Goal: Information Seeking & Learning: Learn about a topic

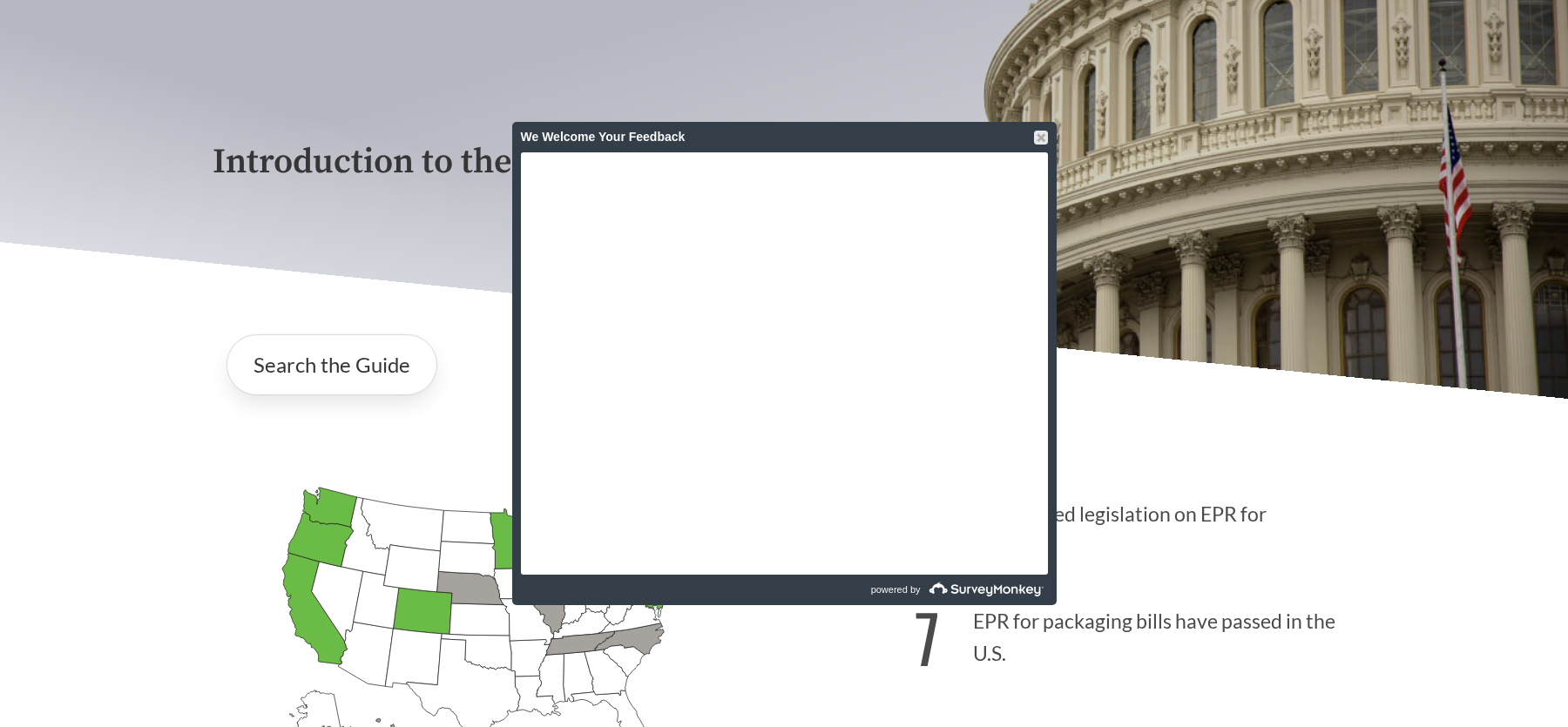
scroll to position [174, 0]
click at [1043, 136] on div at bounding box center [1041, 138] width 14 height 14
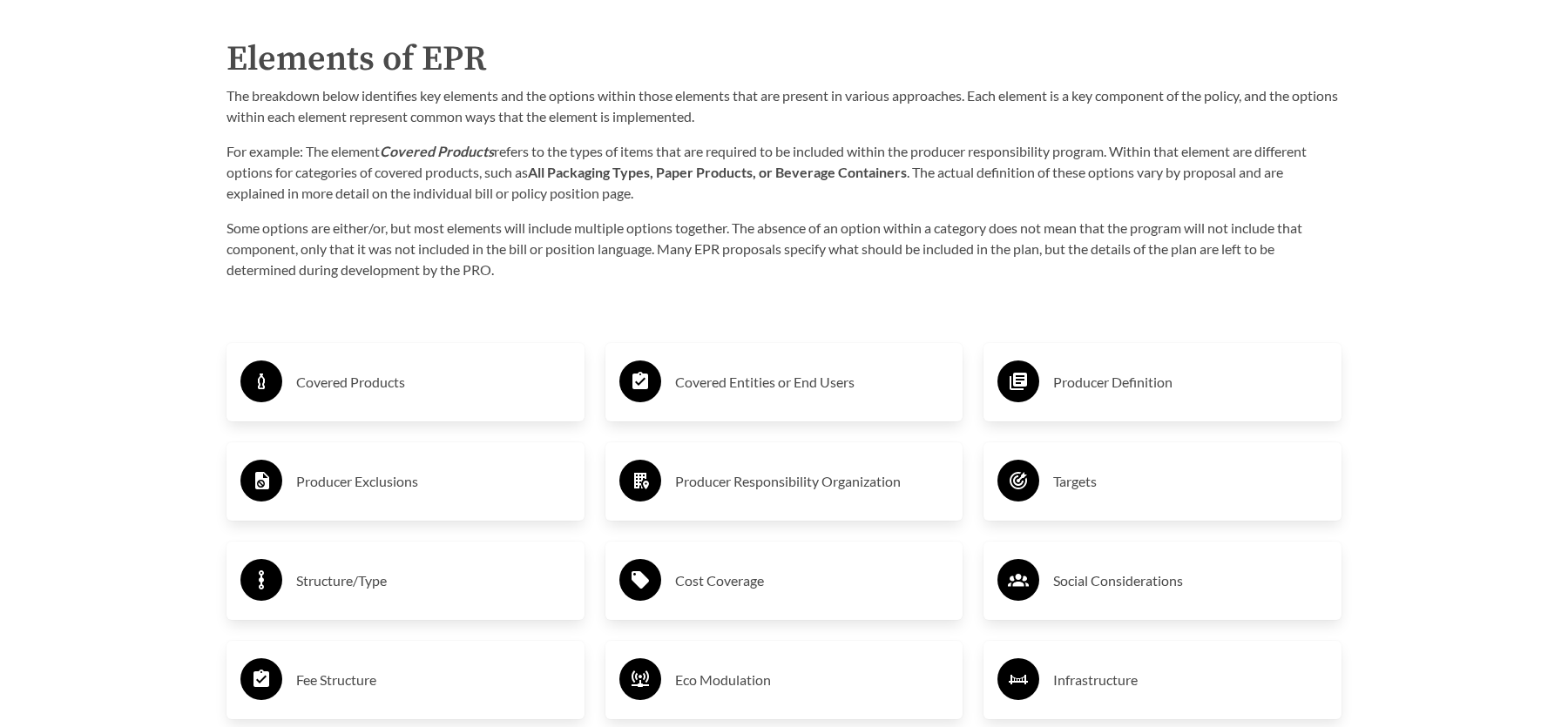
scroll to position [2755, 0]
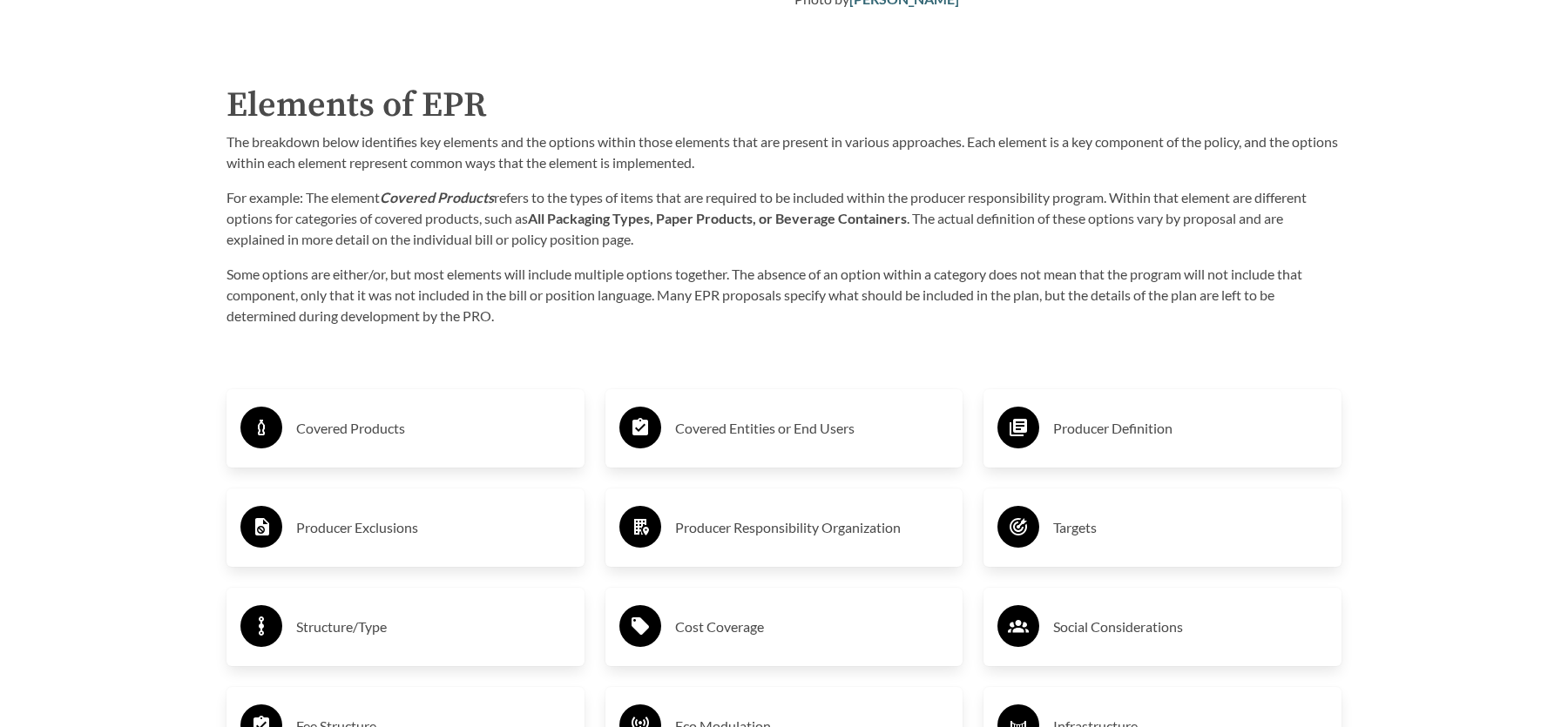
click at [364, 454] on div "Covered Products" at bounding box center [405, 429] width 330 height 50
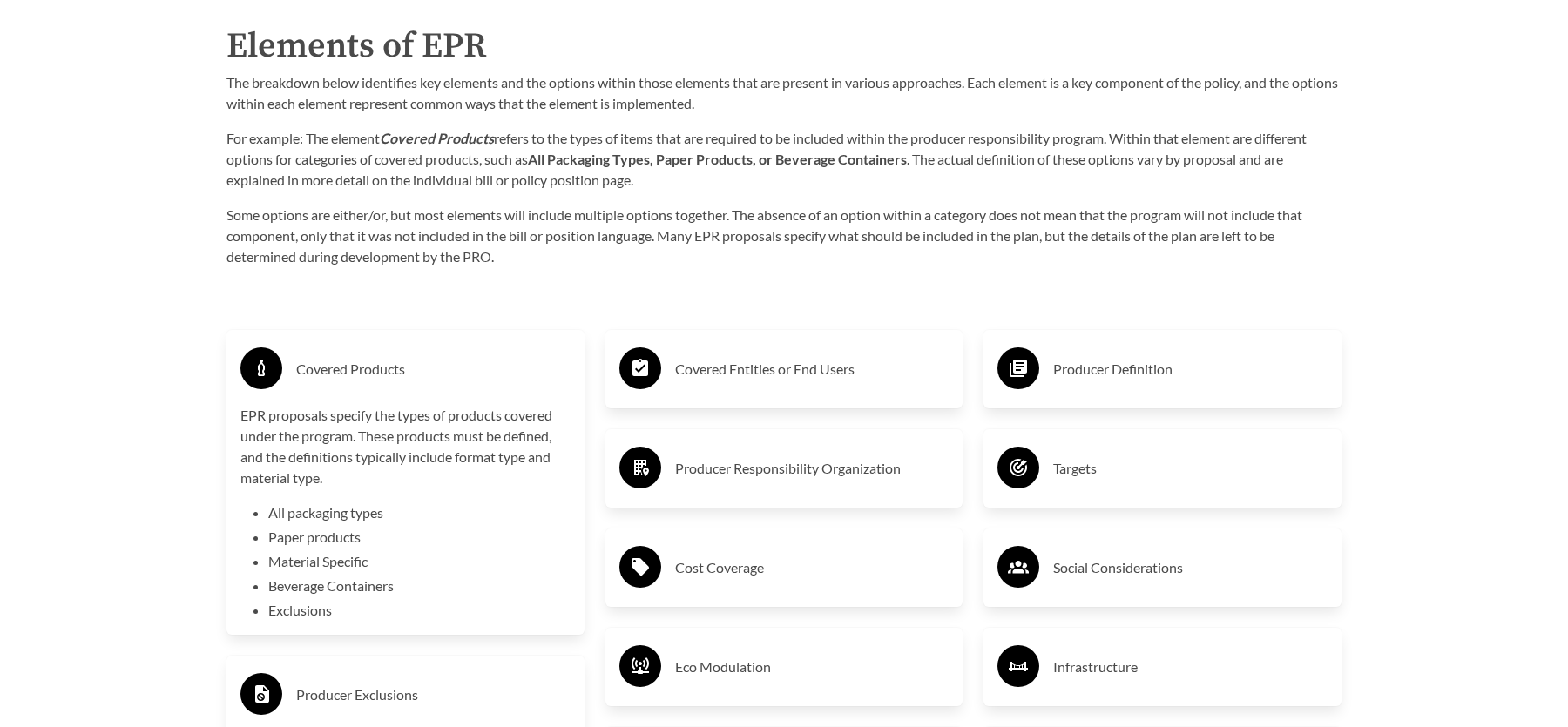
scroll to position [2842, 0]
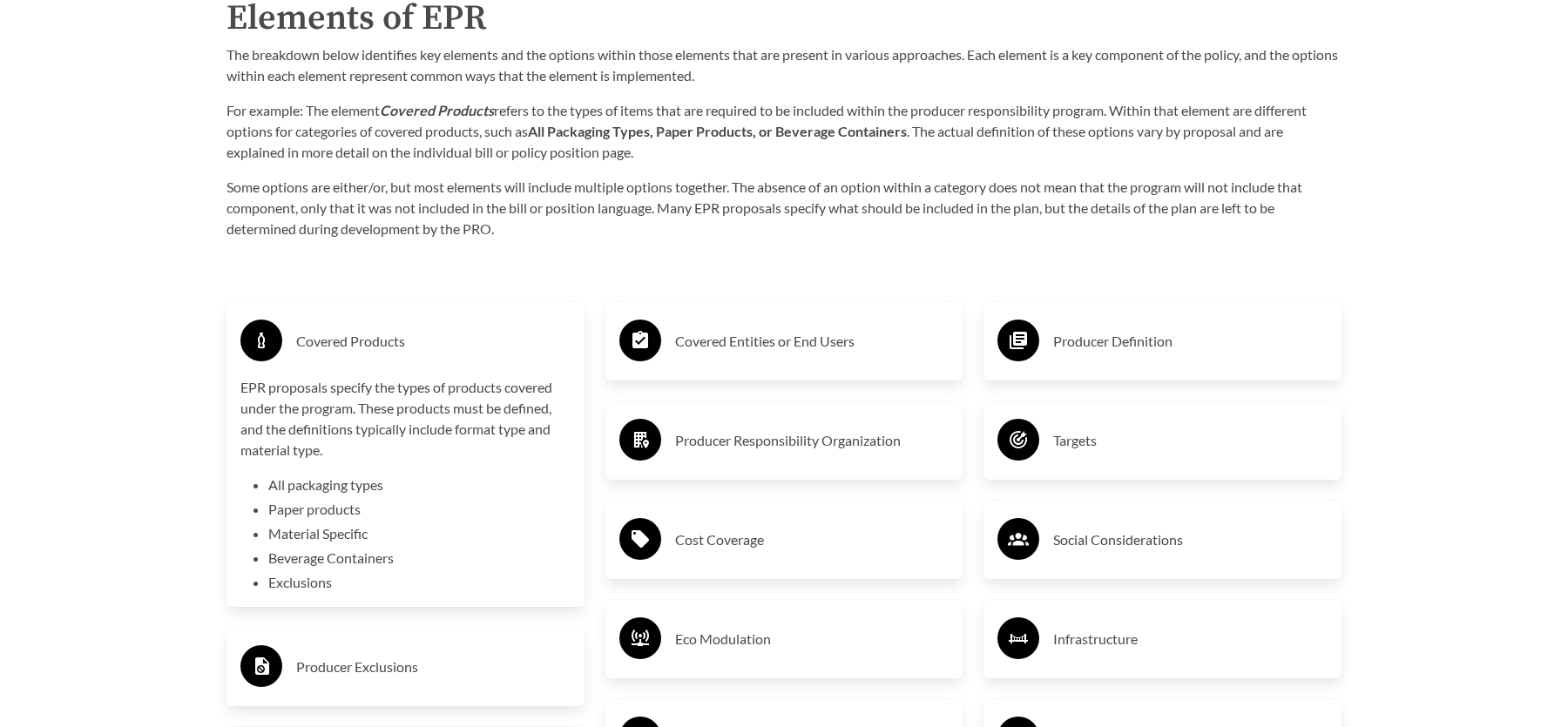
click at [782, 349] on h3 "Covered Entities or End Users" at bounding box center [812, 341] width 274 height 28
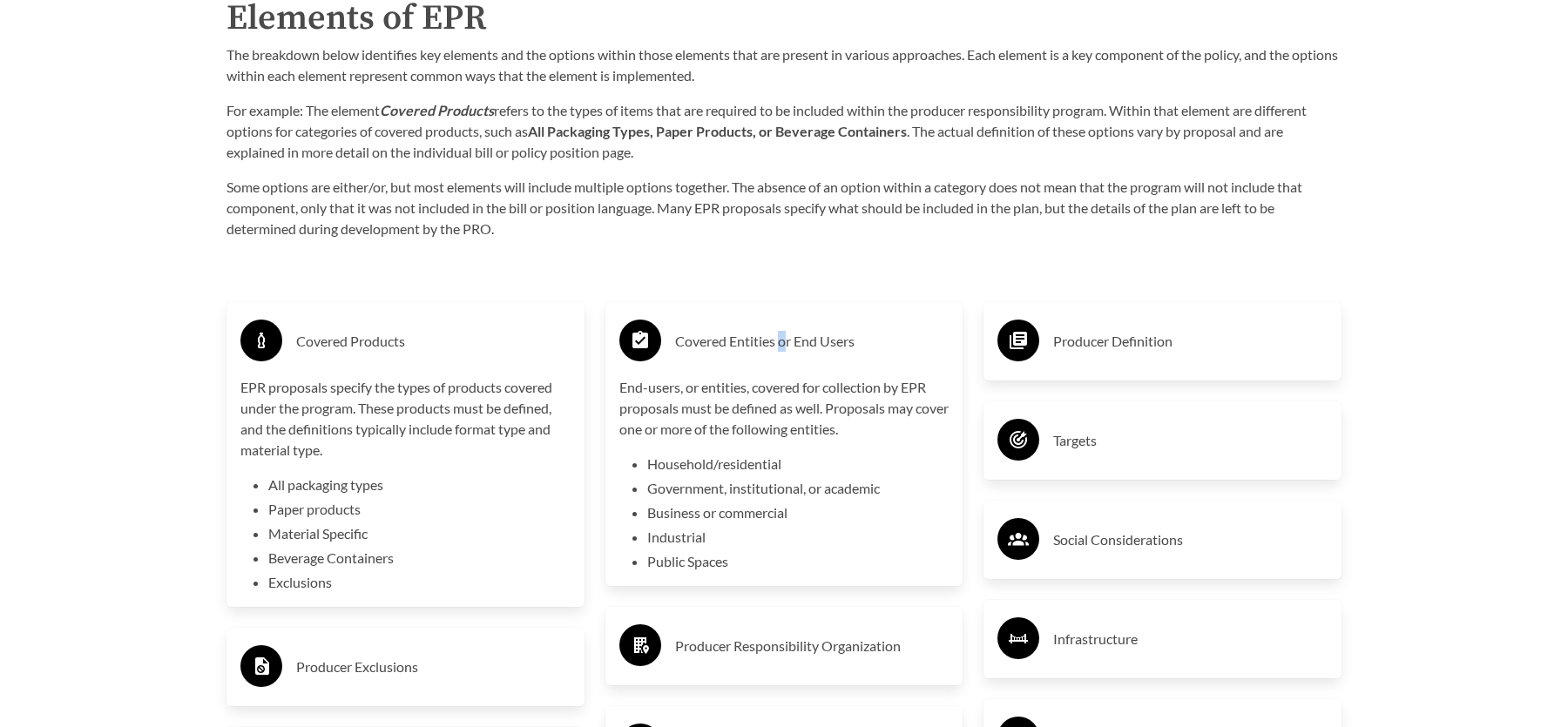
click at [785, 353] on h3 "Covered Entities or End Users" at bounding box center [812, 341] width 274 height 28
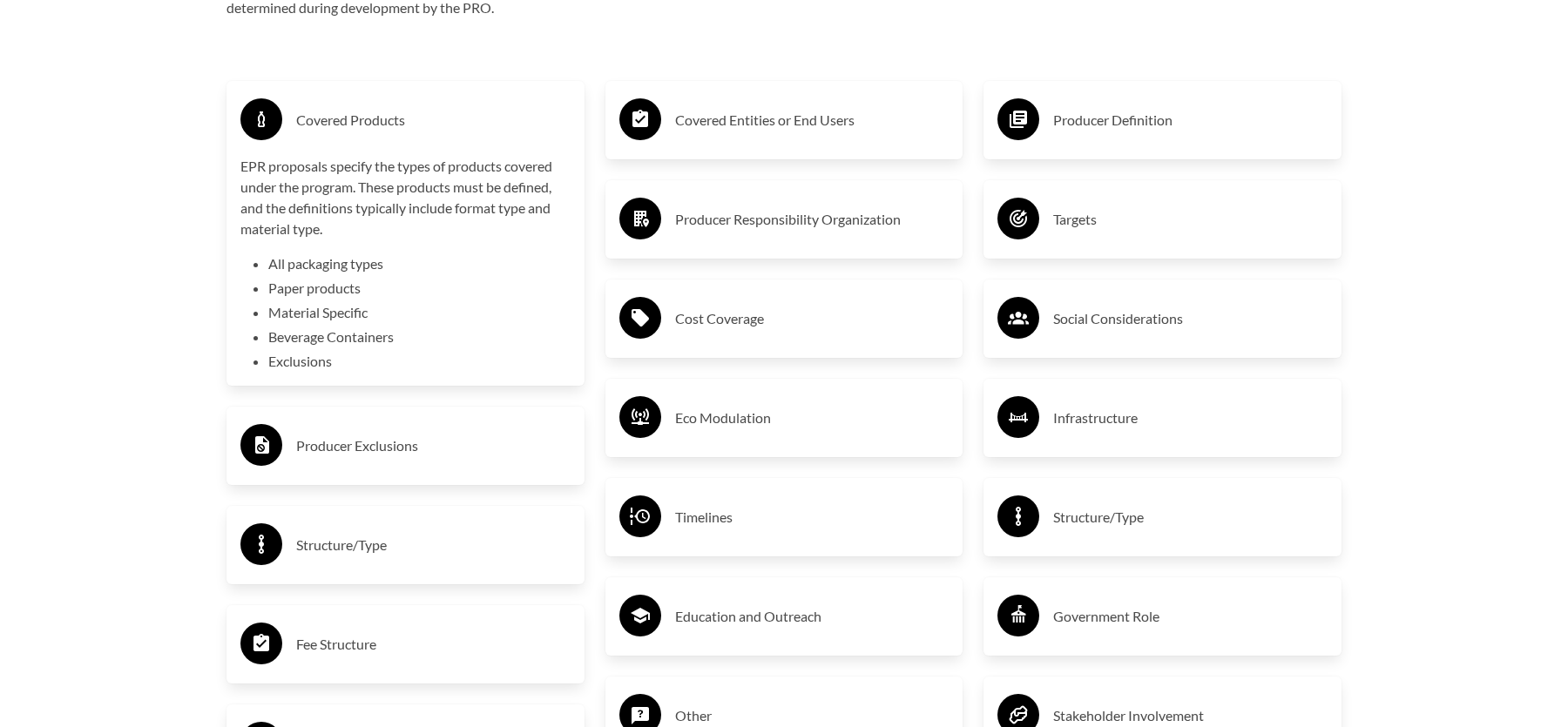
scroll to position [3103, 0]
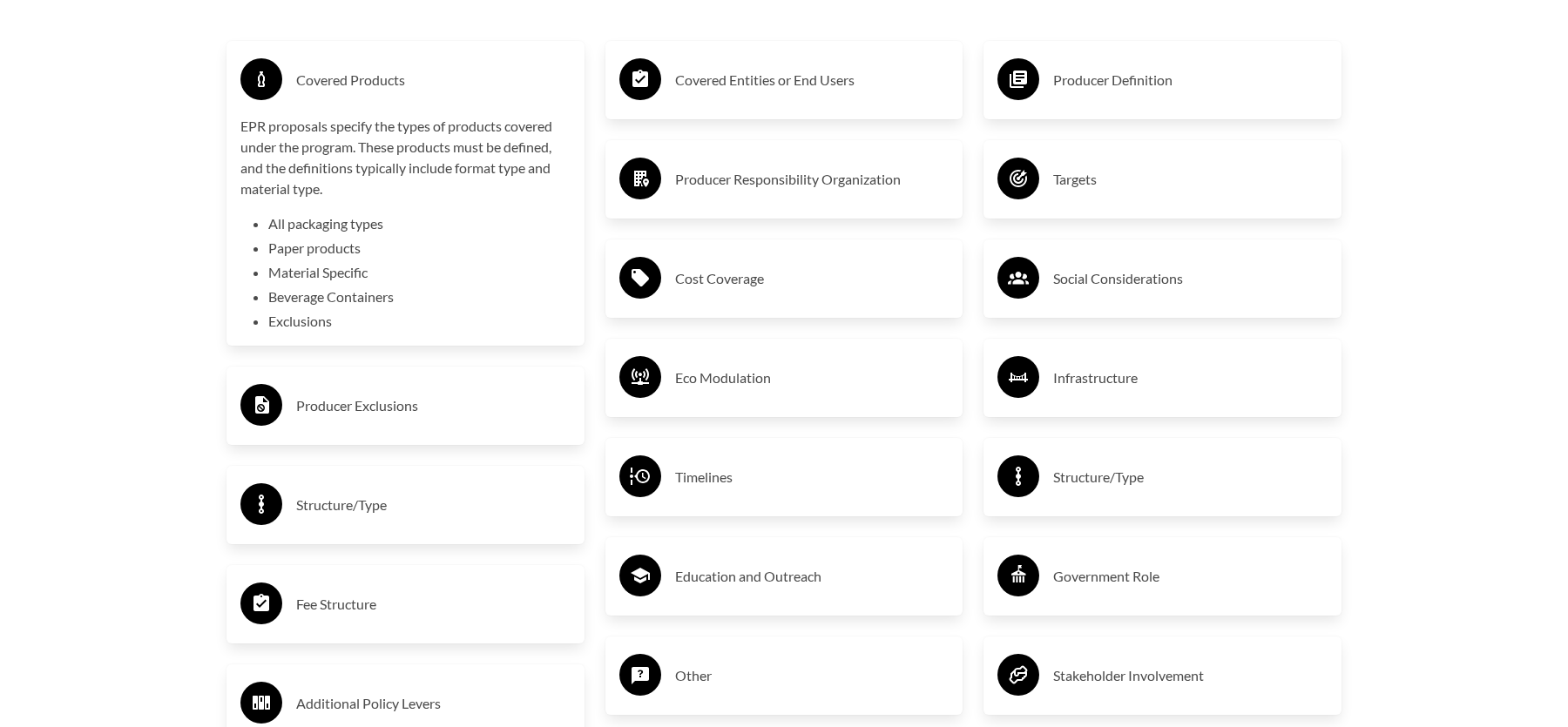
click at [340, 224] on li "All packaging types" at bounding box center [419, 224] width 302 height 20
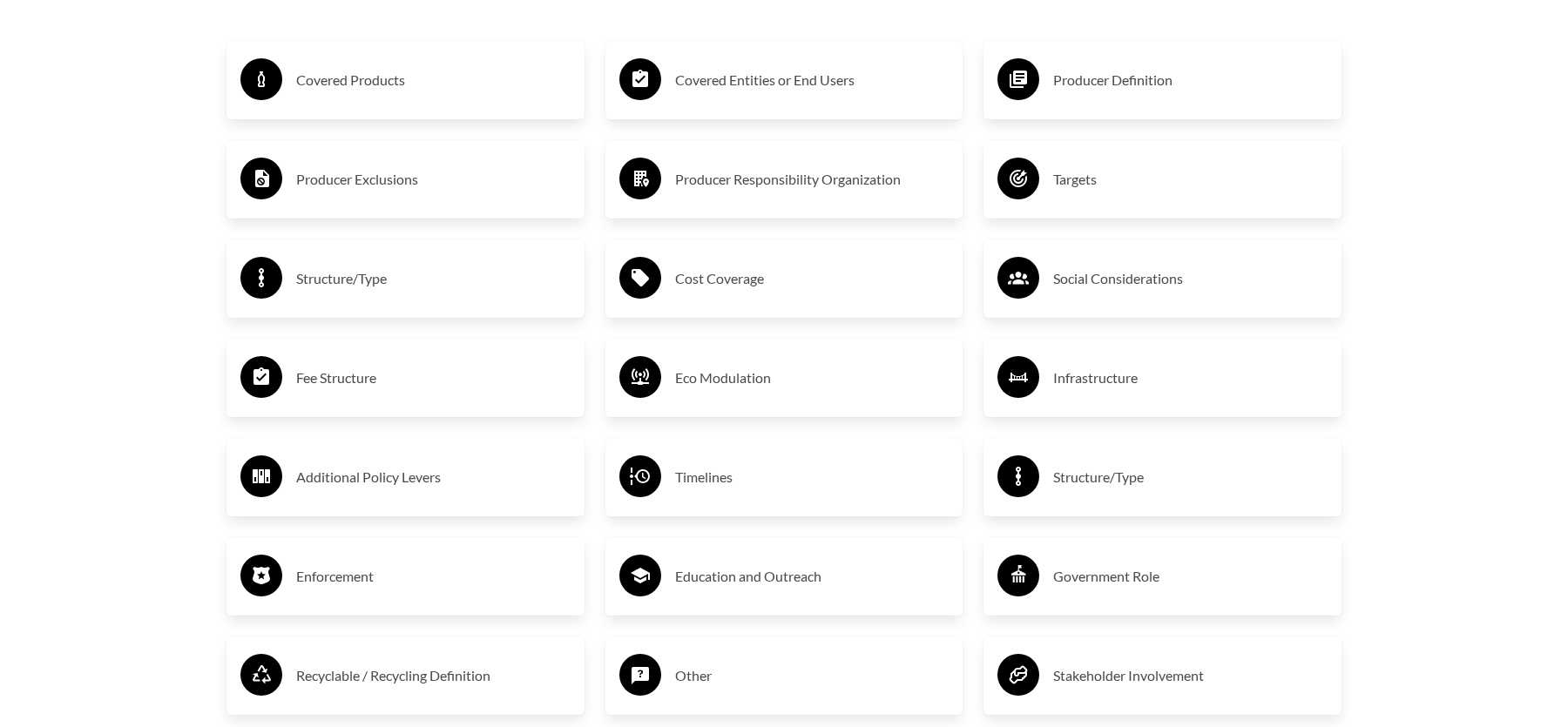
click at [327, 98] on div "Covered Products" at bounding box center [405, 80] width 330 height 50
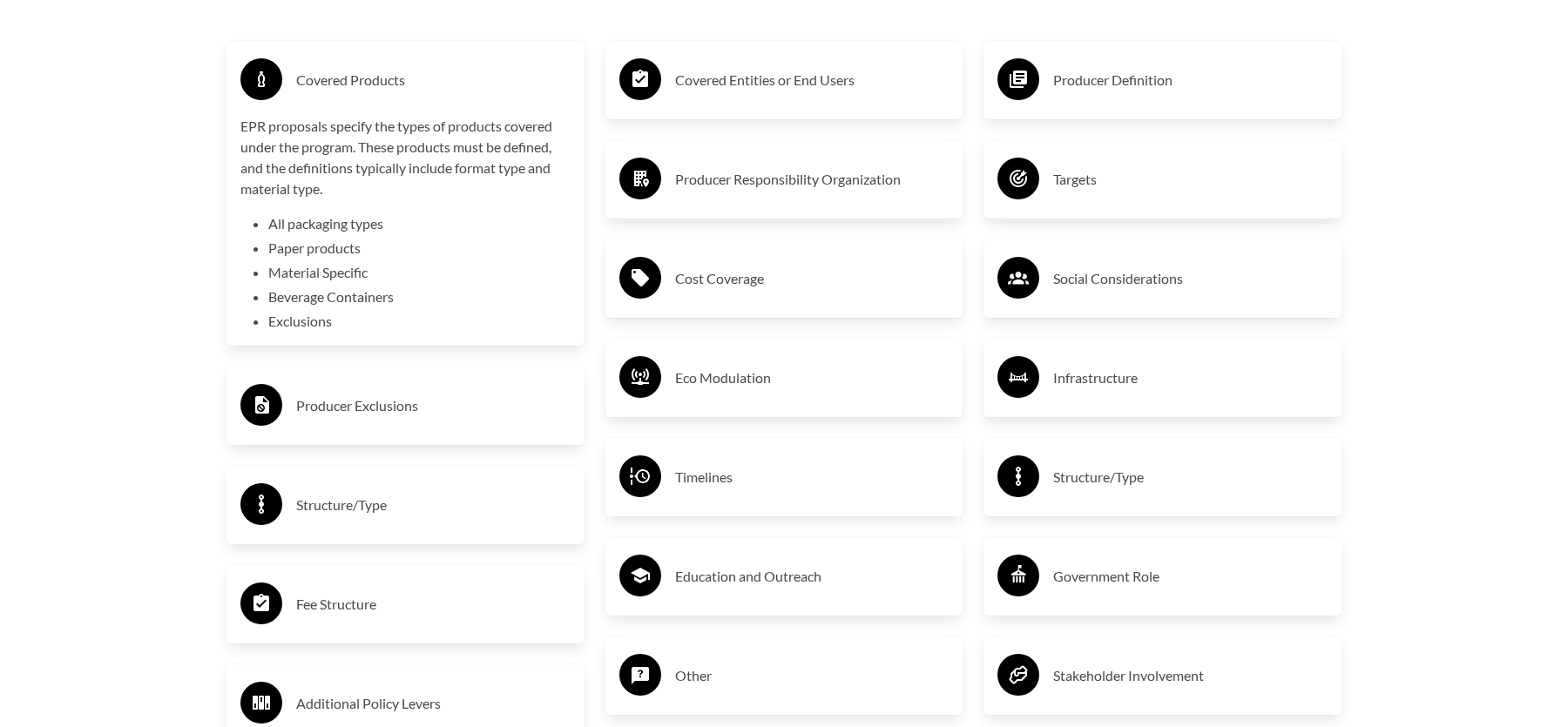
click at [383, 395] on h3 "Producer Exclusions" at bounding box center [433, 406] width 274 height 28
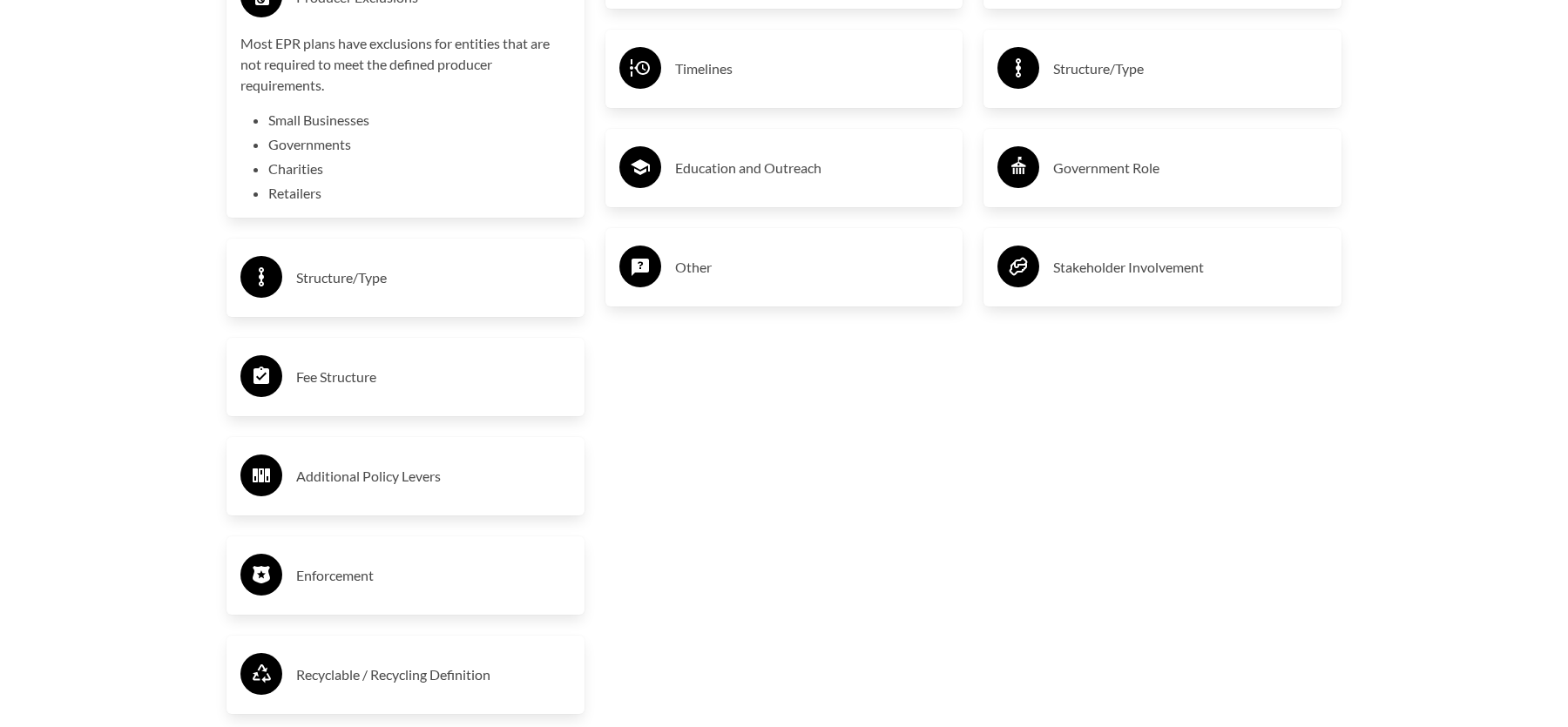
scroll to position [3538, 0]
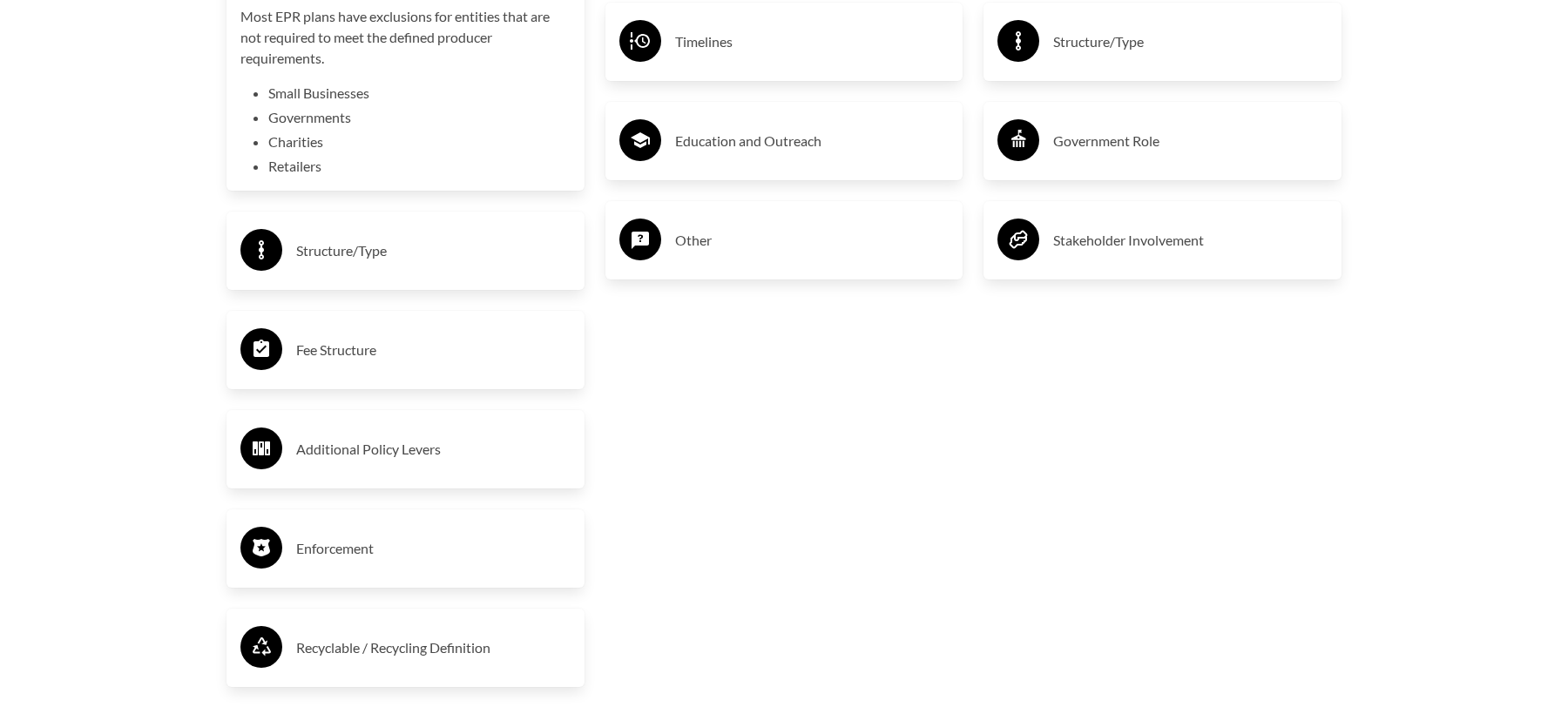
click at [373, 256] on h3 "Structure/Type" at bounding box center [433, 251] width 274 height 28
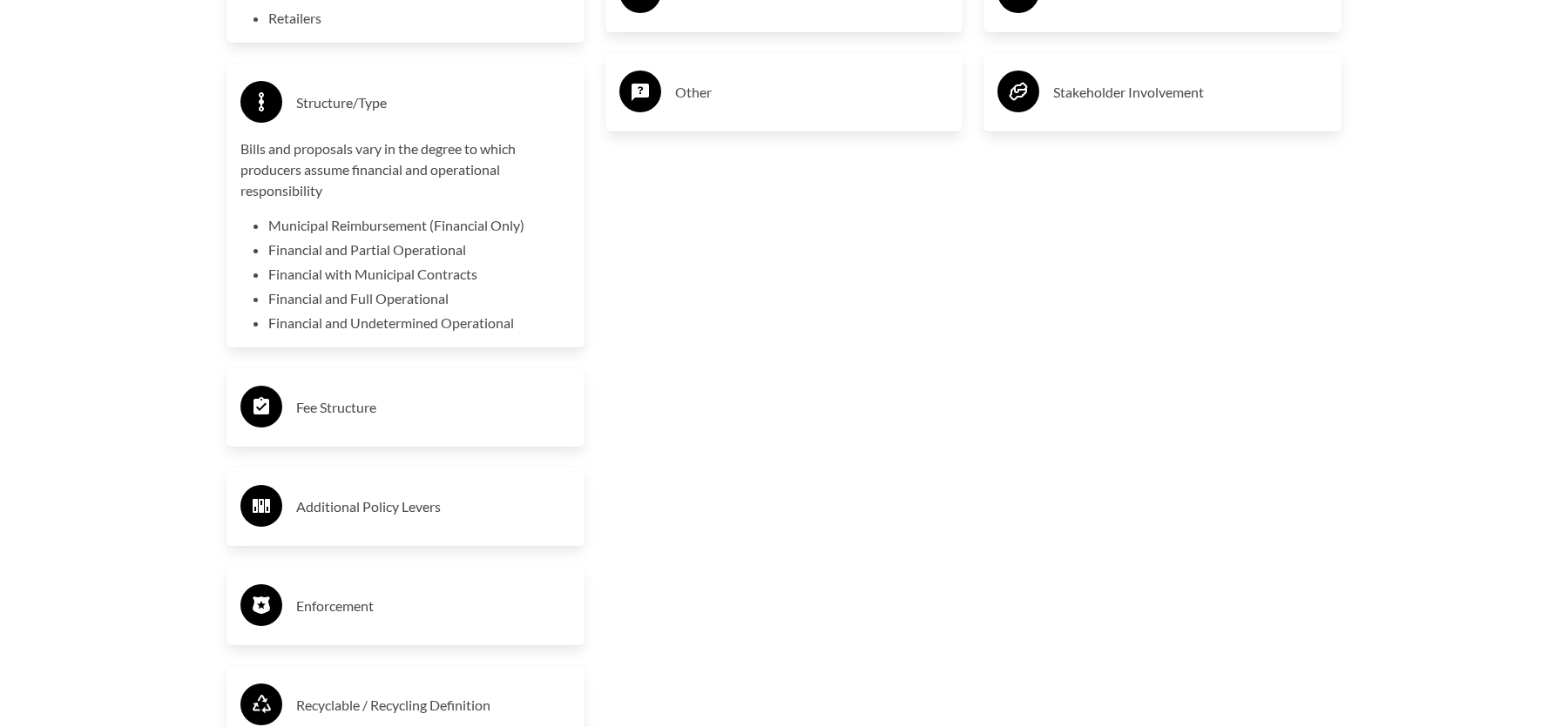
scroll to position [3713, 0]
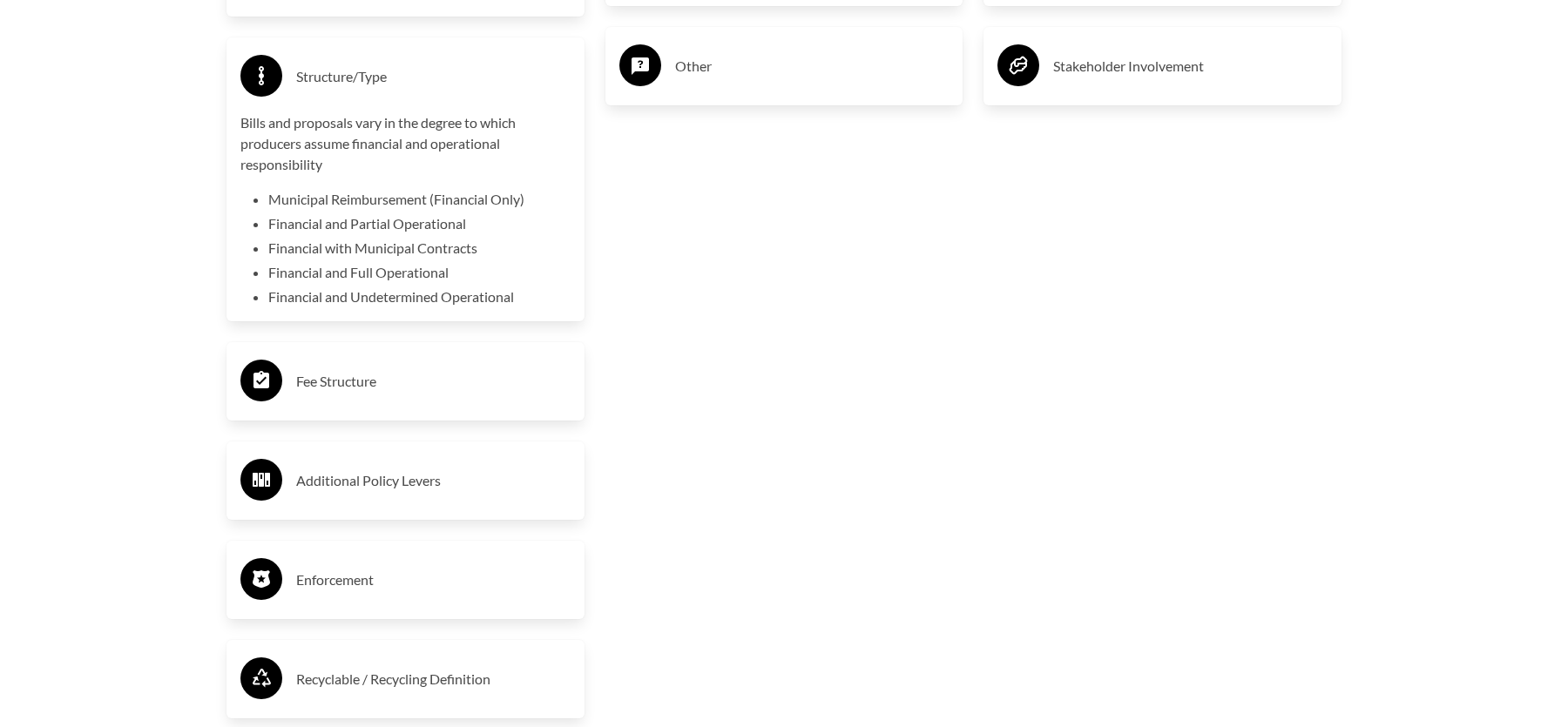
click at [377, 400] on div "Fee Structure" at bounding box center [405, 381] width 330 height 50
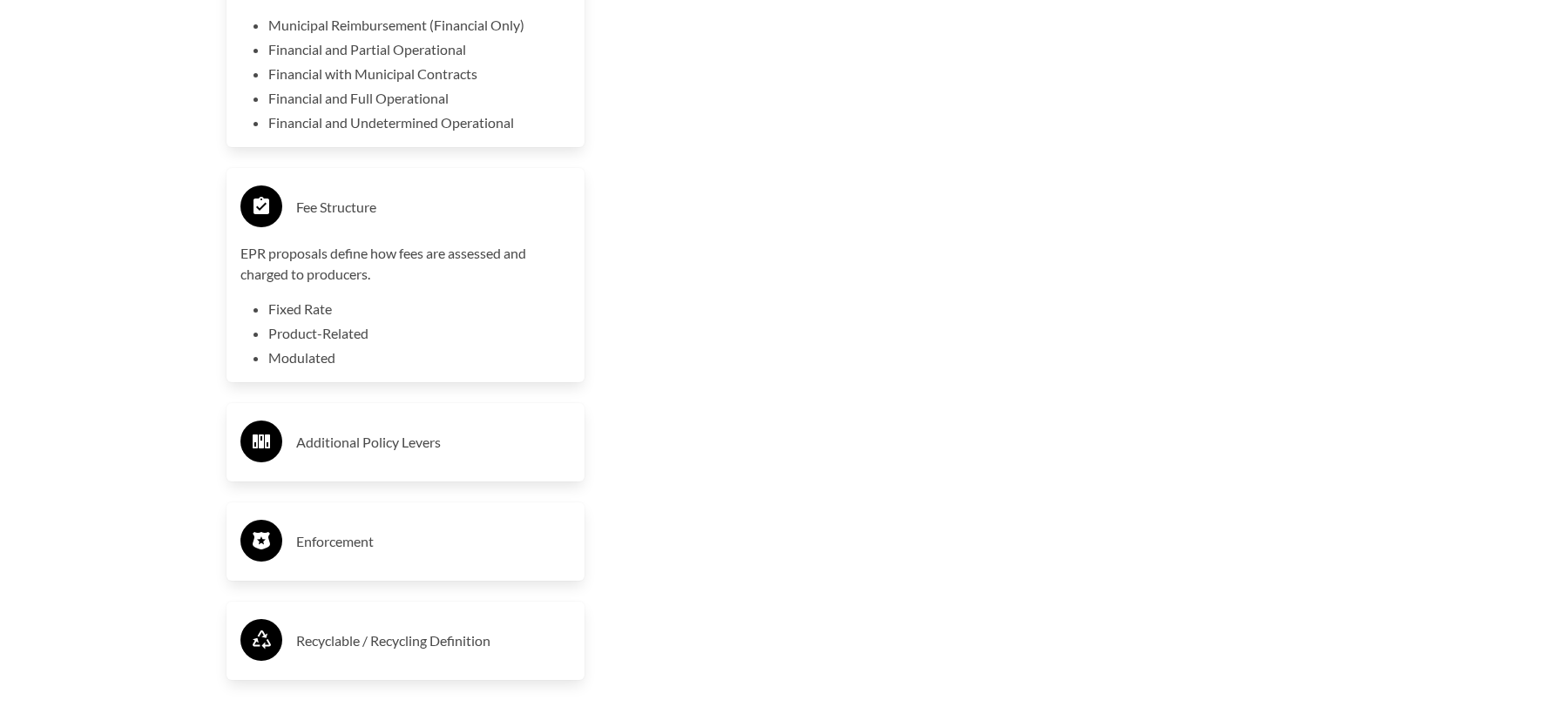
scroll to position [3974, 0]
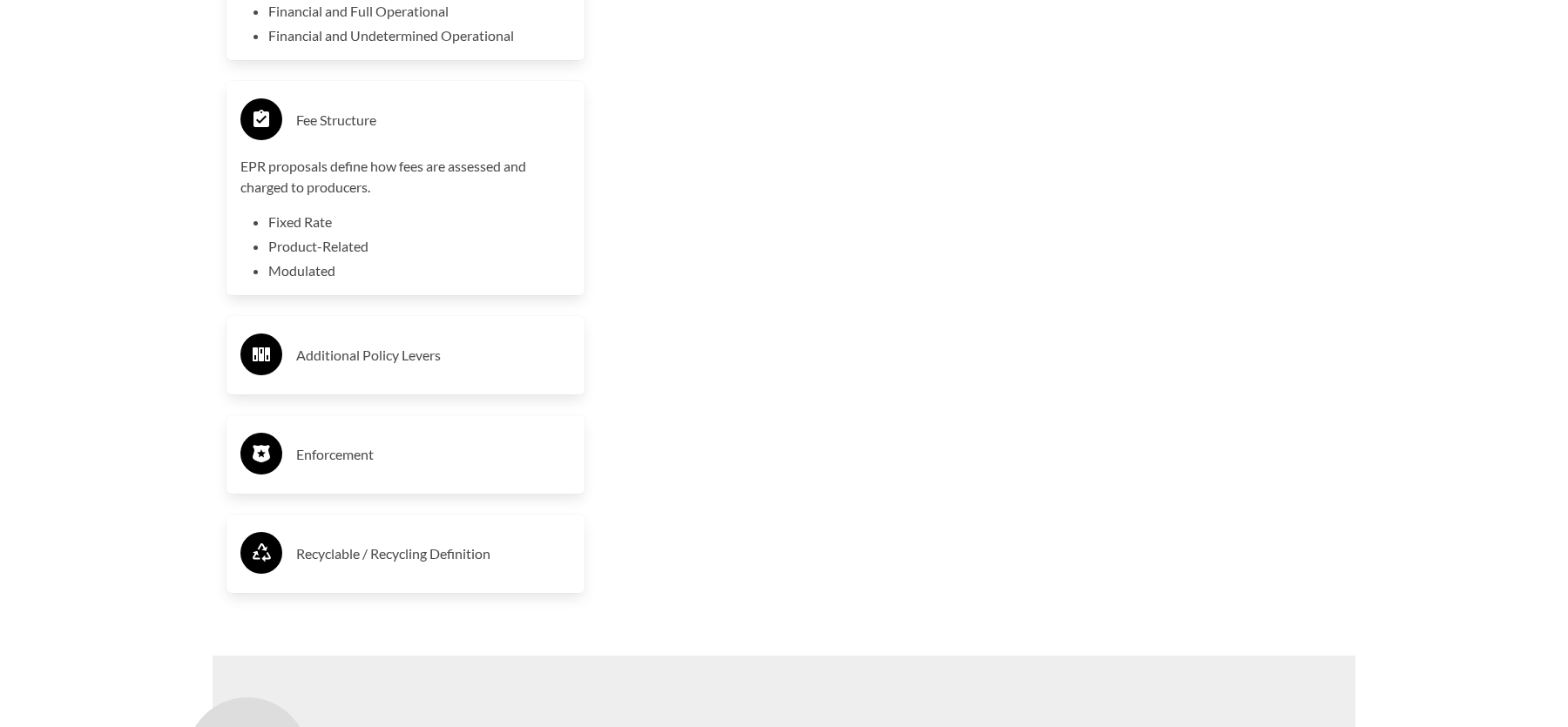
click at [420, 355] on h3 "Additional Policy Levers" at bounding box center [433, 355] width 274 height 28
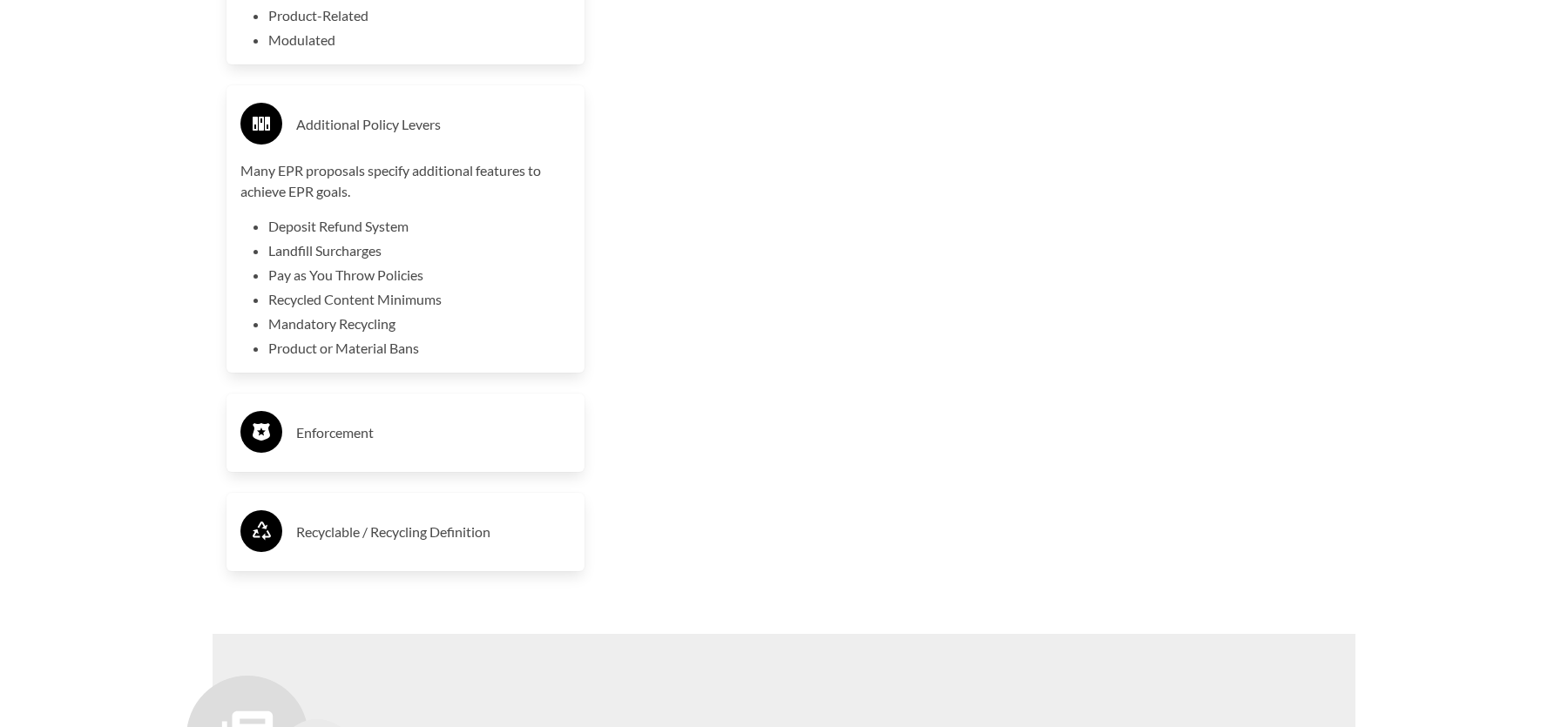
scroll to position [4236, 0]
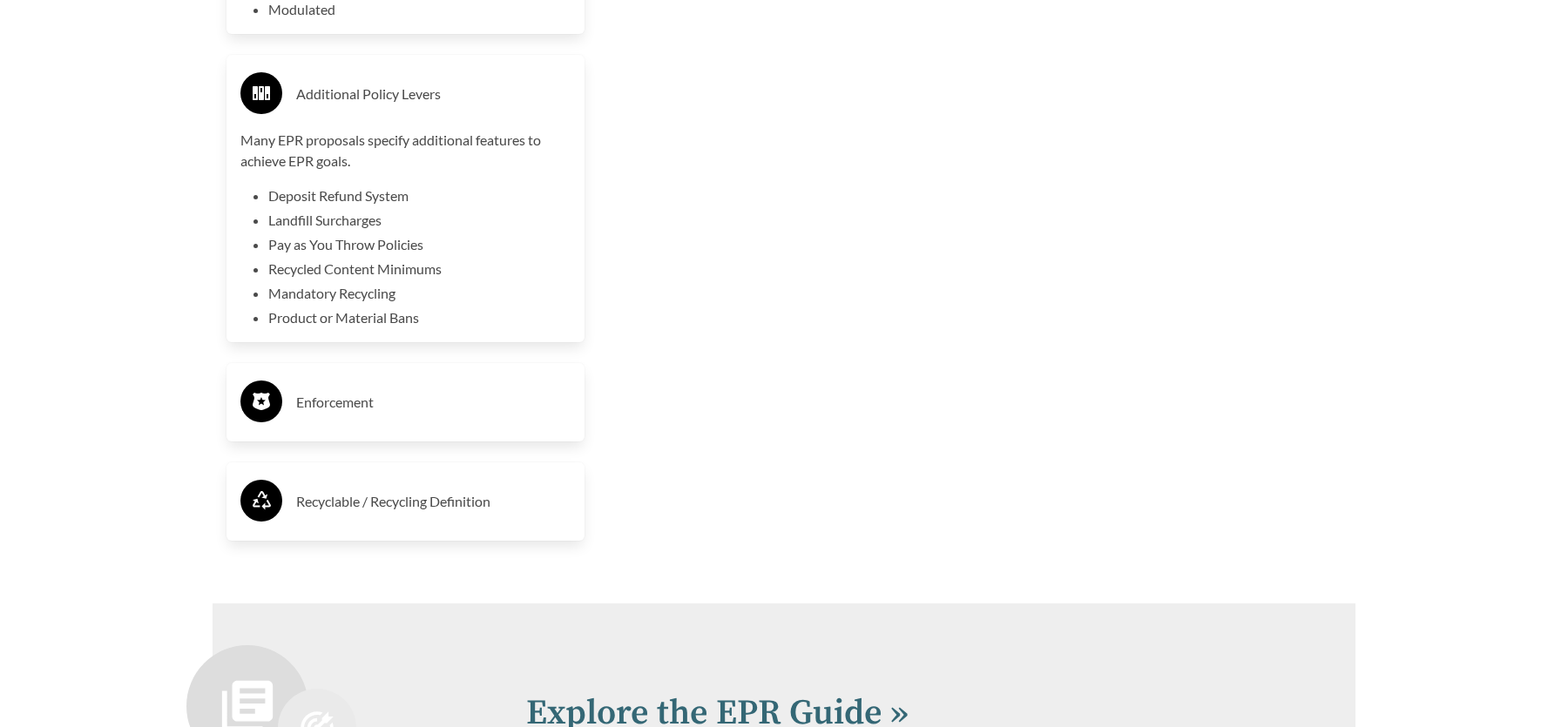
click at [335, 405] on h3 "Enforcement" at bounding box center [433, 403] width 274 height 28
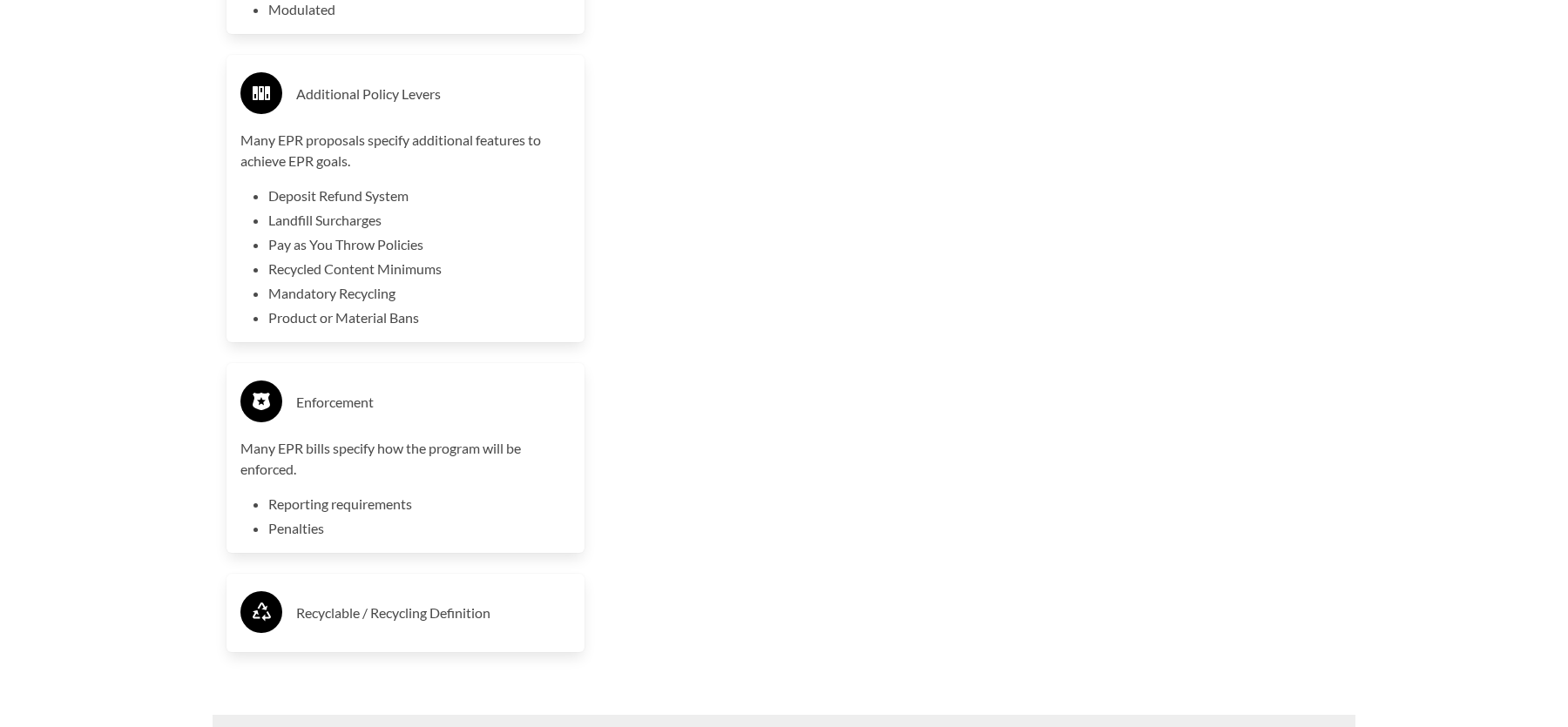
click at [374, 648] on div "Recyclable / Recycling Definition" at bounding box center [405, 613] width 358 height 78
click at [365, 617] on h3 "Recyclable / Recycling Definition" at bounding box center [433, 614] width 274 height 28
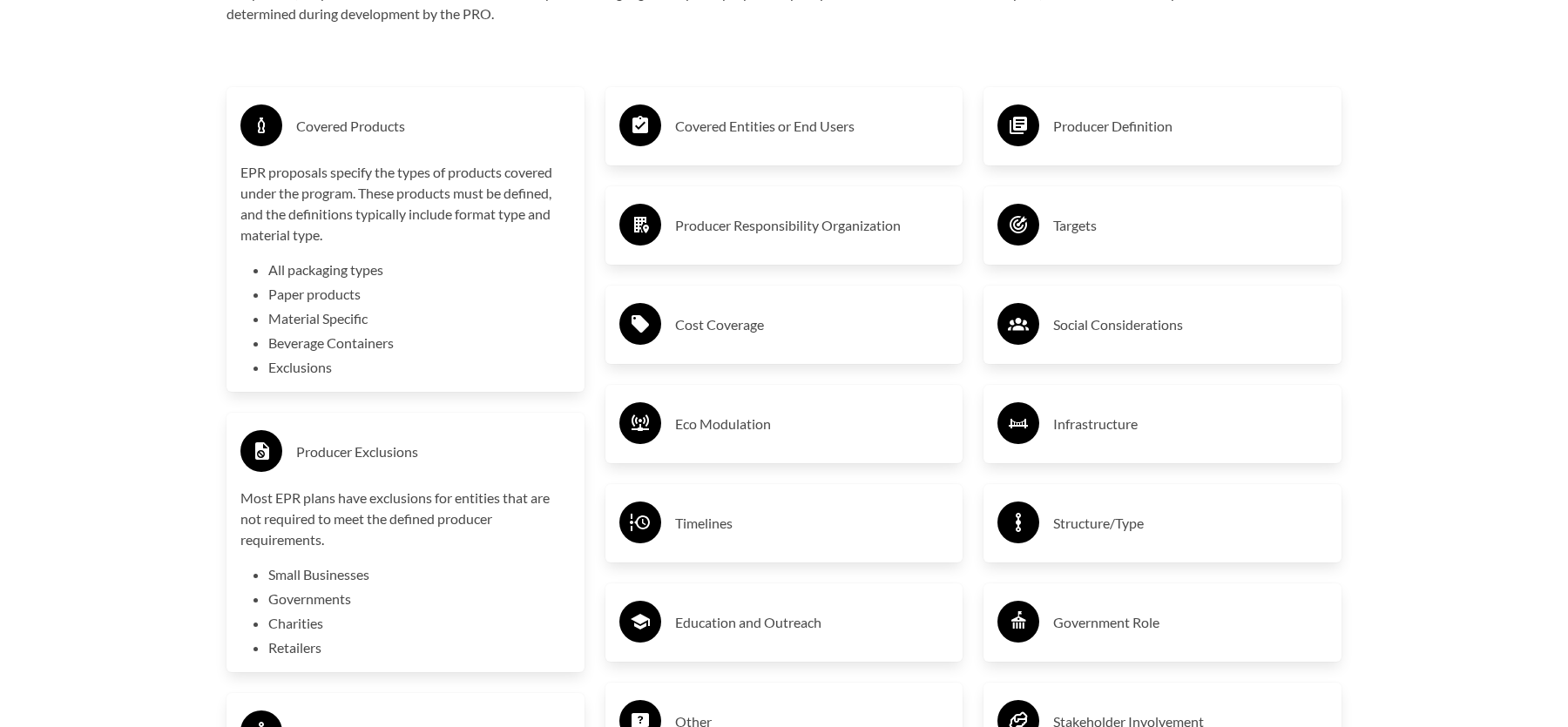
scroll to position [2842, 0]
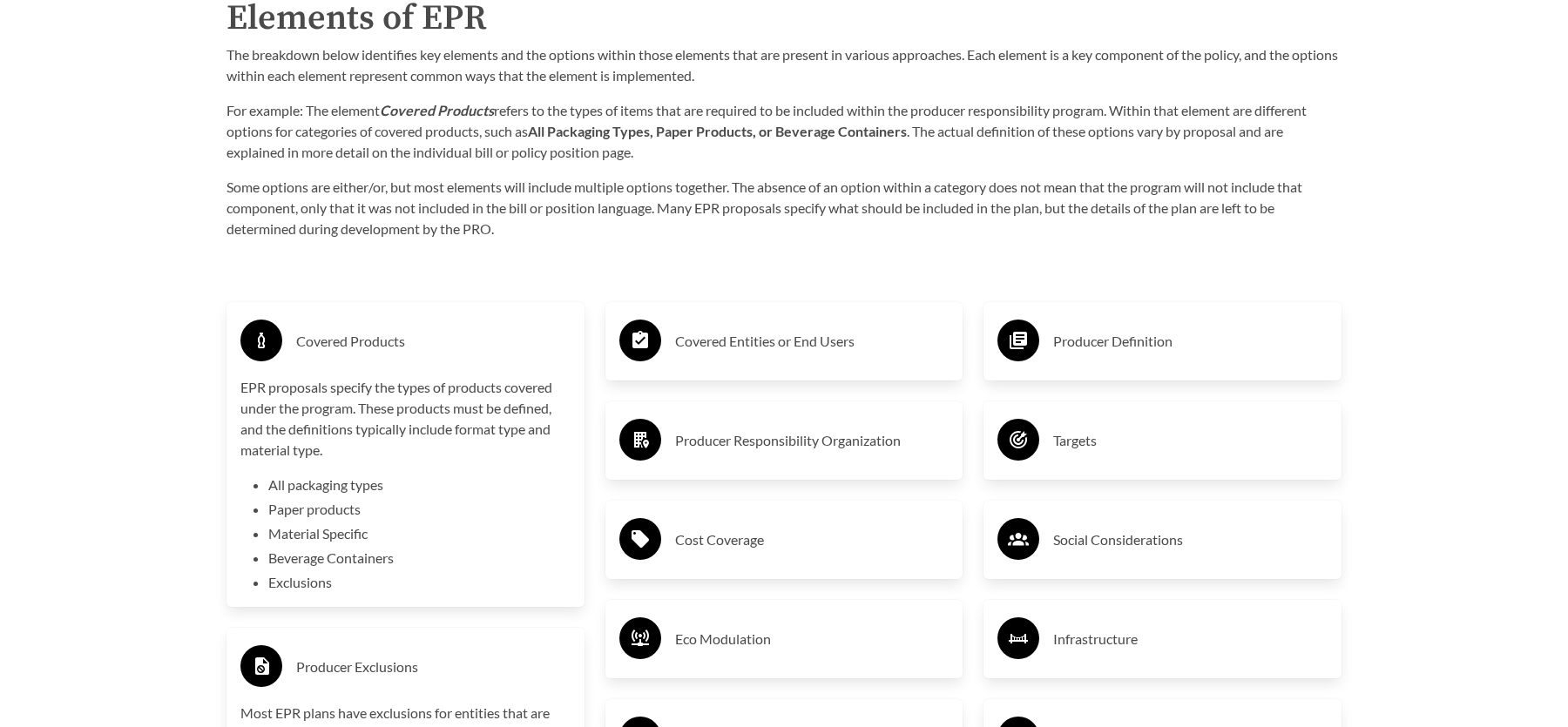
click at [705, 352] on h3 "Covered Entities or End Users" at bounding box center [812, 341] width 274 height 28
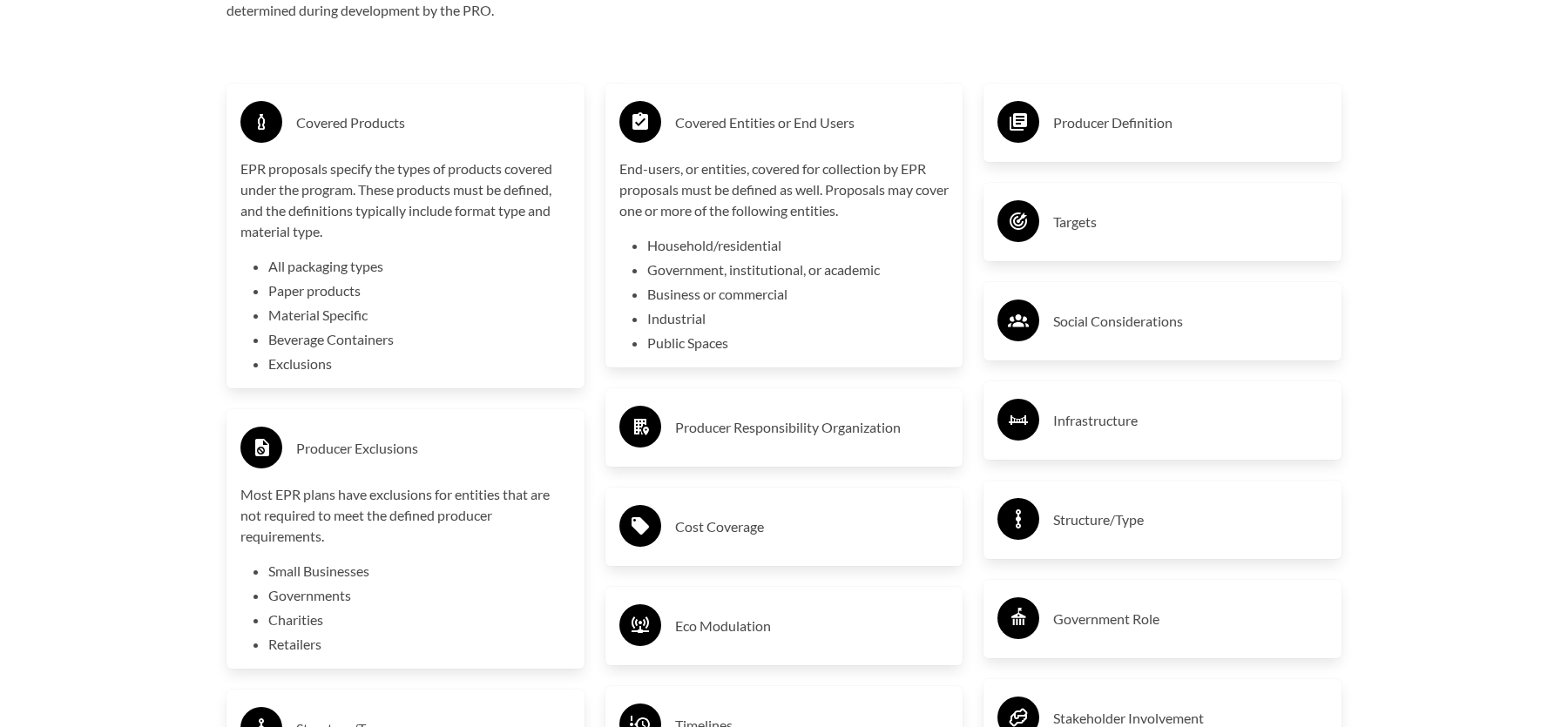
scroll to position [3103, 0]
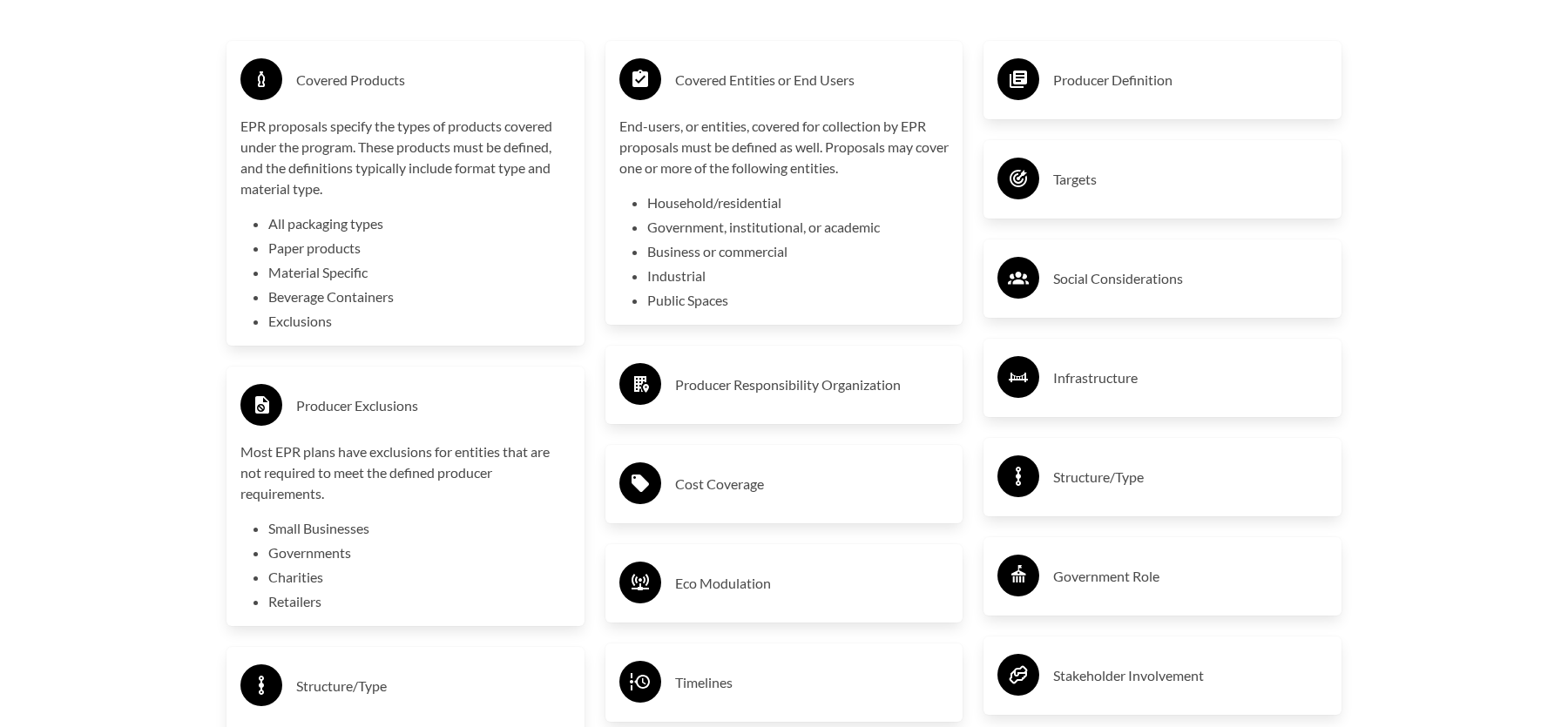
click at [860, 389] on h3 "Producer Responsibility Organization" at bounding box center [812, 385] width 274 height 28
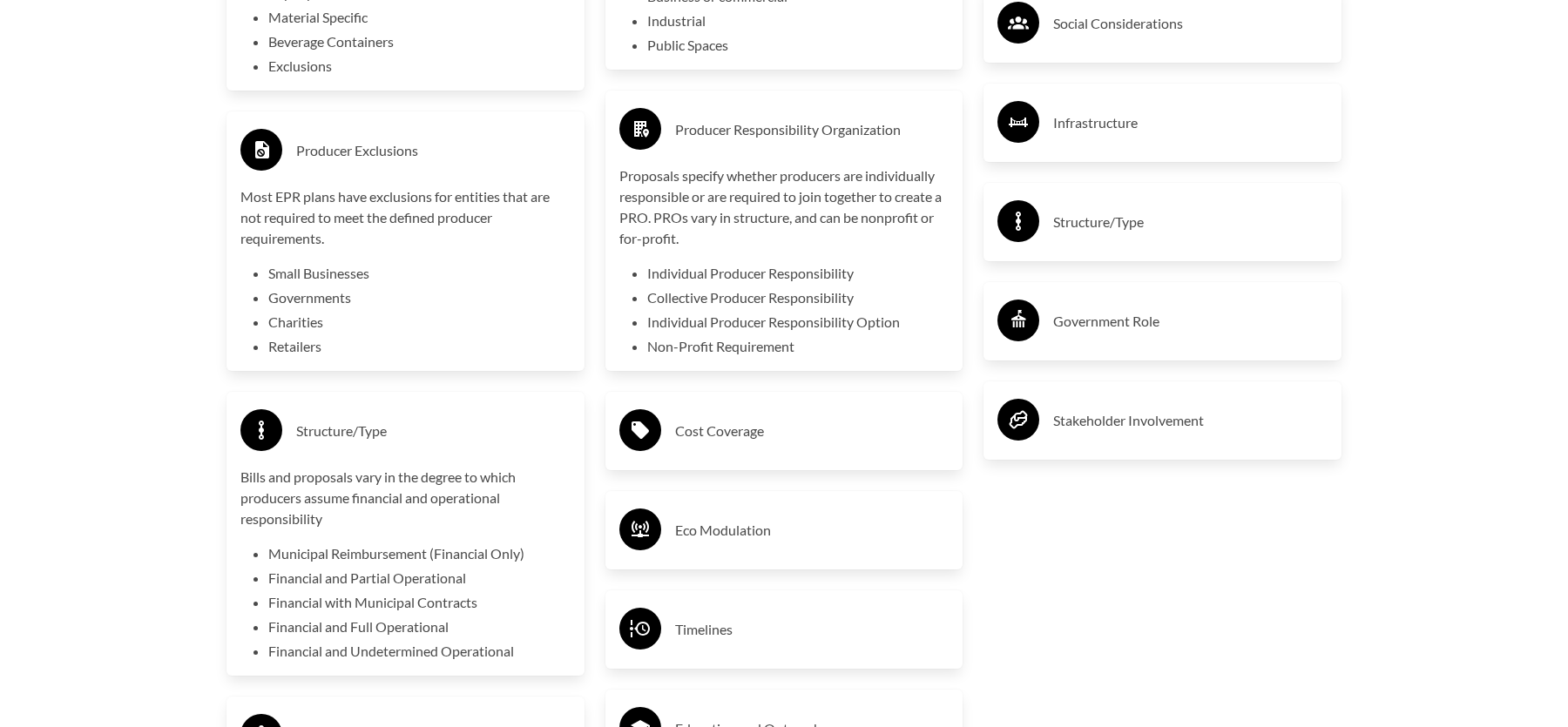
scroll to position [3364, 0]
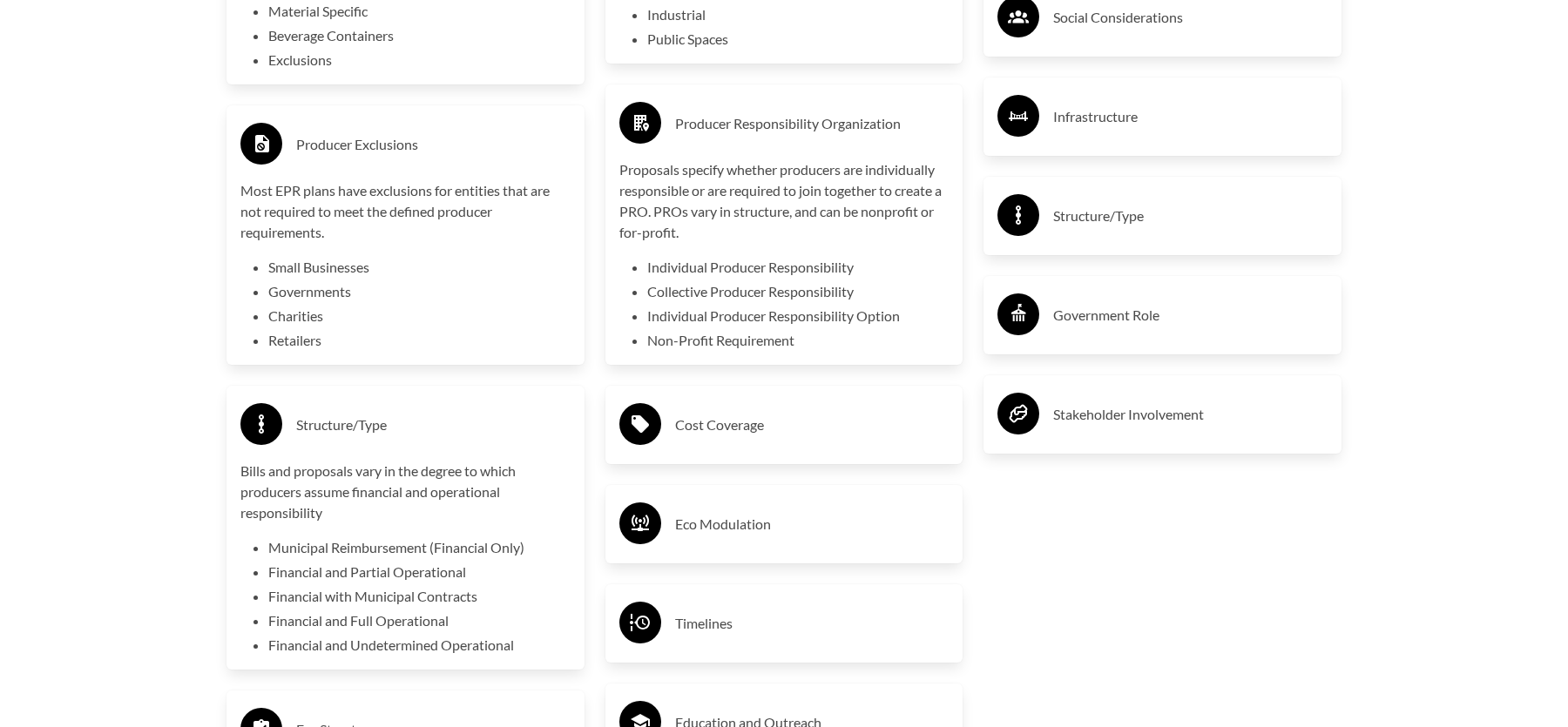
click at [782, 413] on div "Cost Coverage" at bounding box center [784, 425] width 330 height 50
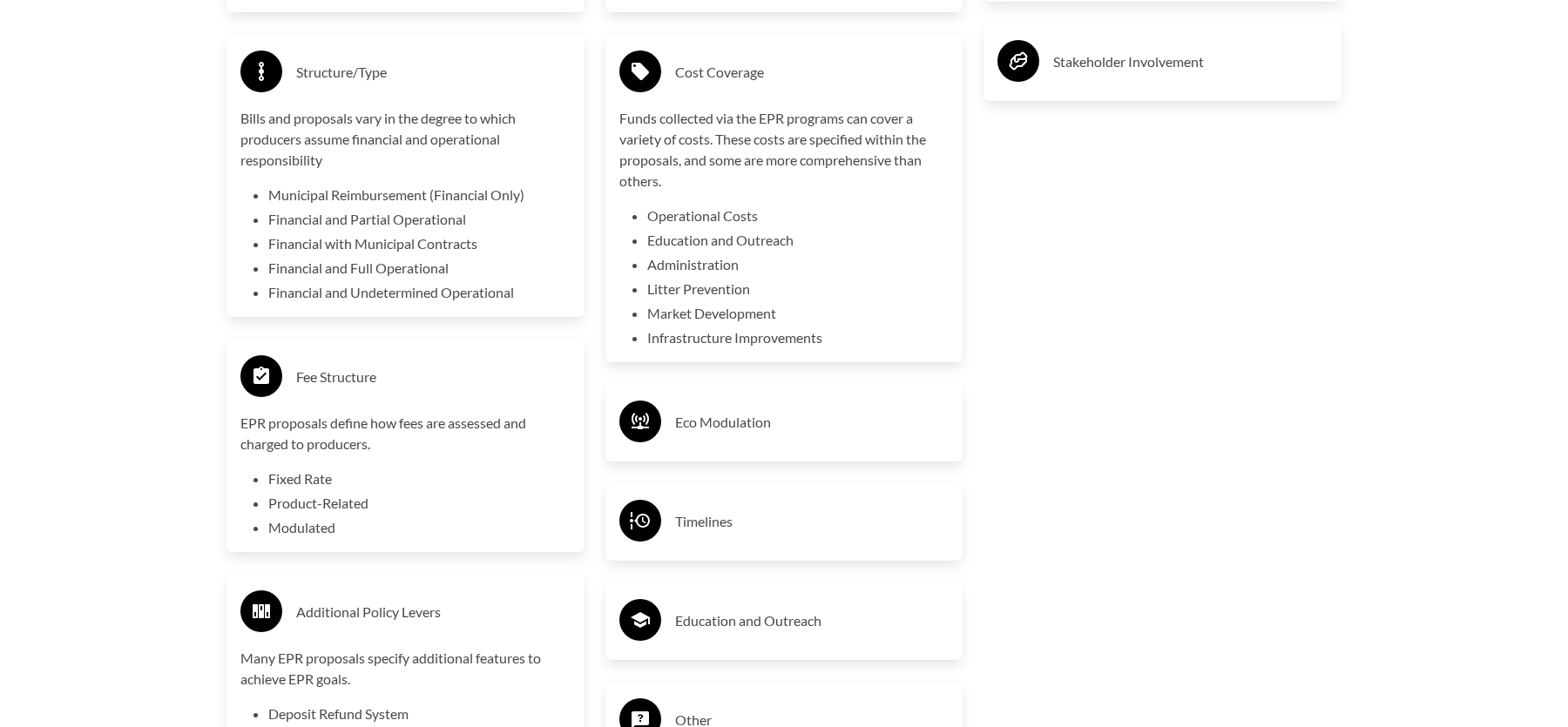
scroll to position [3800, 0]
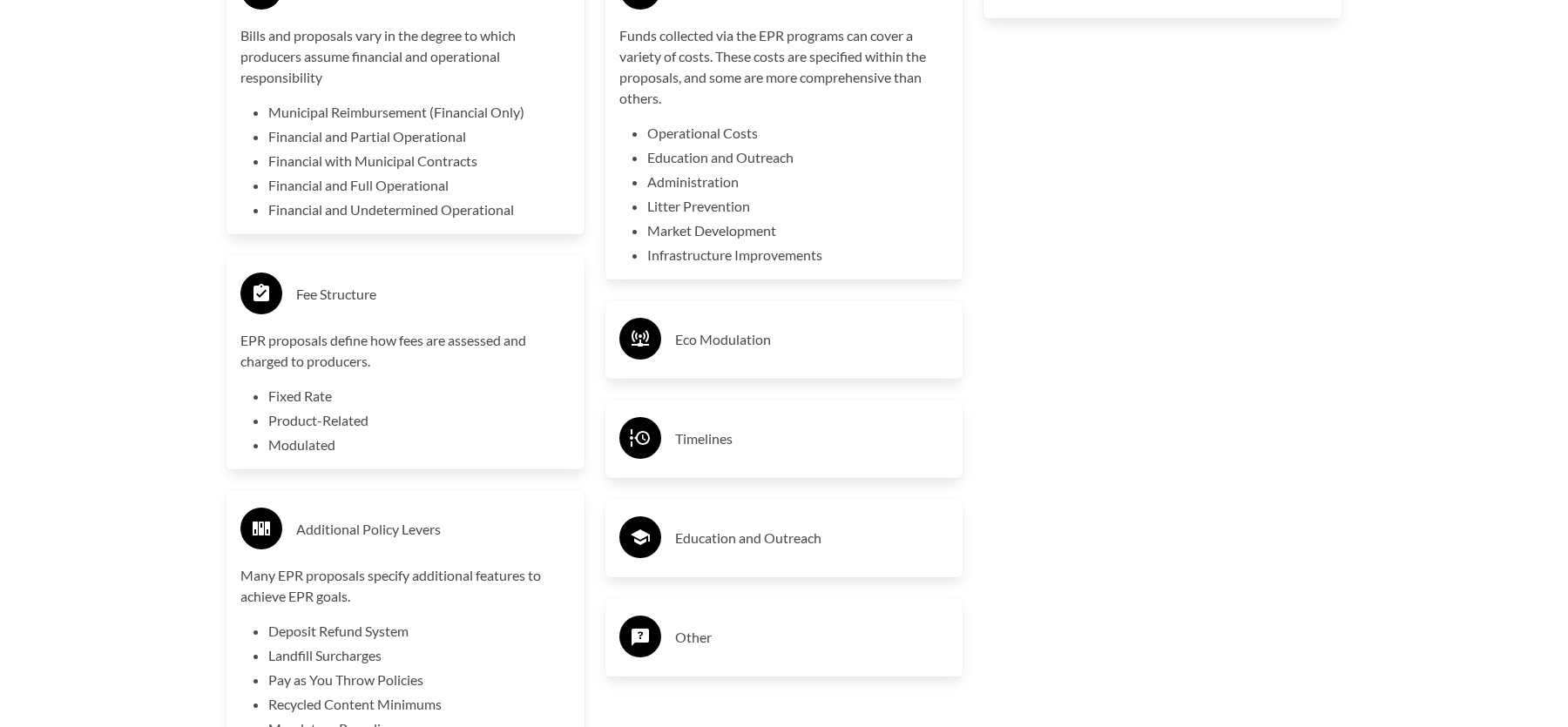
click at [708, 344] on h3 "Eco Modulation" at bounding box center [812, 339] width 274 height 28
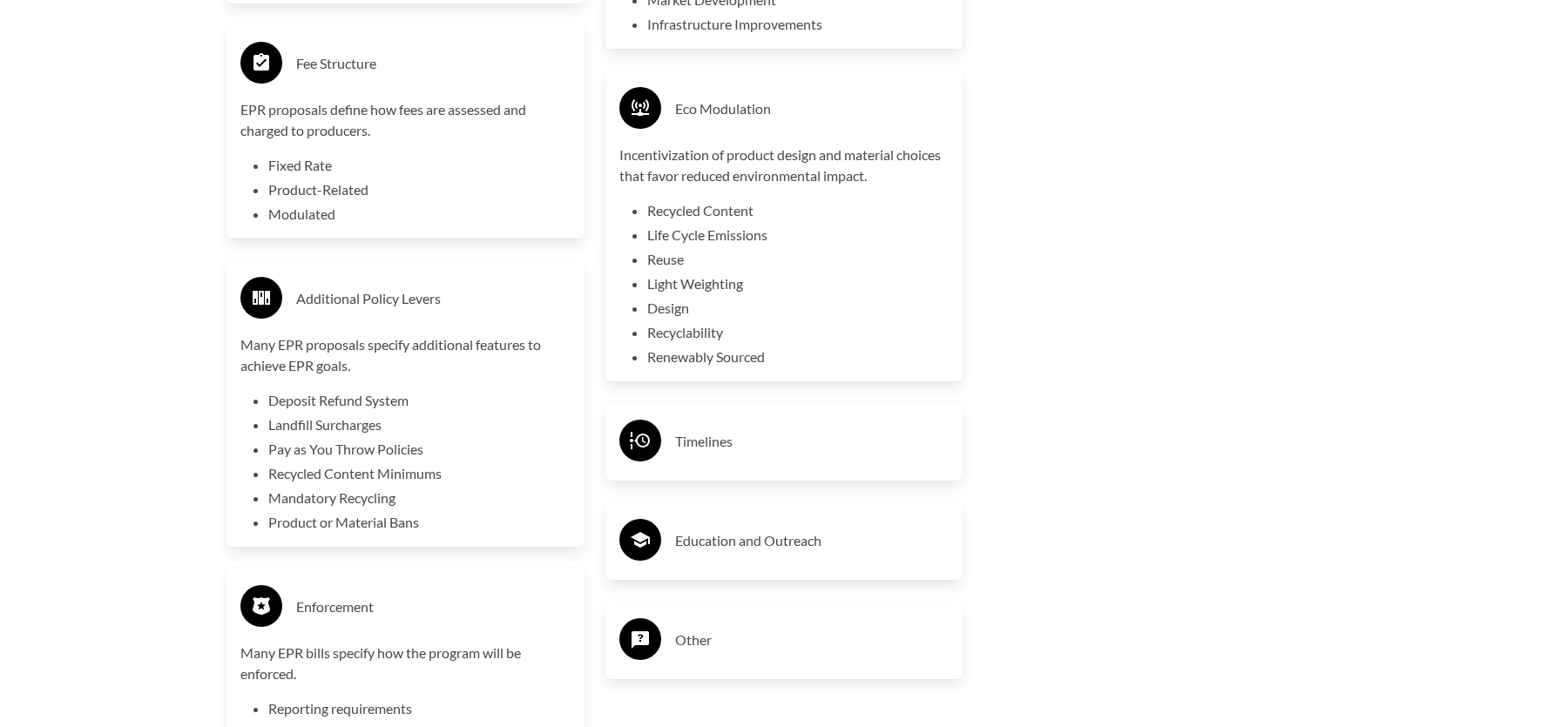
scroll to position [4062, 0]
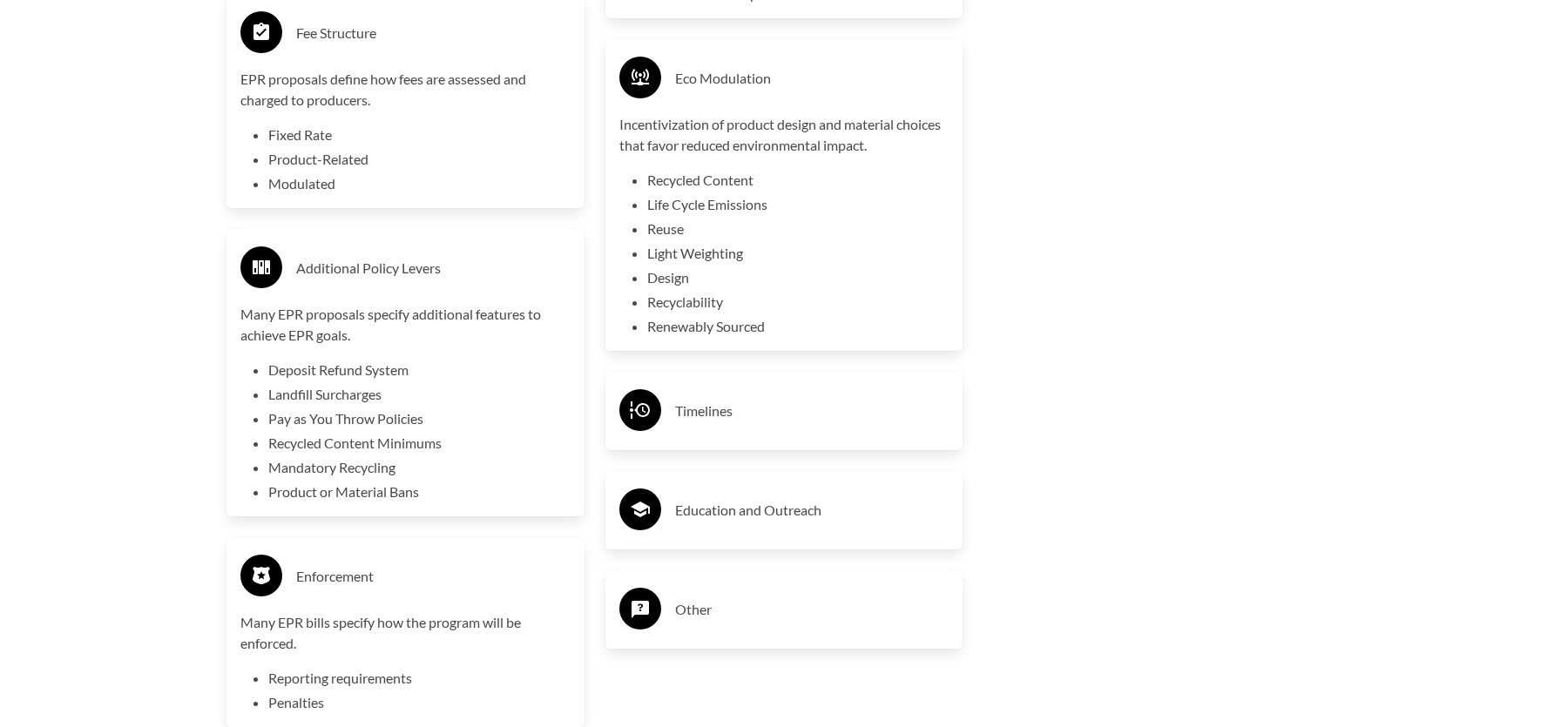
click at [732, 408] on h3 "Timelines" at bounding box center [812, 411] width 274 height 28
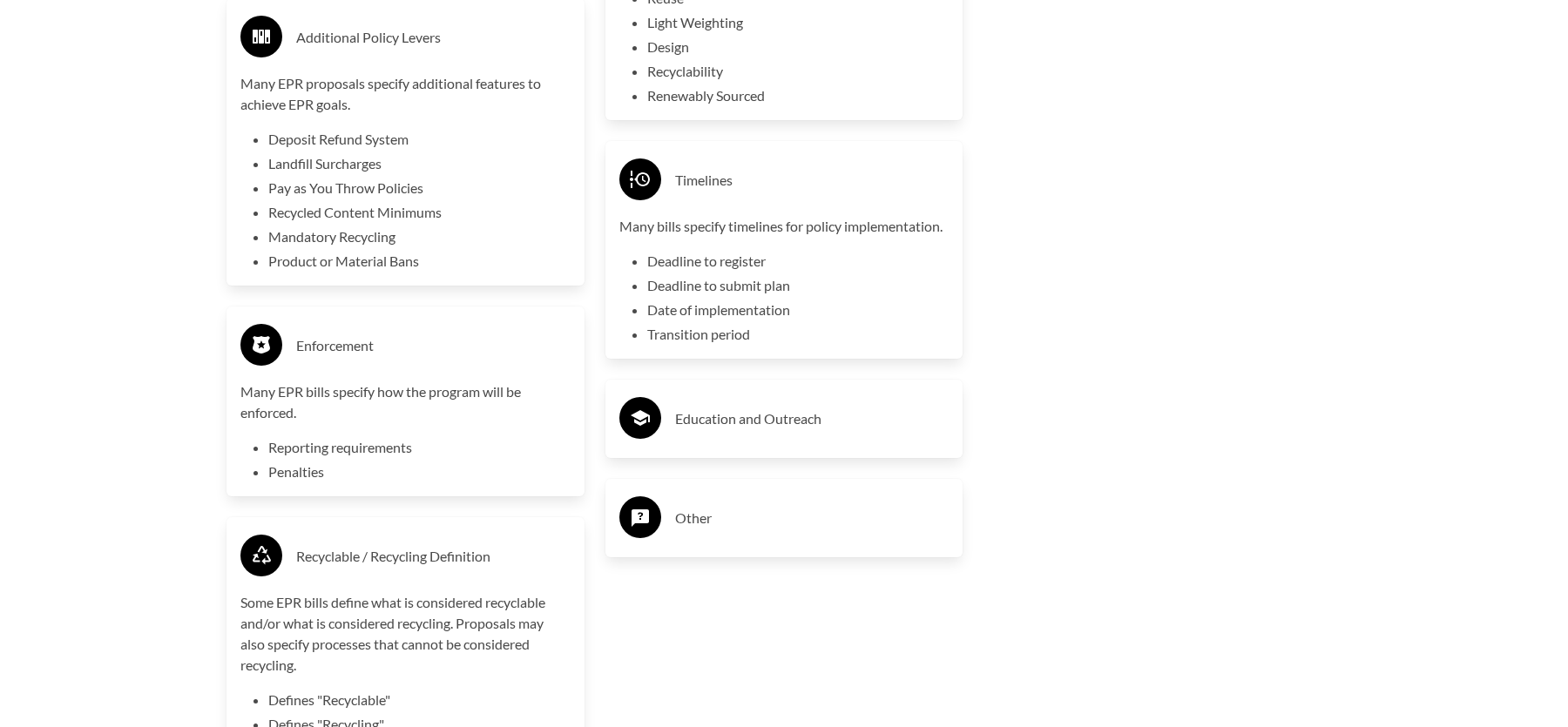
scroll to position [4323, 0]
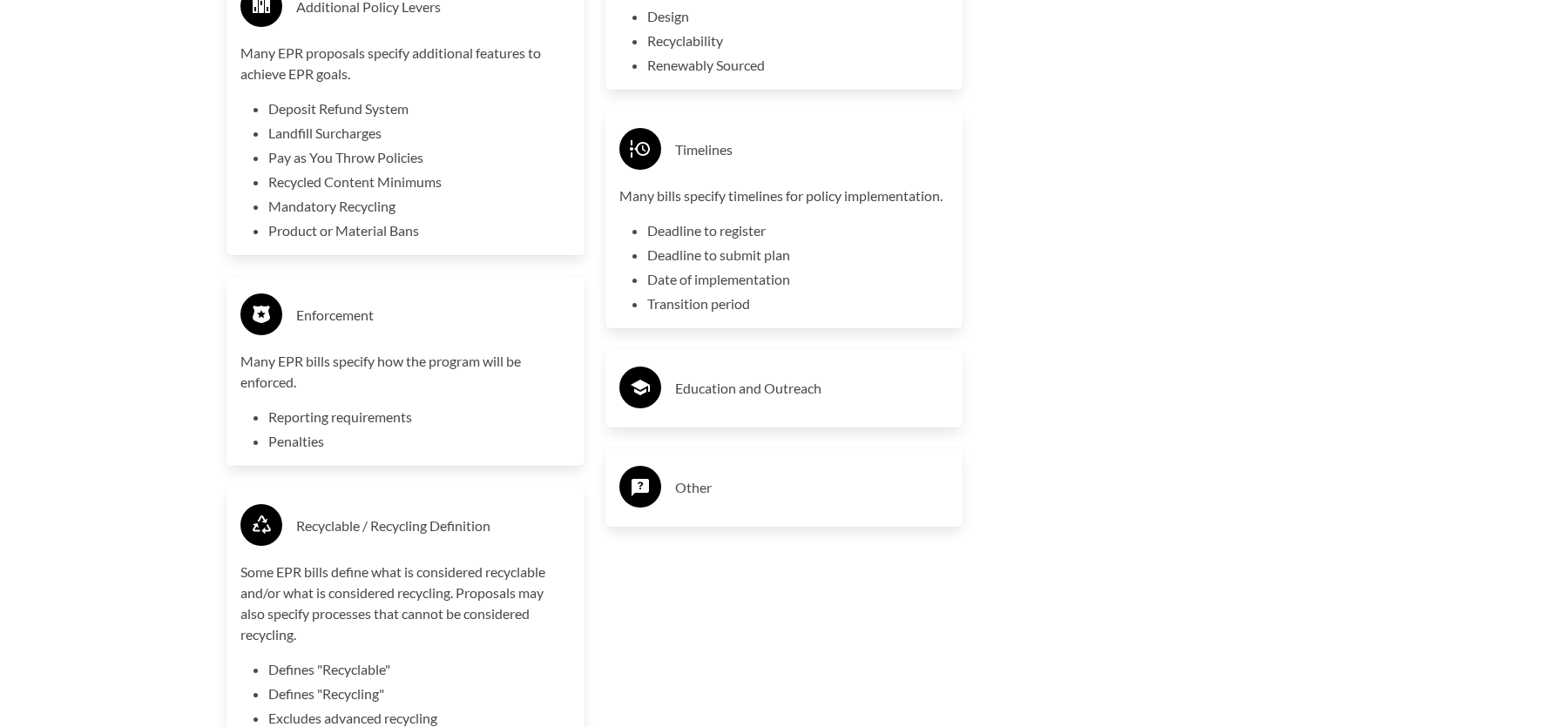
click at [803, 420] on div "Education and Outreach" at bounding box center [784, 389] width 358 height 78
click at [776, 396] on h3 "Education and Outreach" at bounding box center [812, 389] width 274 height 28
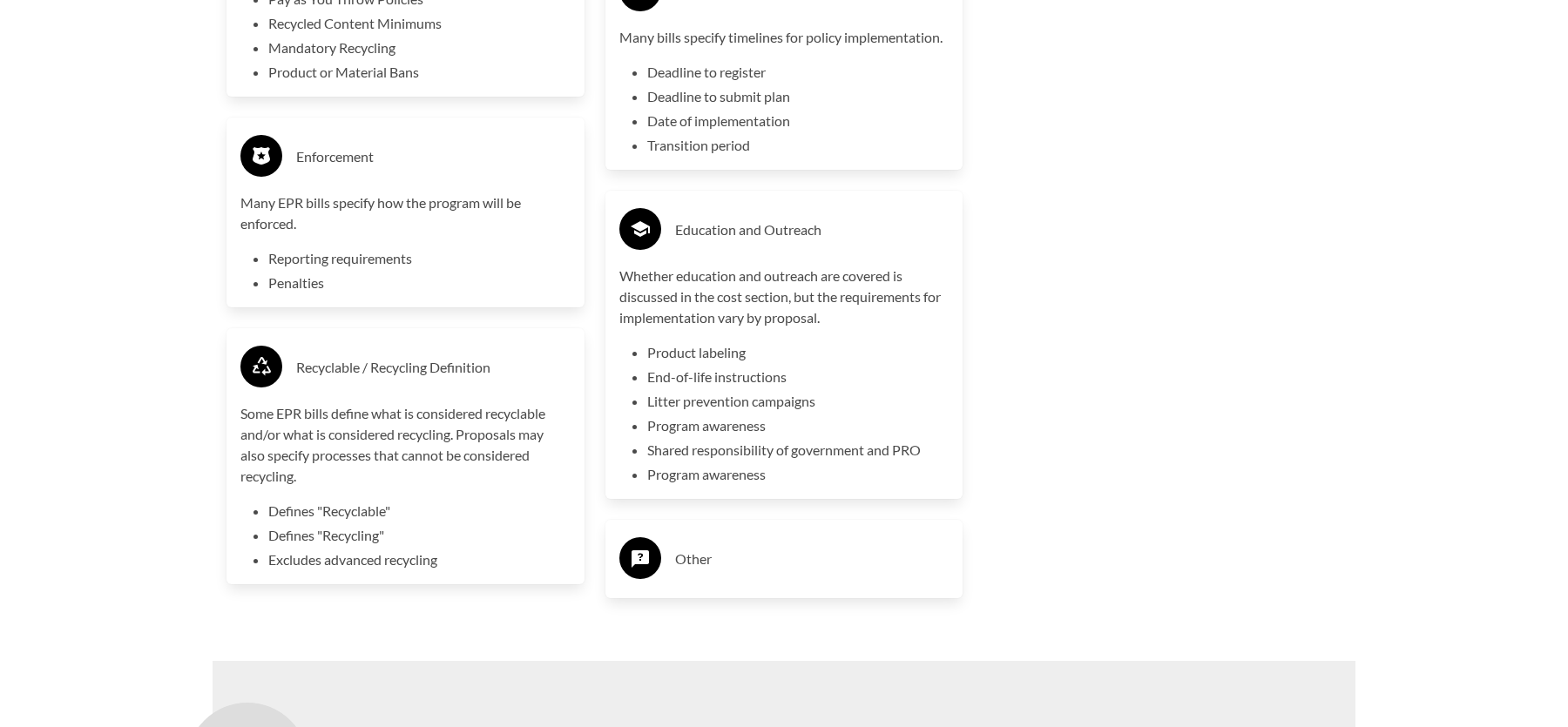
scroll to position [4497, 0]
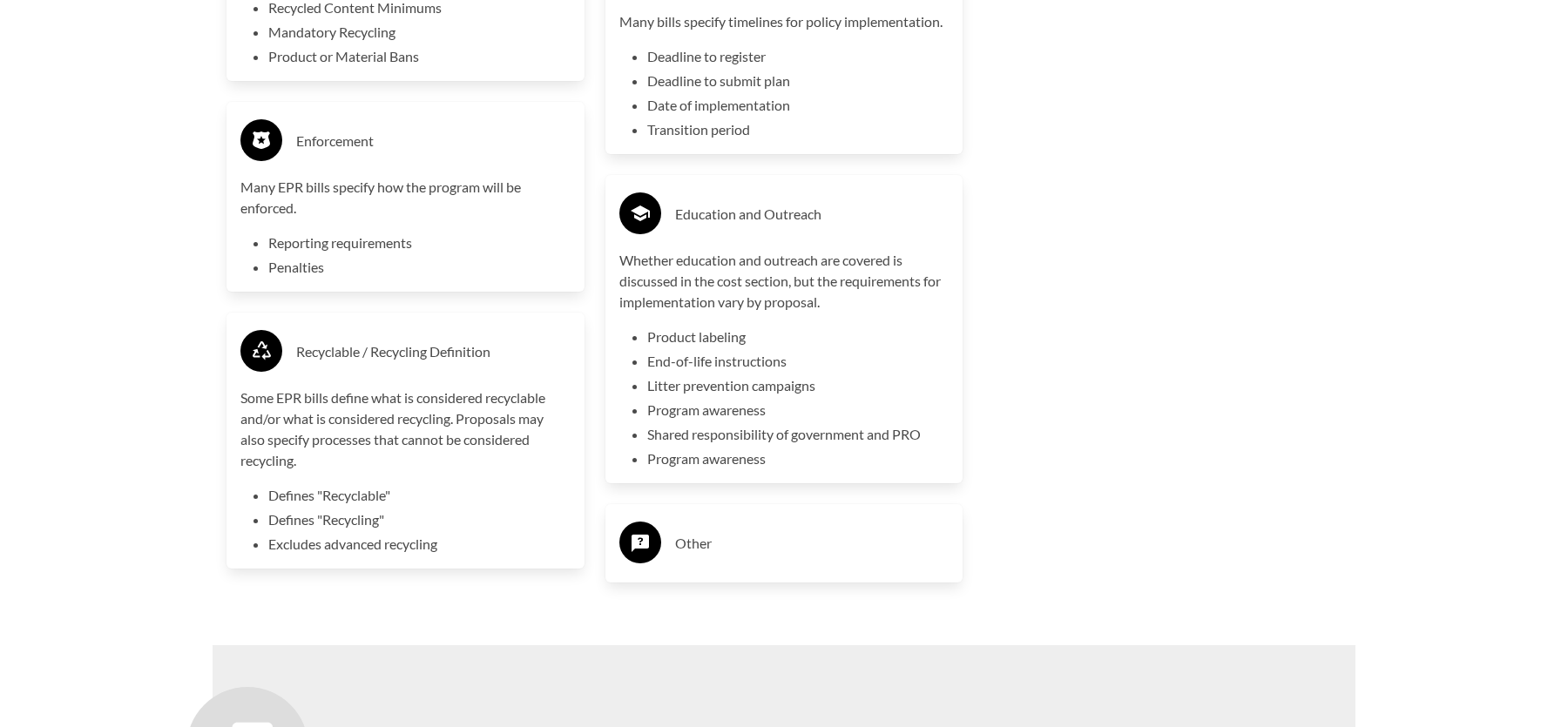
click at [842, 535] on h3 "Other" at bounding box center [812, 544] width 274 height 28
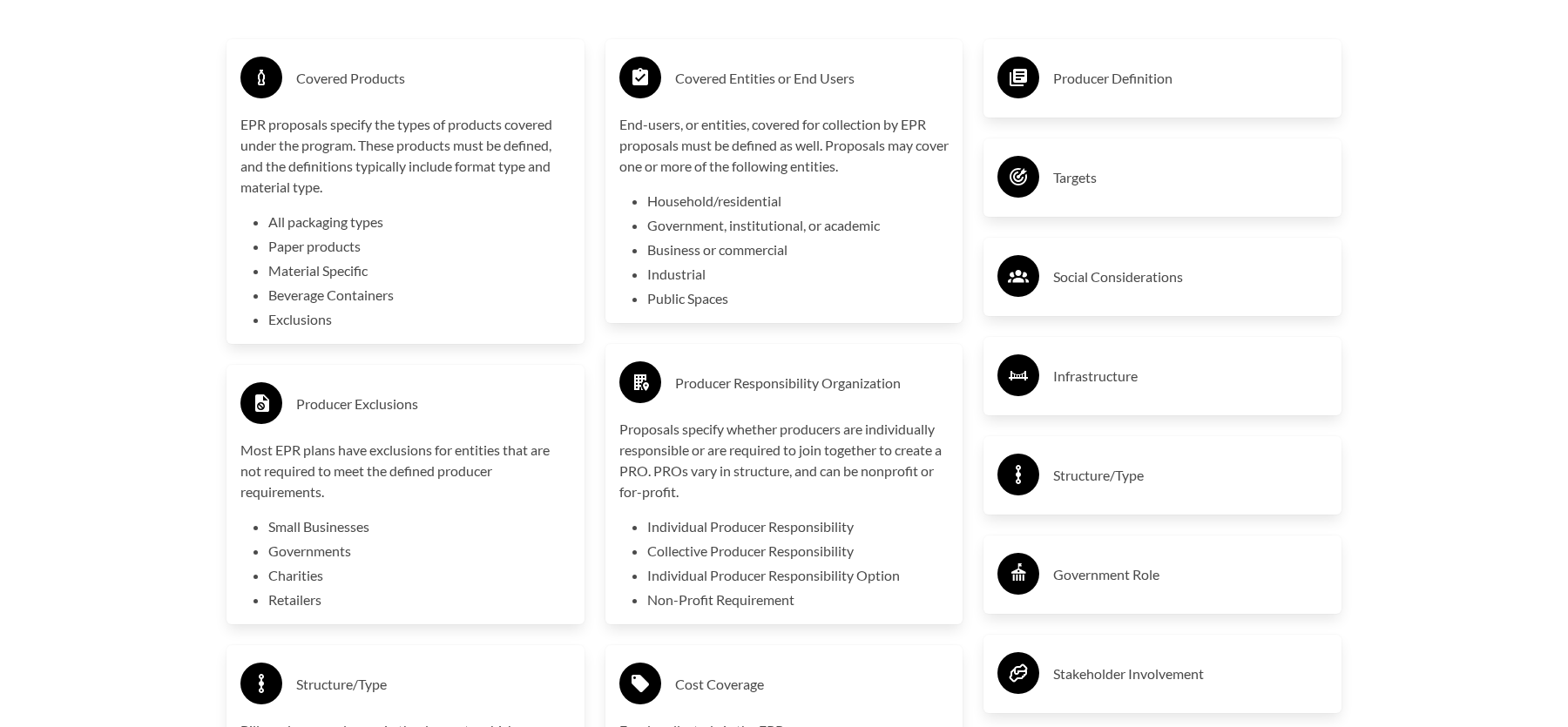
scroll to position [3103, 0]
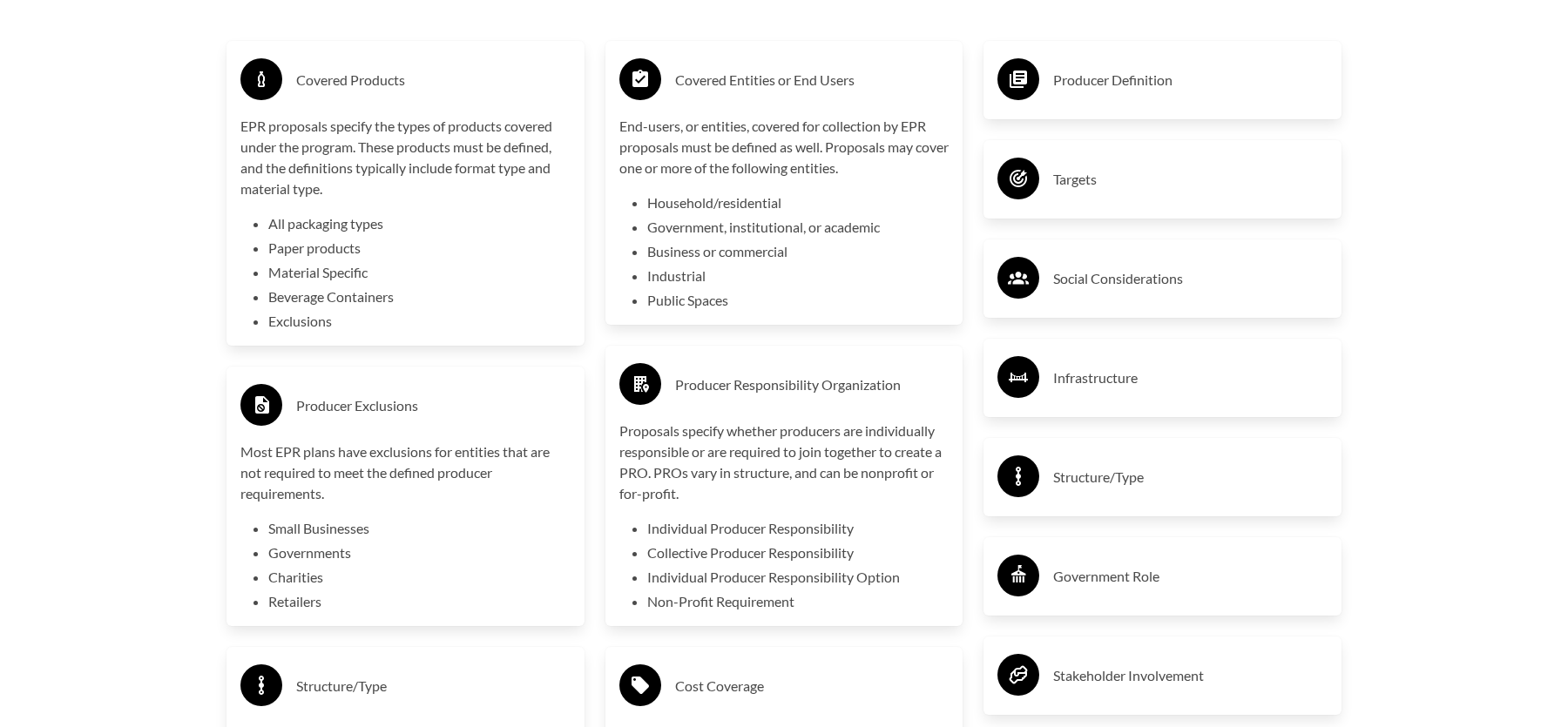
click at [1118, 91] on h3 "Producer Definition" at bounding box center [1190, 80] width 274 height 28
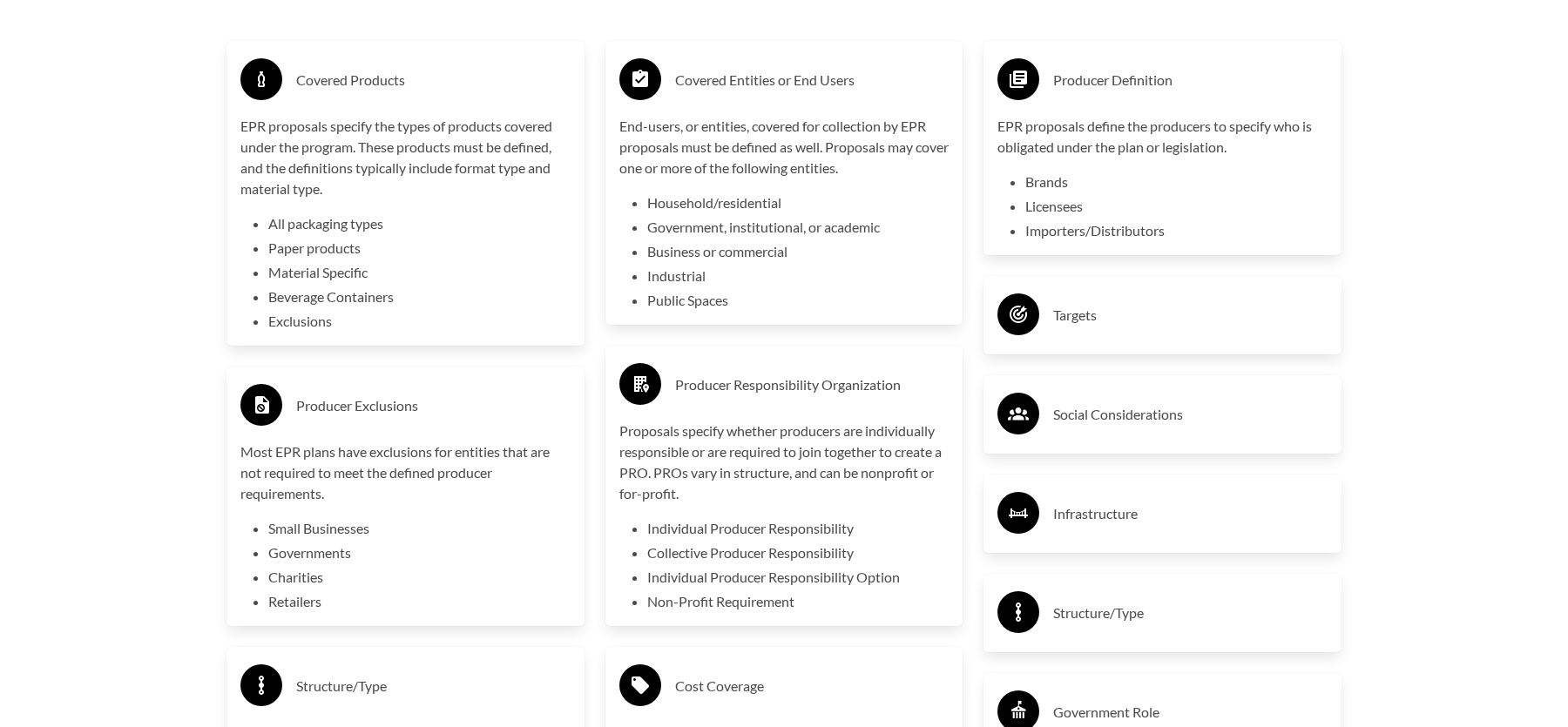
click at [1118, 329] on h3 "Targets" at bounding box center [1190, 315] width 274 height 28
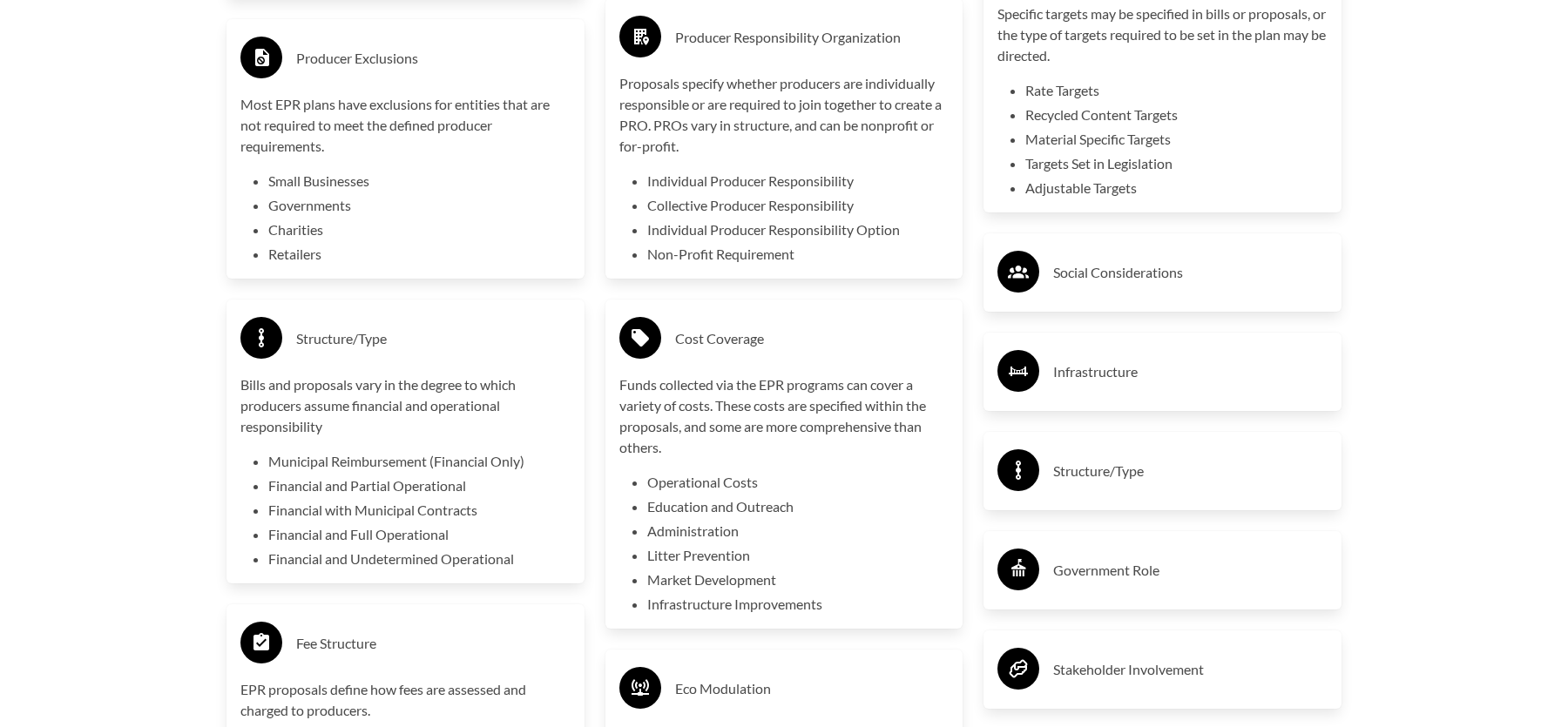
scroll to position [3452, 0]
click at [1198, 274] on h3 "Social Considerations" at bounding box center [1190, 271] width 274 height 28
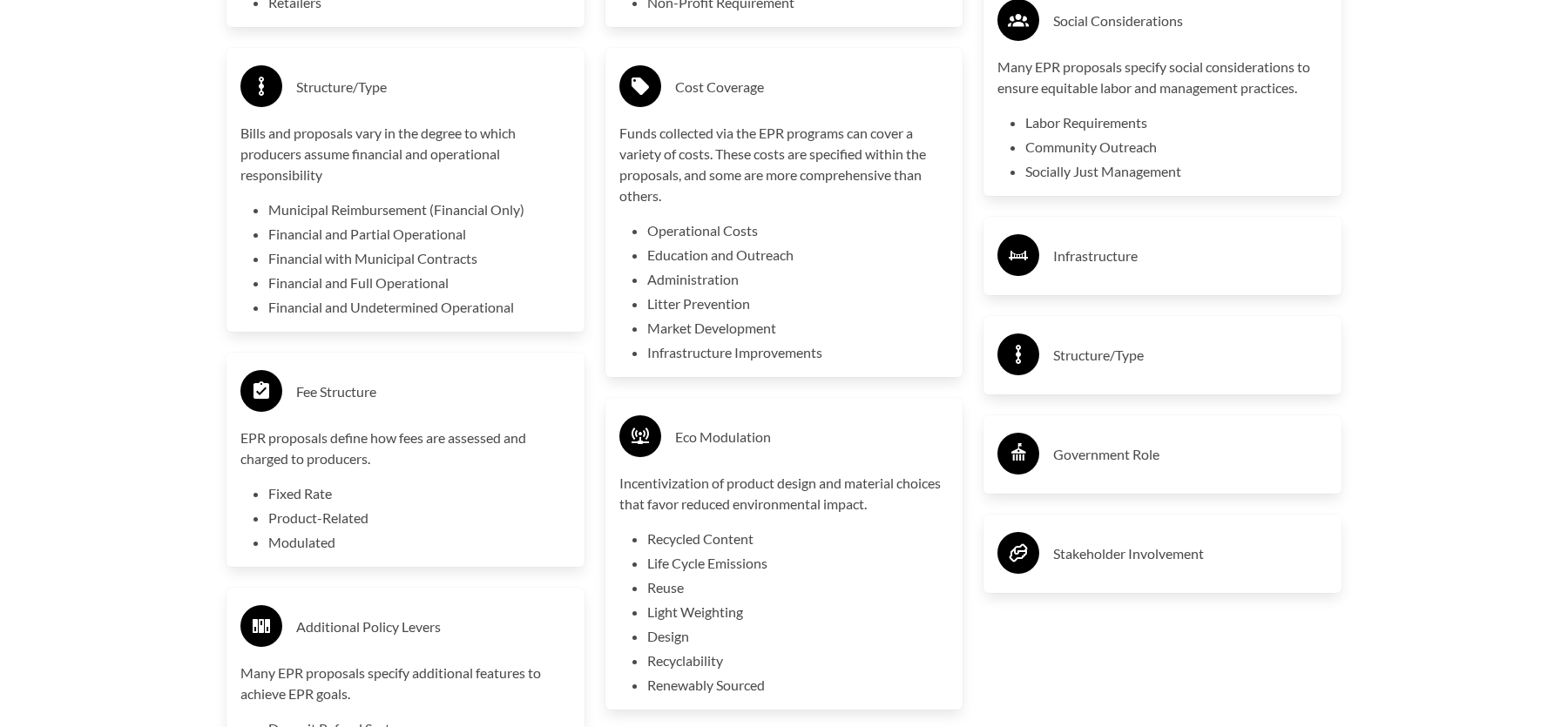
scroll to position [3713, 0]
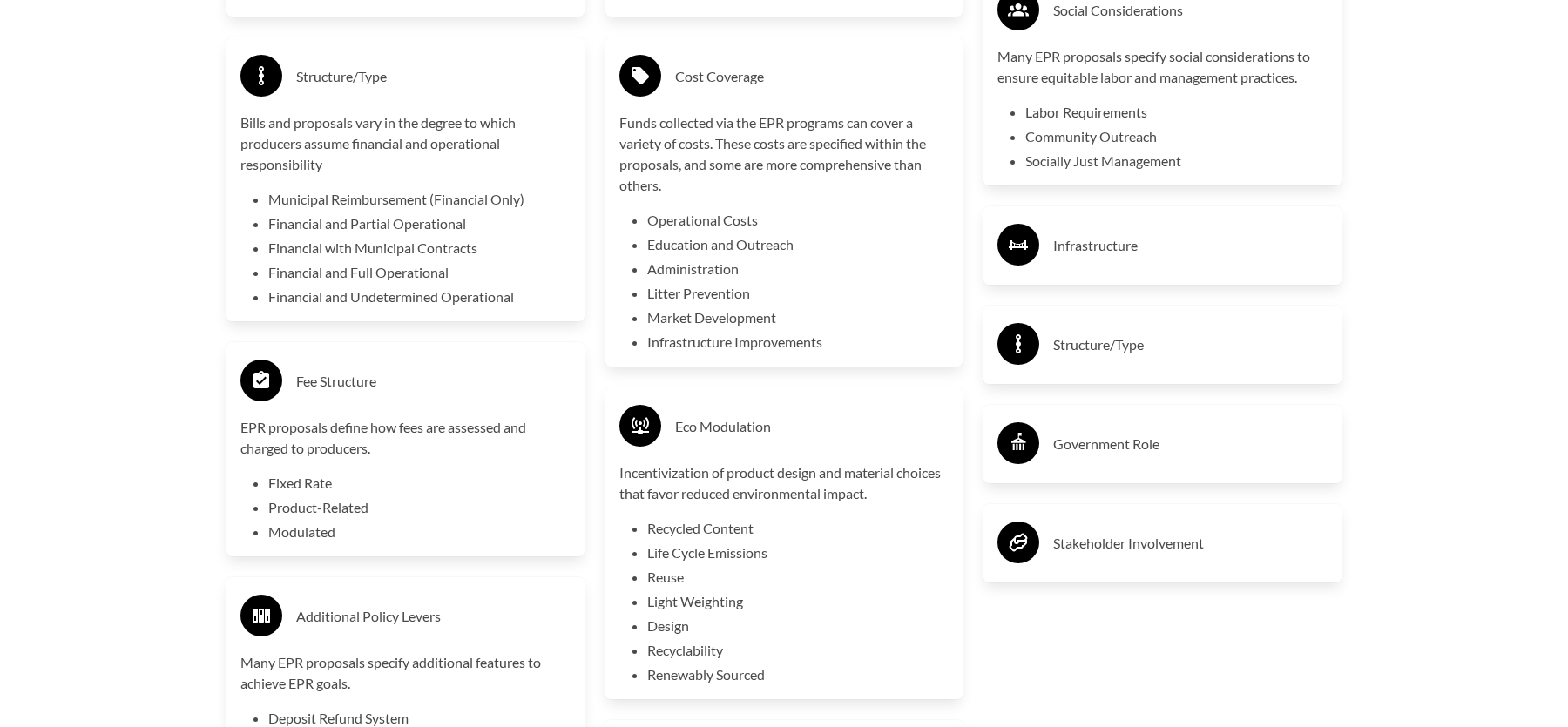
click at [1172, 257] on h3 "Infrastructure" at bounding box center [1190, 245] width 274 height 28
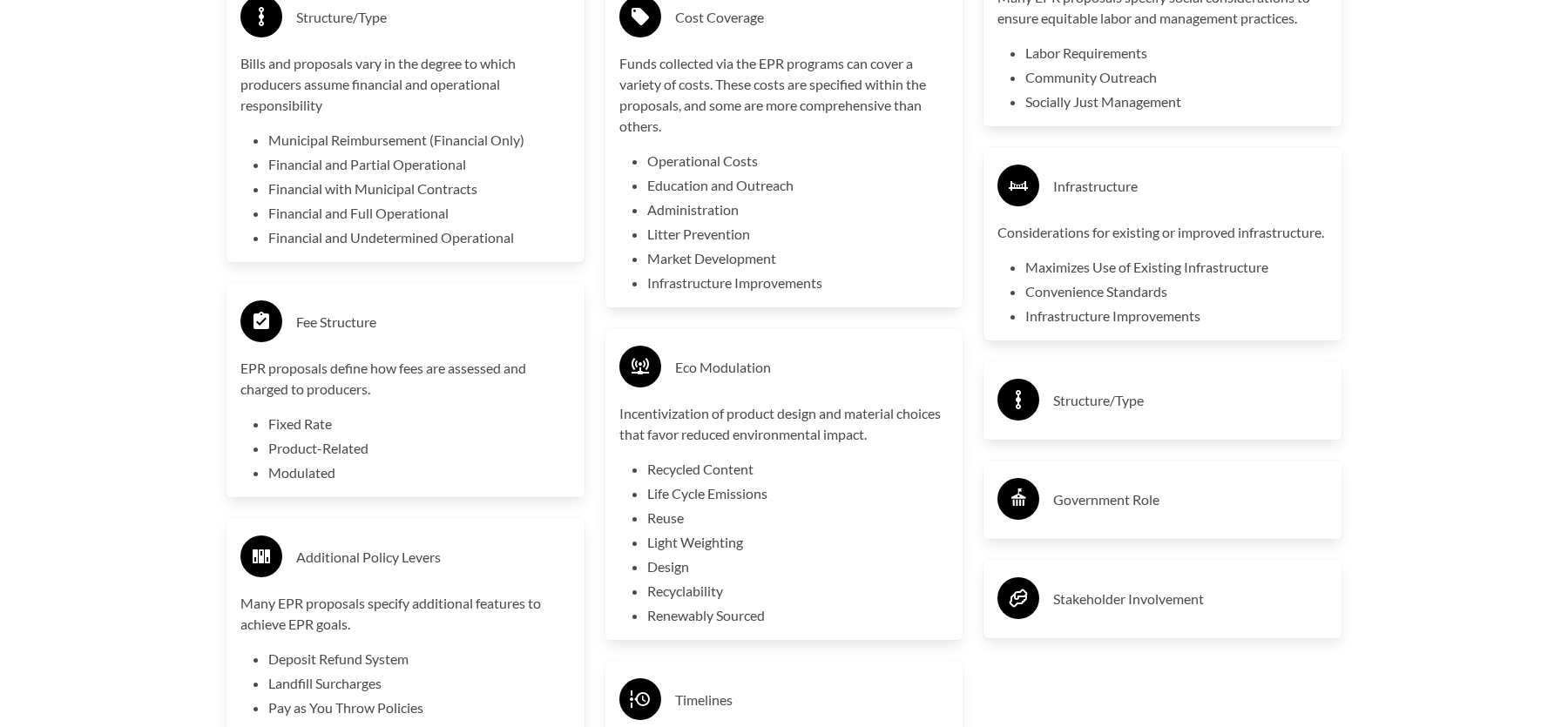
scroll to position [3800, 0]
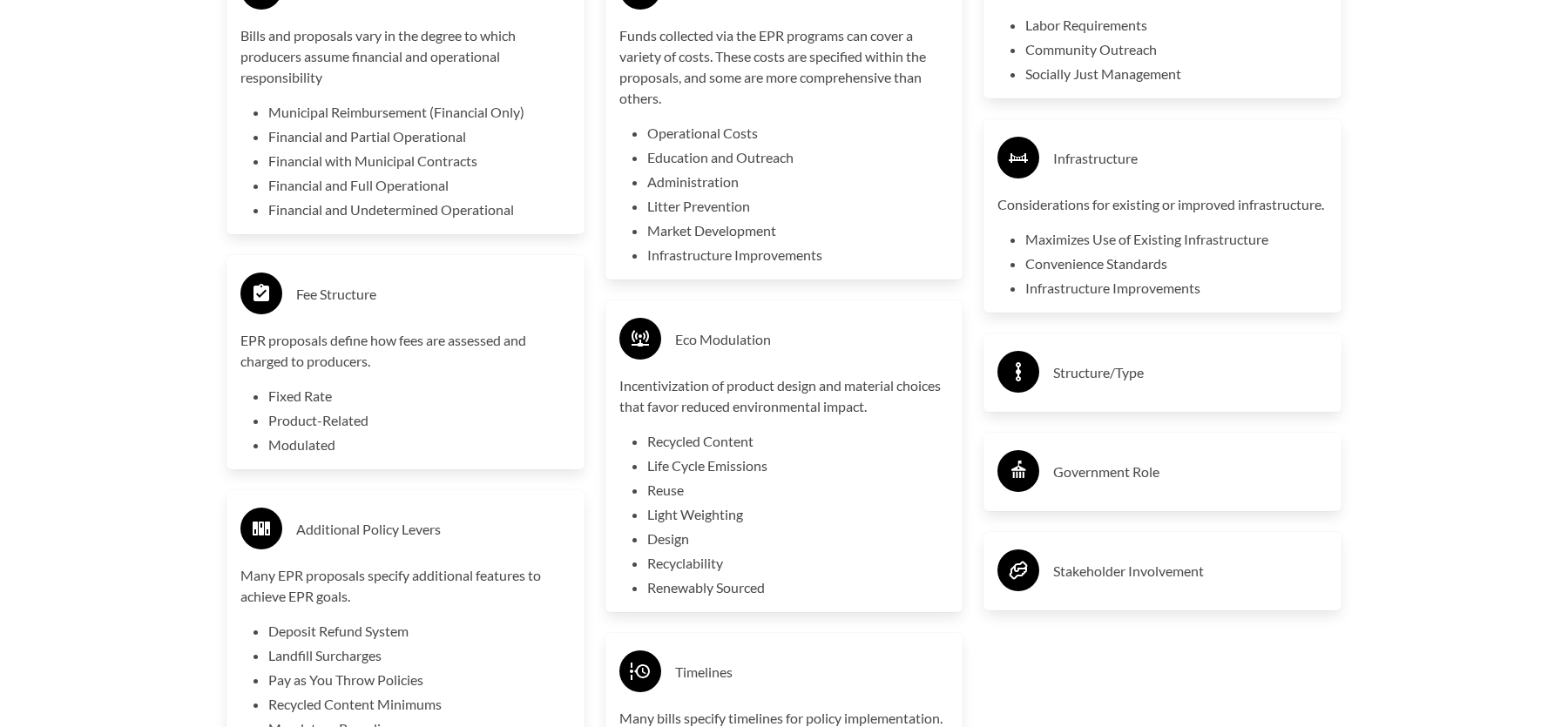
click at [1112, 398] on div "Structure/Type" at bounding box center [1163, 373] width 330 height 50
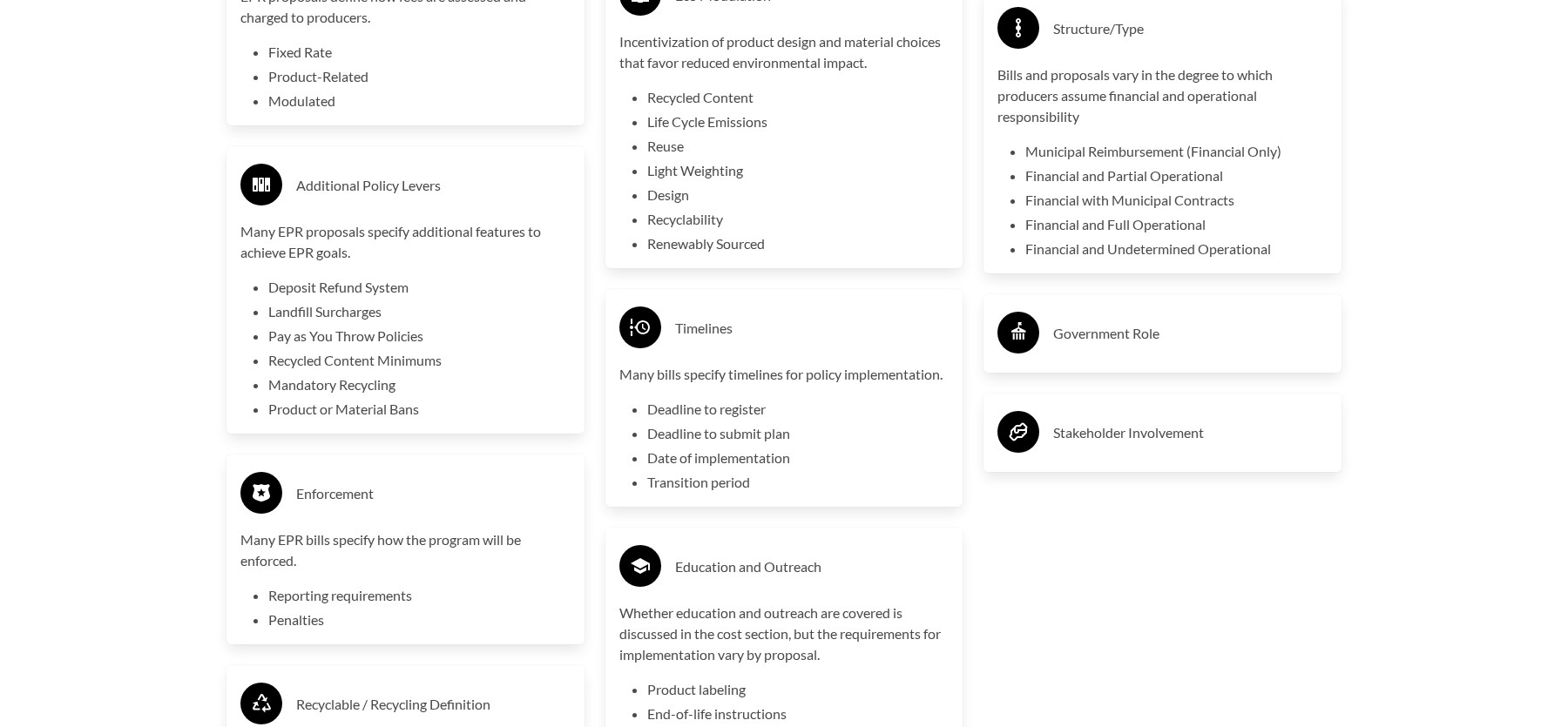
scroll to position [4148, 0]
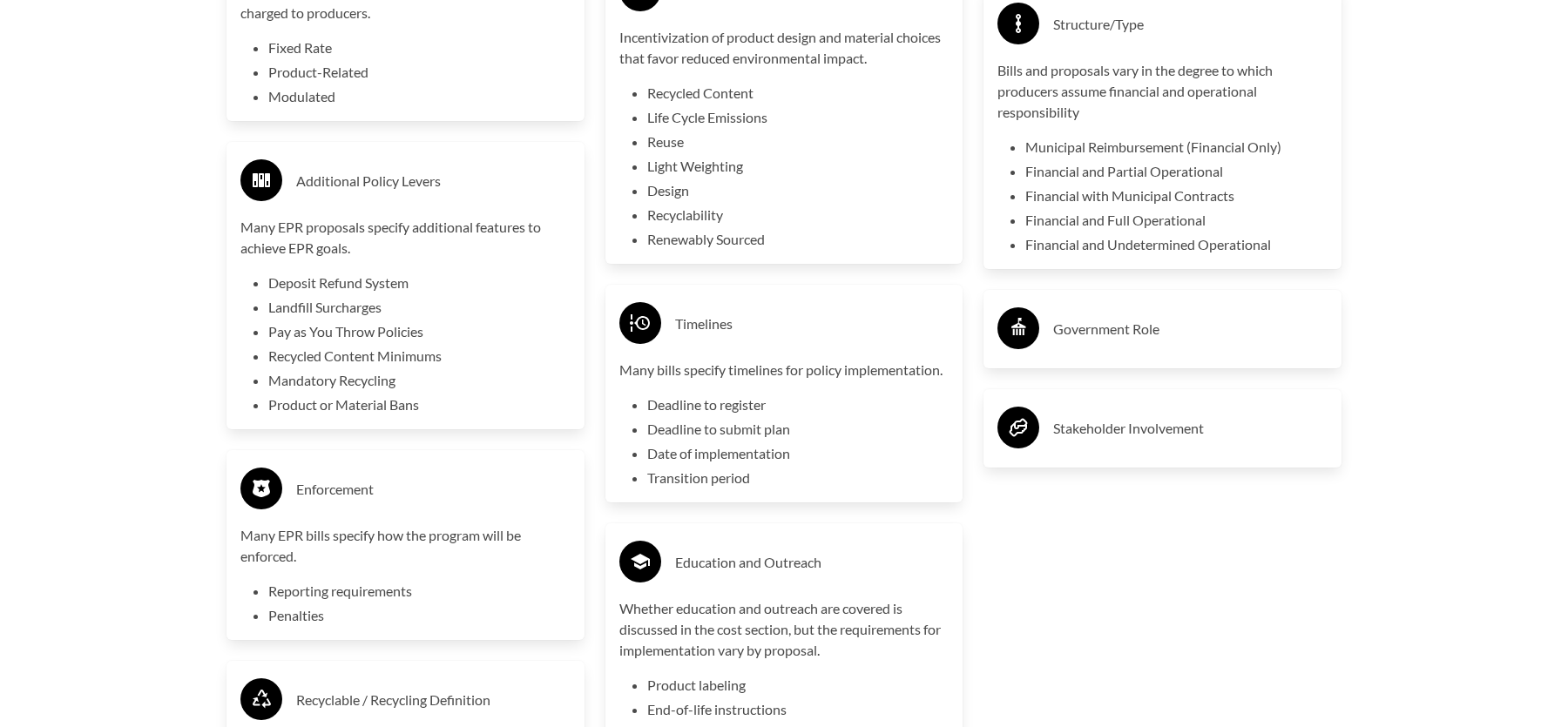
click at [1049, 354] on div "Government Role" at bounding box center [1163, 329] width 330 height 50
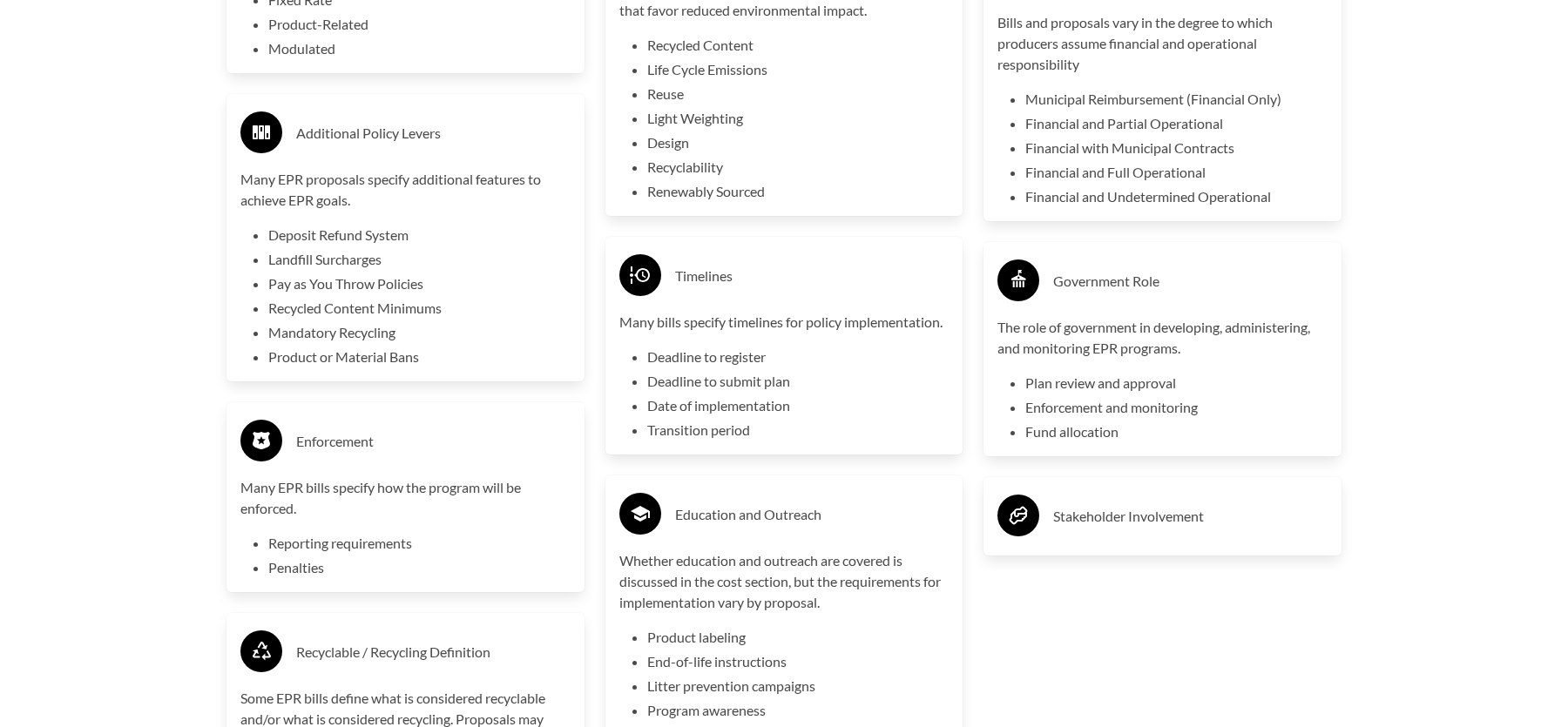
scroll to position [4323, 0]
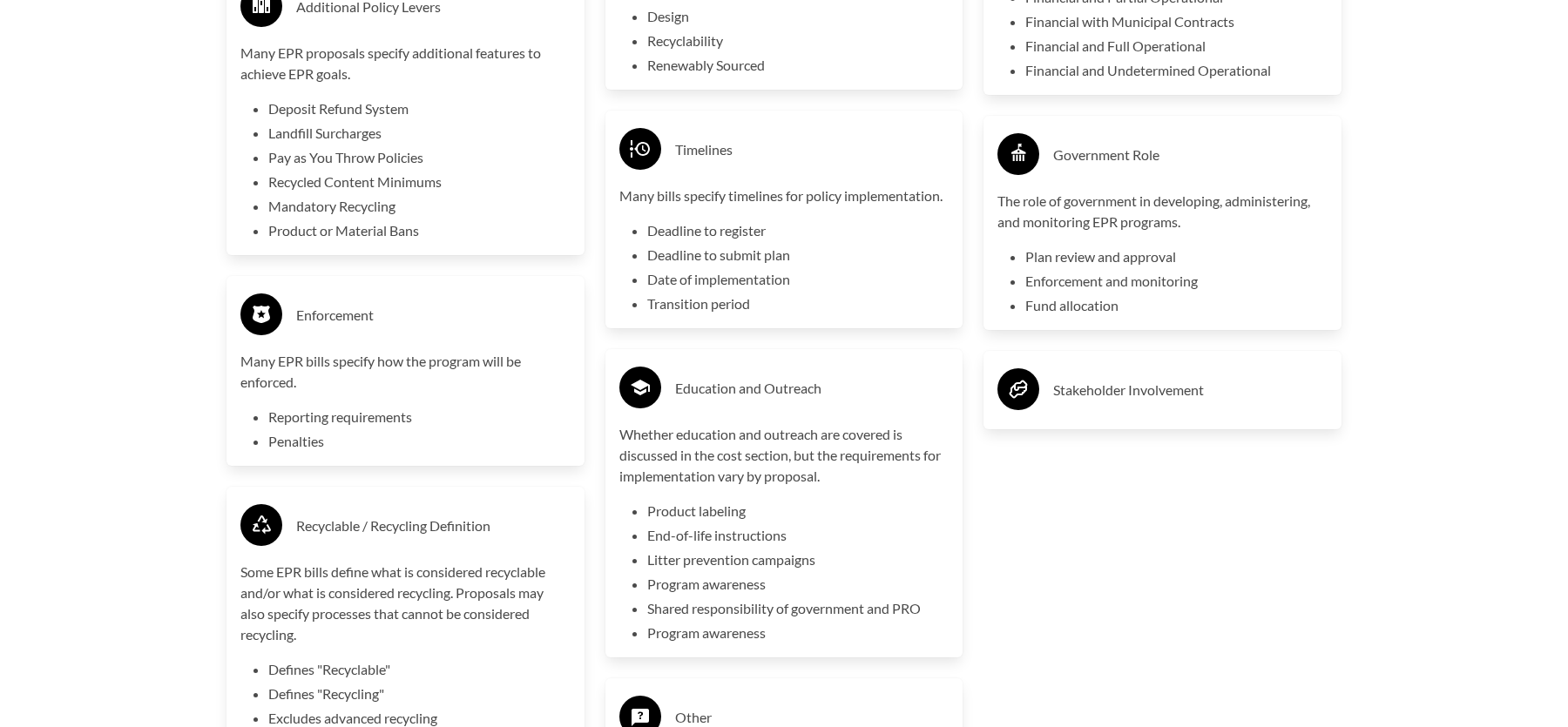
click at [1070, 404] on h3 "Stakeholder Involvement" at bounding box center [1190, 390] width 274 height 28
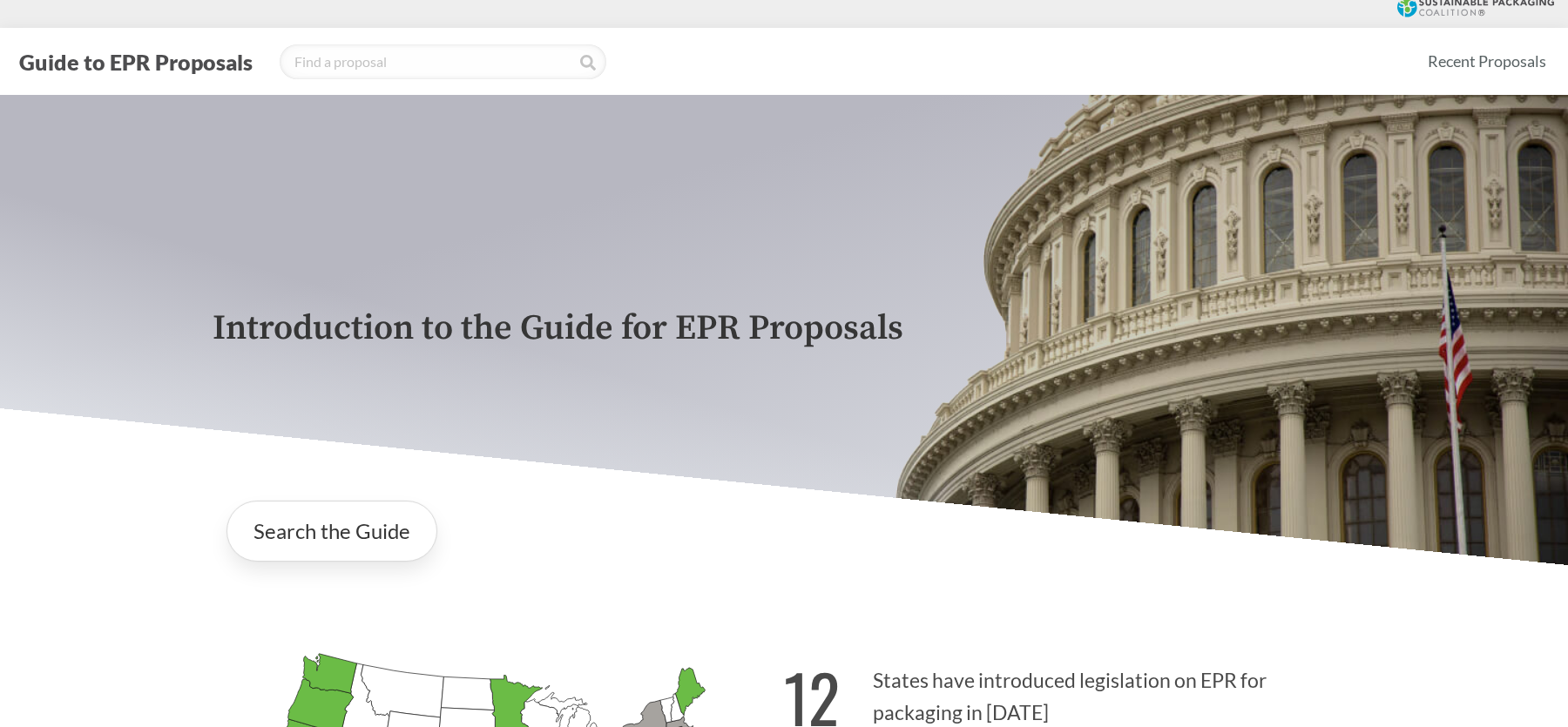
scroll to position [0, 0]
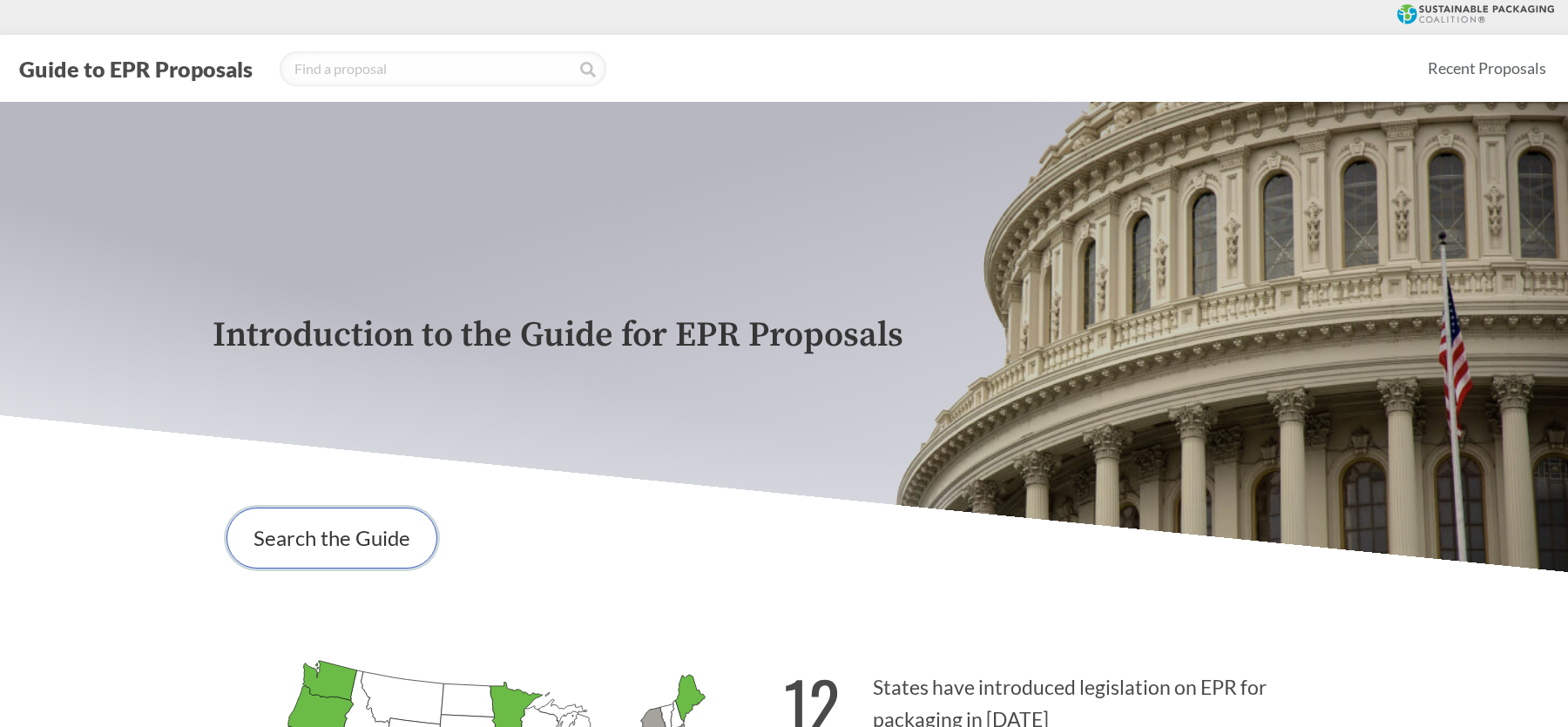
click at [388, 555] on link "Search the Guide" at bounding box center [332, 538] width 211 height 61
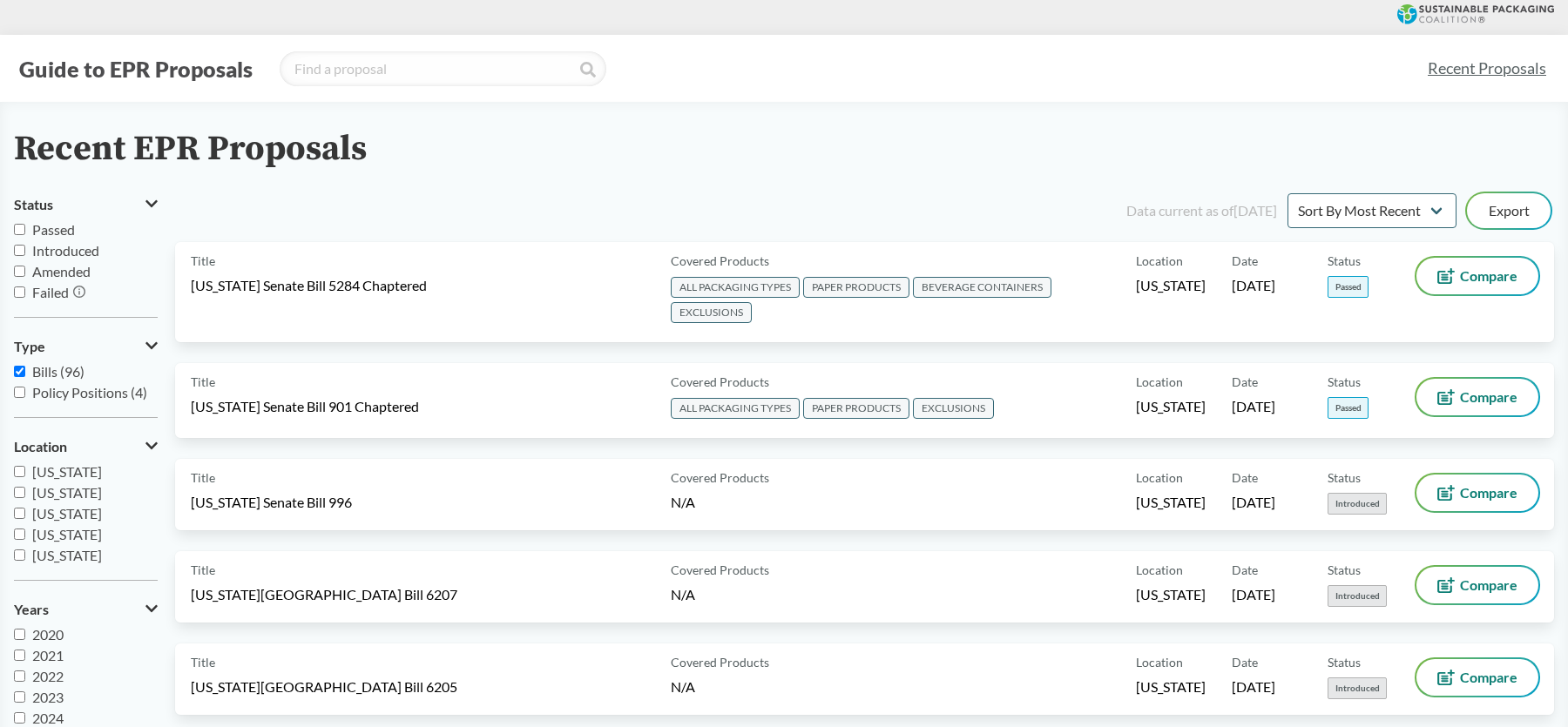
click at [432, 269] on div "Title [US_STATE] Senate Bill 5284 Chaptered" at bounding box center [427, 292] width 473 height 69
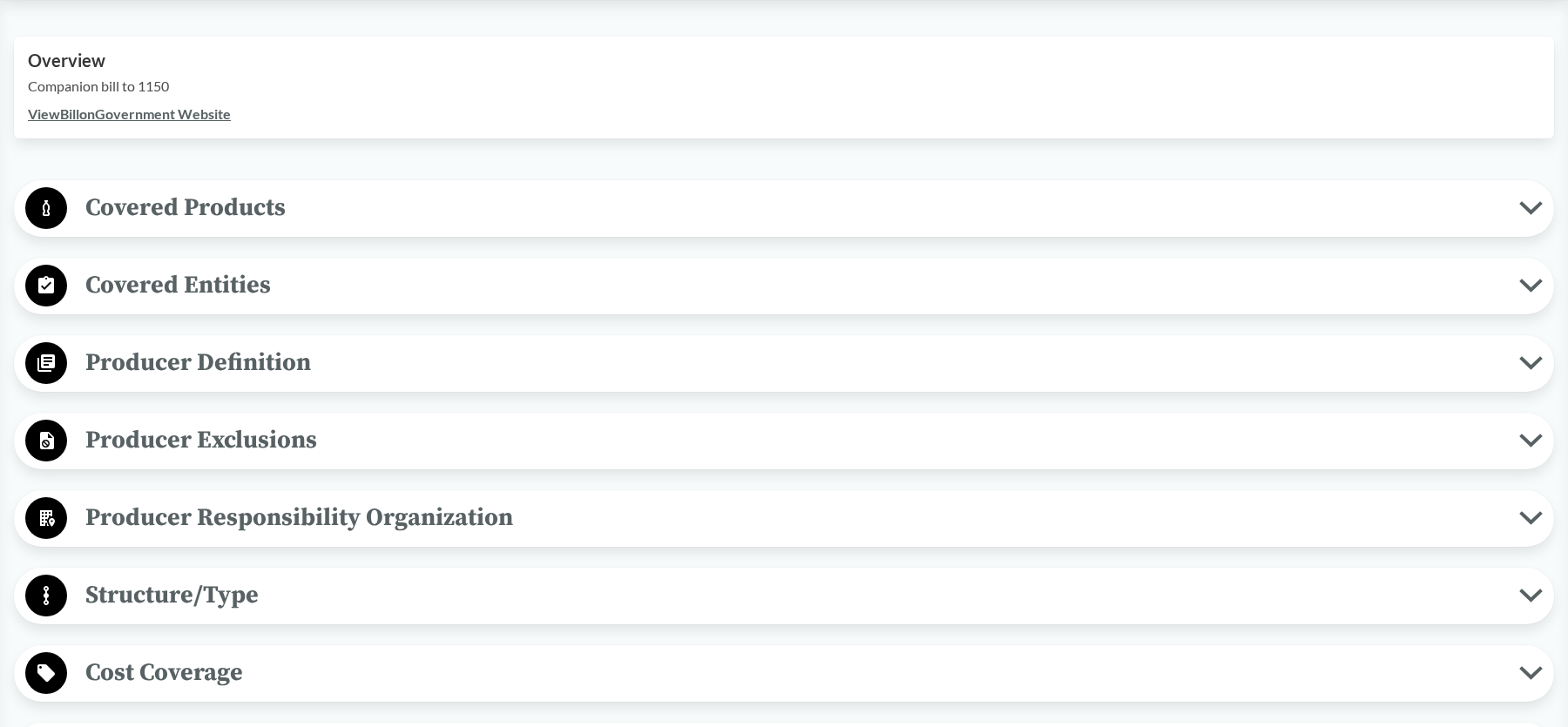
scroll to position [610, 0]
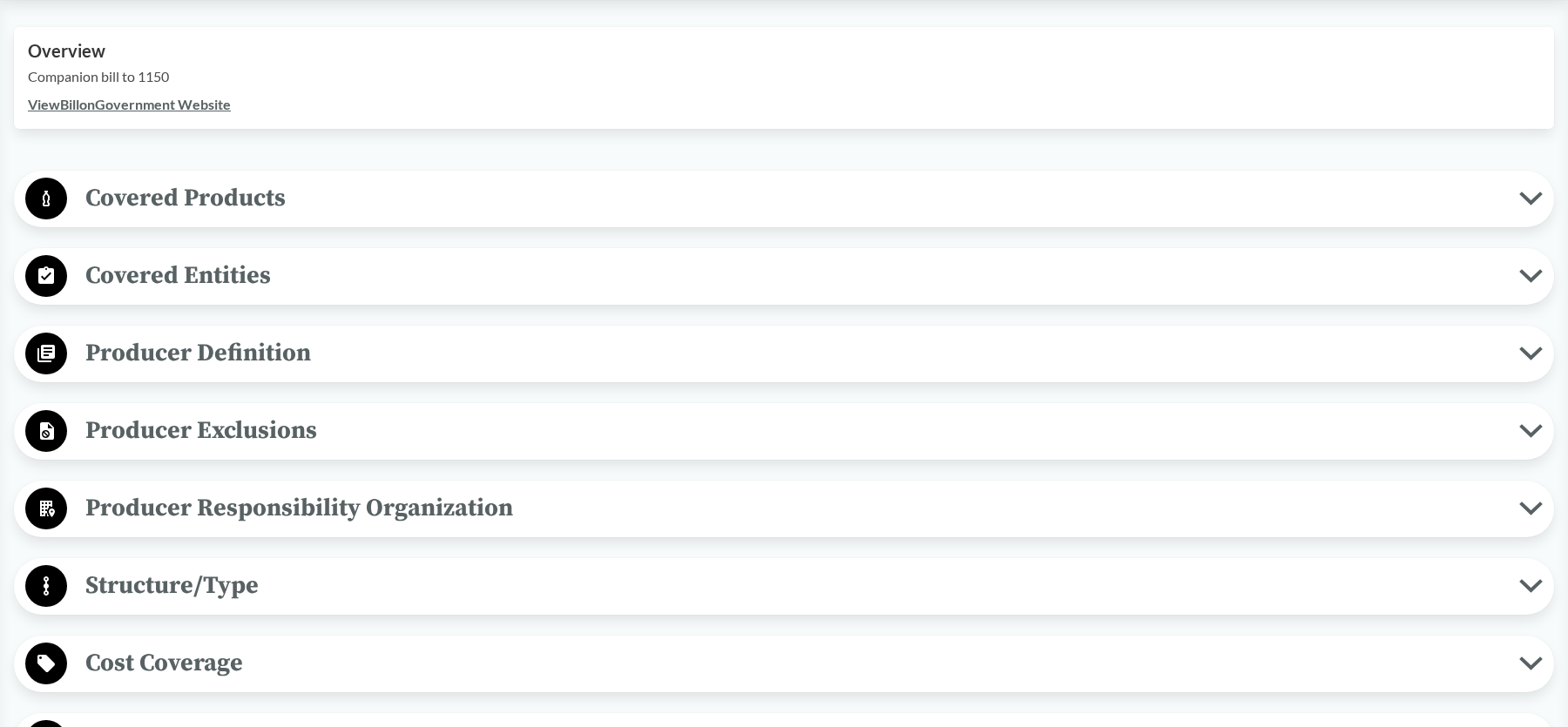
click at [207, 208] on span "Covered Products" at bounding box center [793, 198] width 1453 height 39
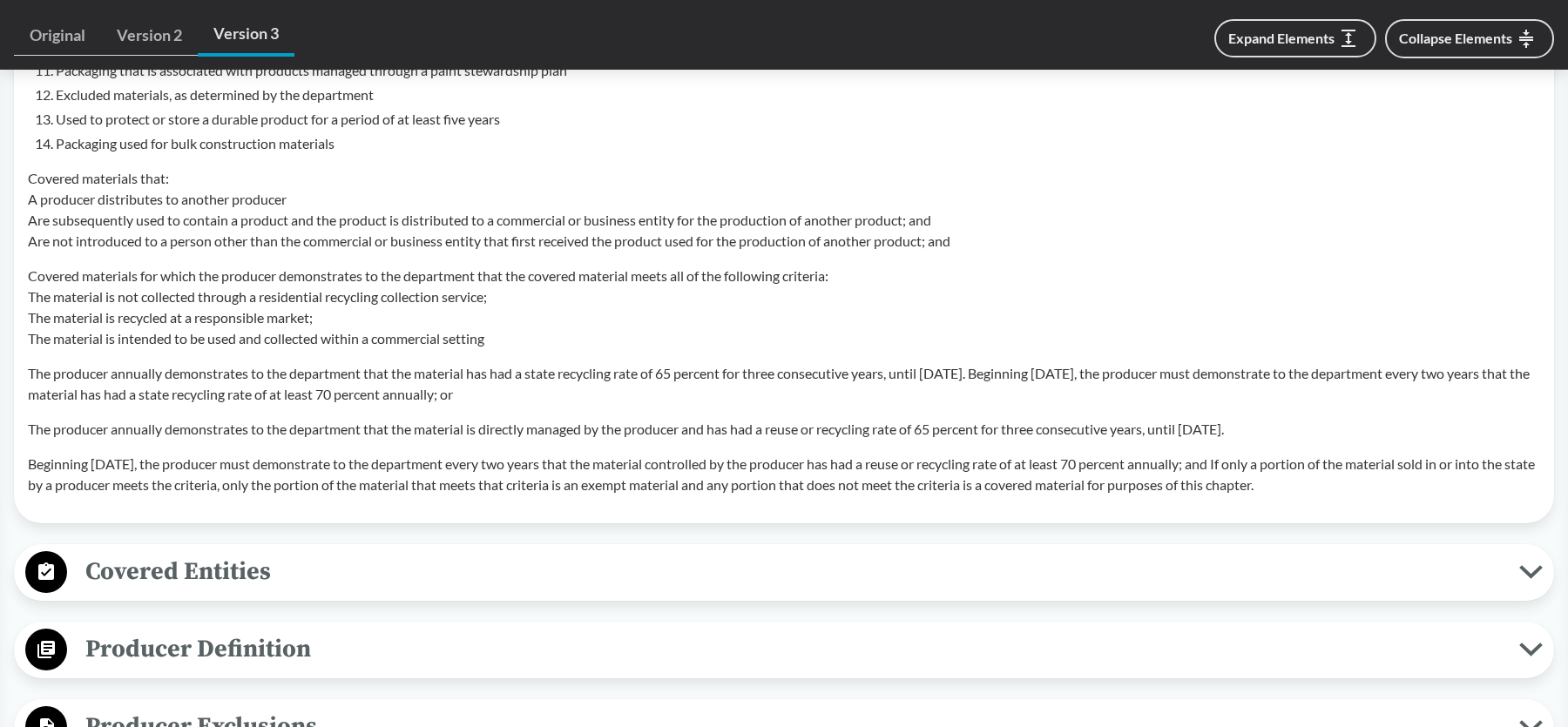
scroll to position [1742, 0]
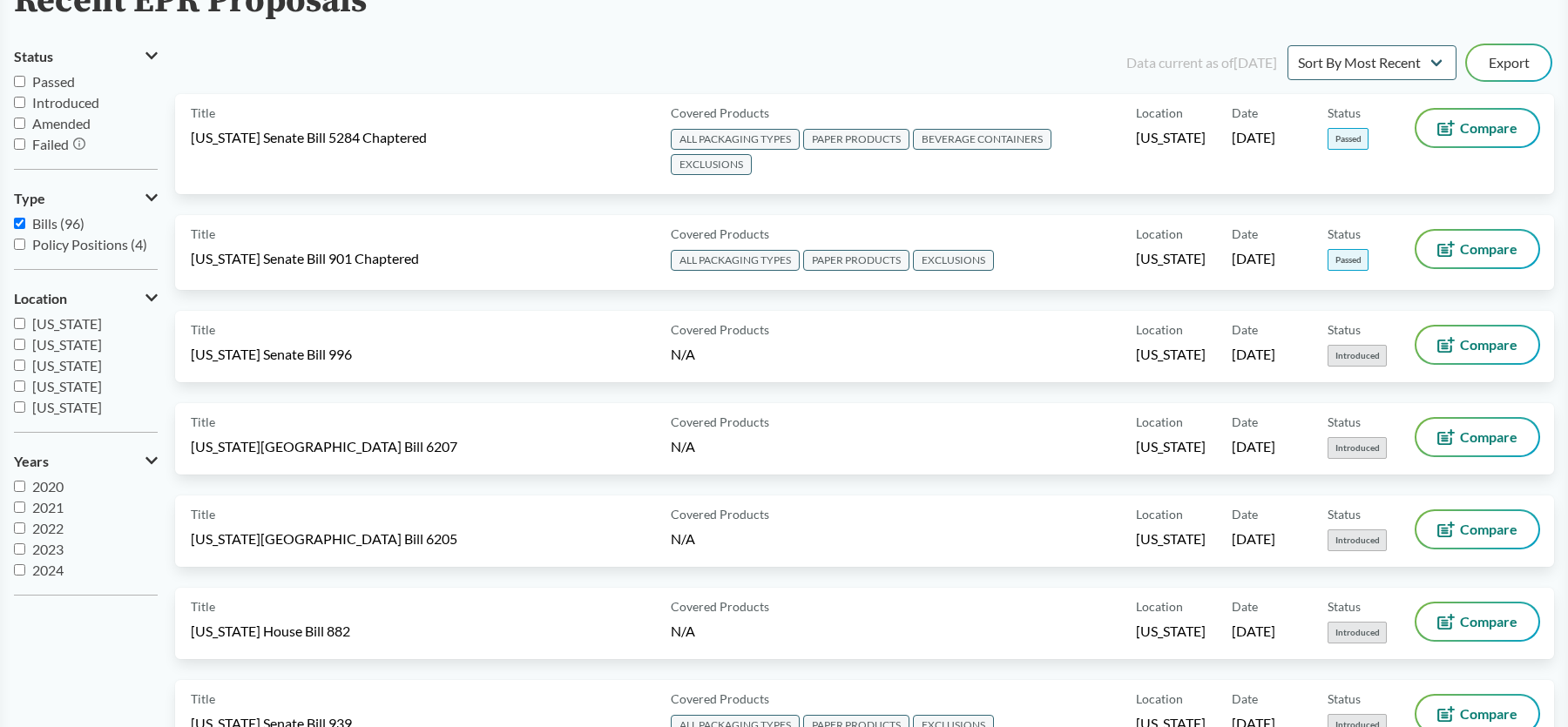
scroll to position [174, 0]
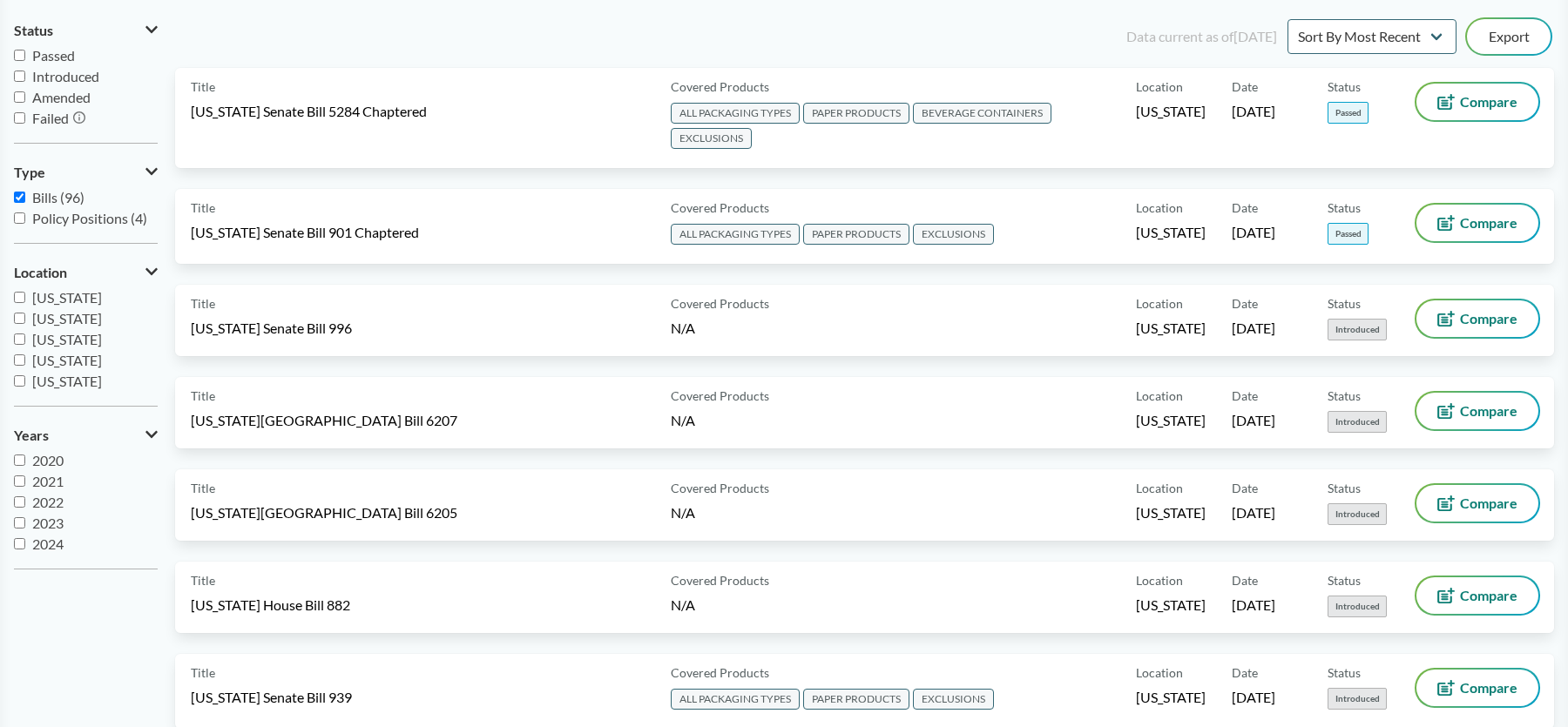
click at [453, 313] on div "Title [US_STATE] Senate Bill 996" at bounding box center [427, 320] width 473 height 40
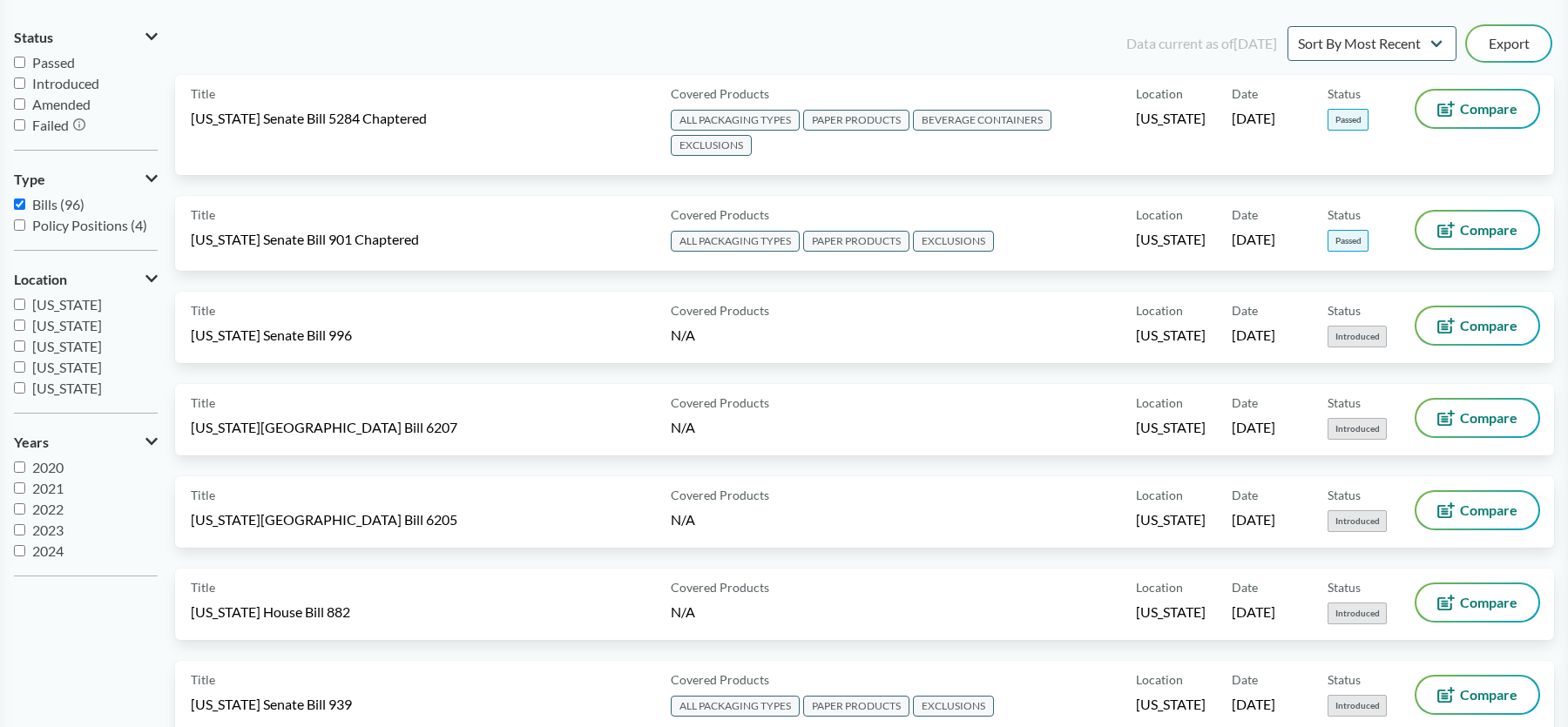
scroll to position [174, 0]
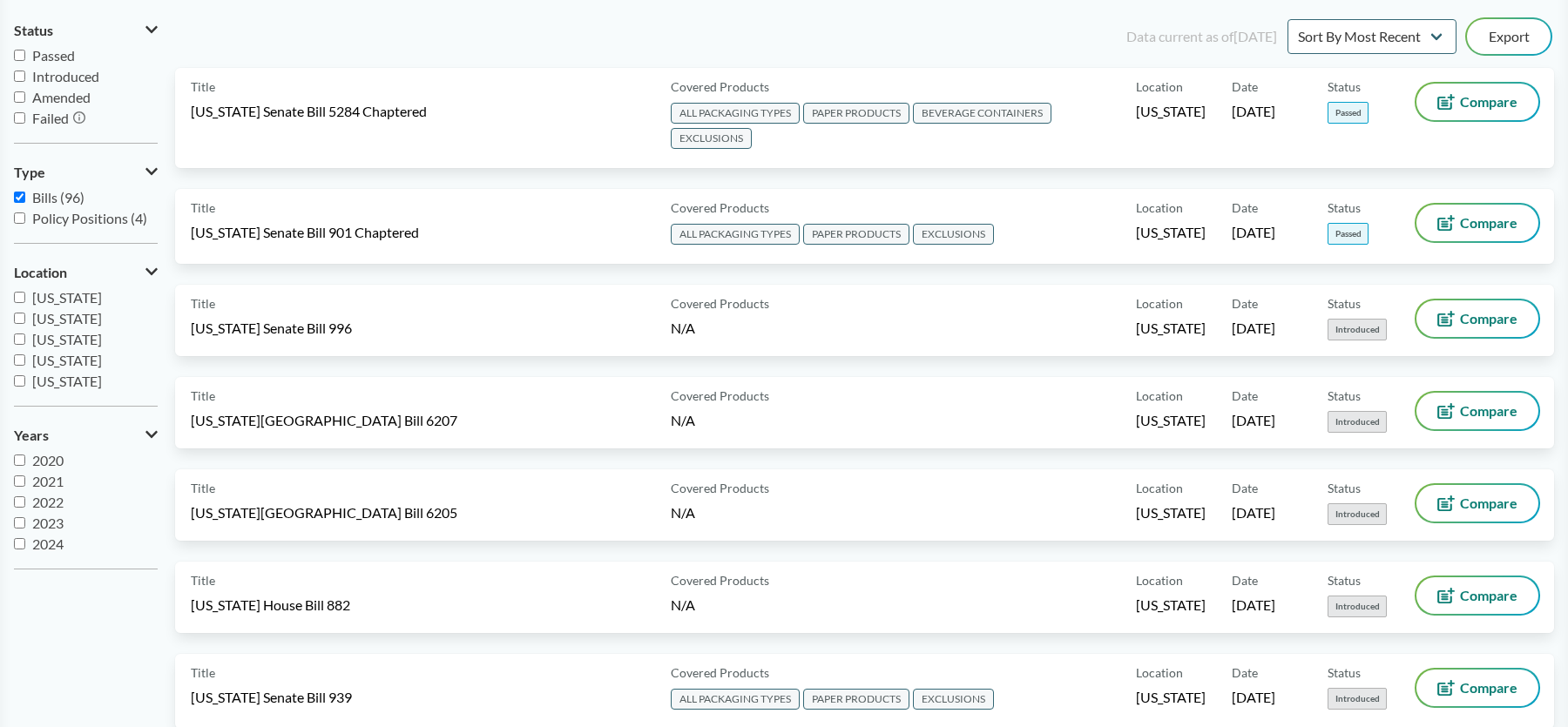
click at [483, 696] on div "Title [US_STATE] Senate Bill 939" at bounding box center [427, 691] width 473 height 44
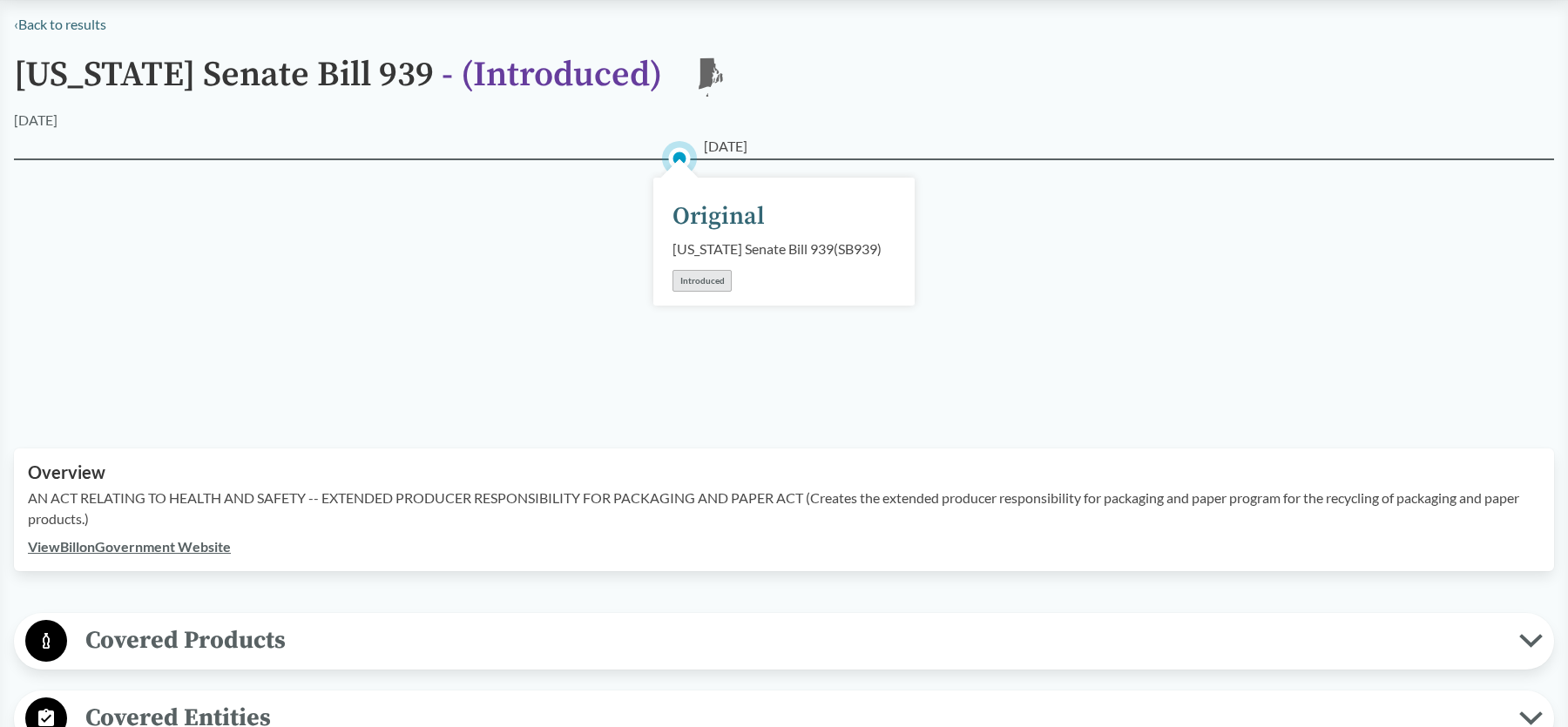
scroll to position [349, 0]
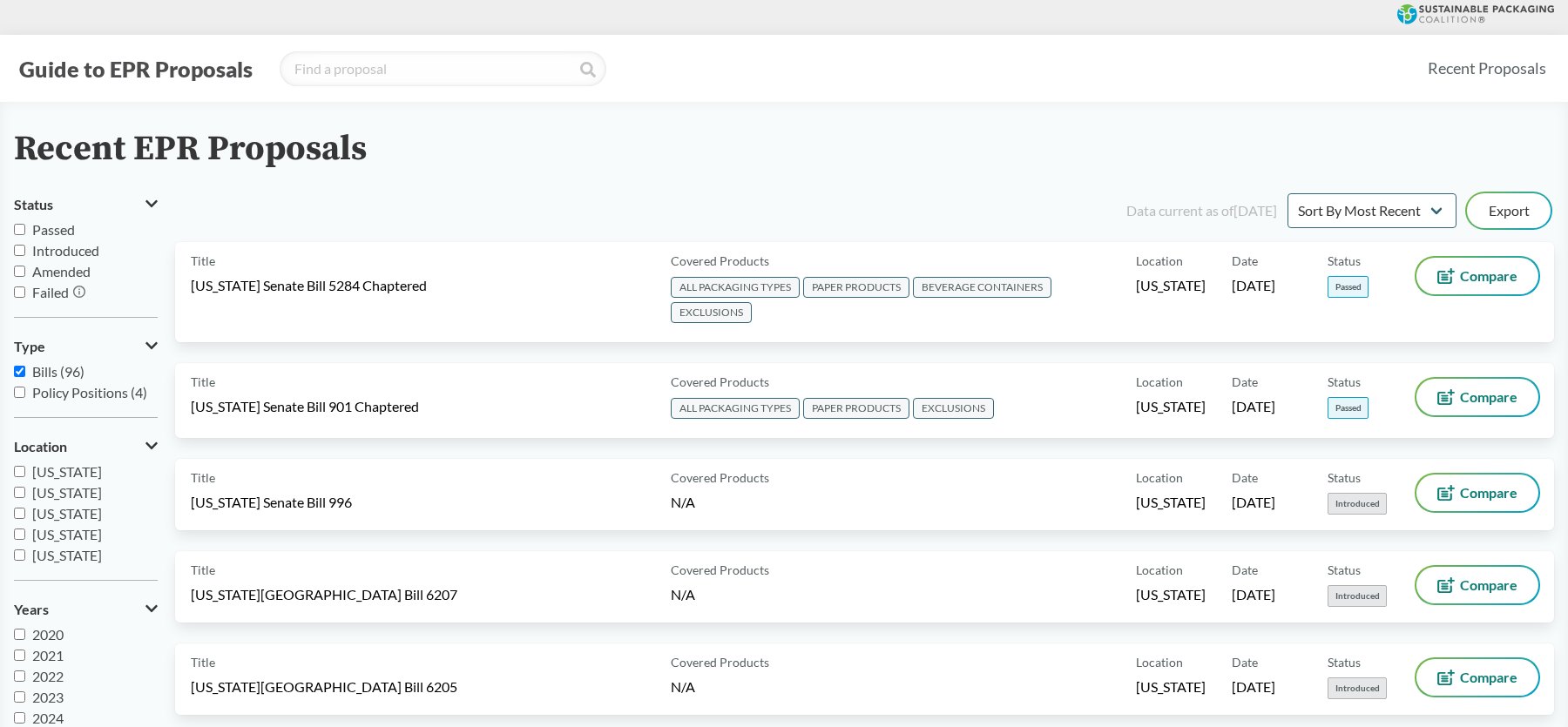
click at [473, 508] on div "Title [US_STATE] Senate Bill 996" at bounding box center [427, 495] width 473 height 40
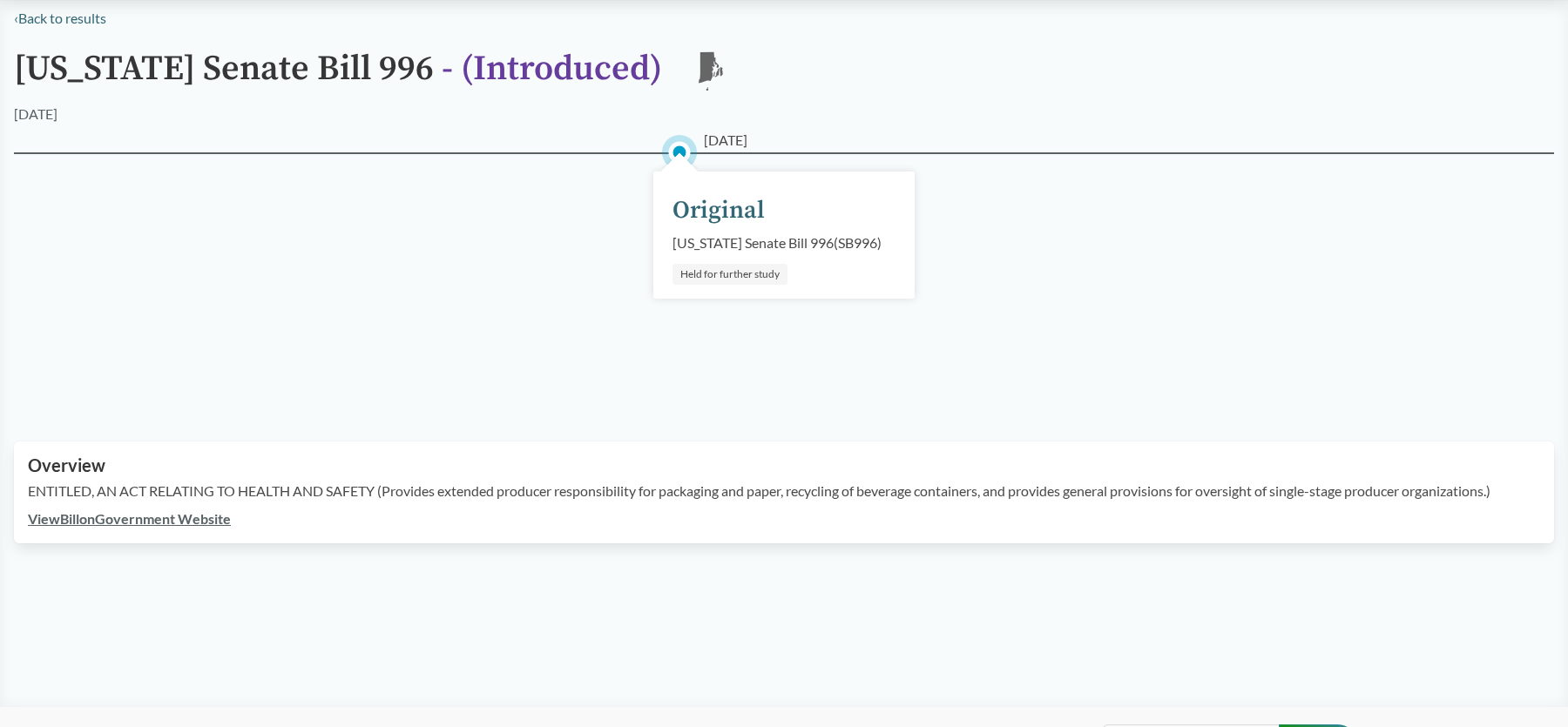
scroll to position [407, 0]
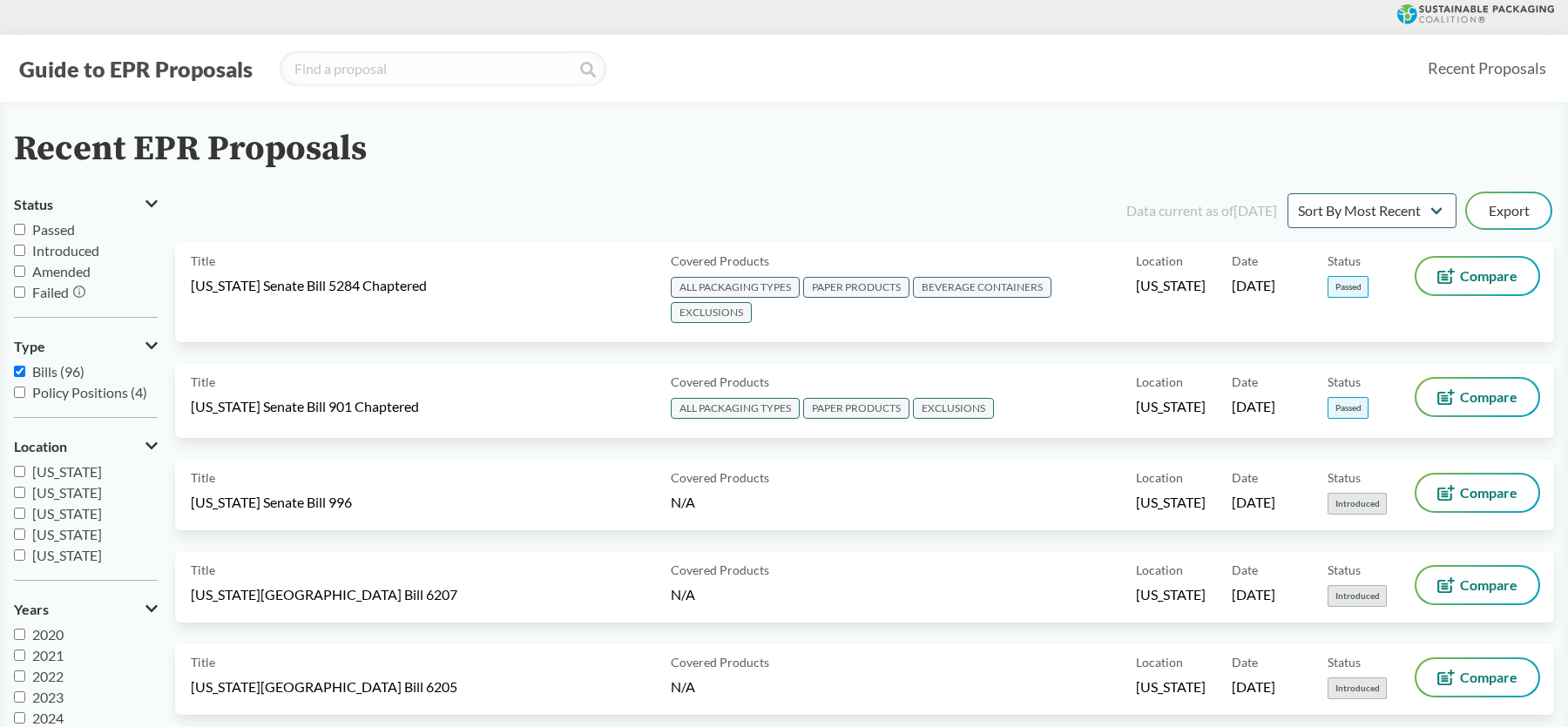
click at [76, 393] on span "Policy Positions (4)" at bounding box center [90, 392] width 115 height 17
click at [25, 393] on input "Policy Positions (4)" at bounding box center [20, 392] width 11 height 11
checkbox input "true"
click at [17, 369] on input "Bills (96)" at bounding box center [20, 371] width 11 height 11
checkbox input "false"
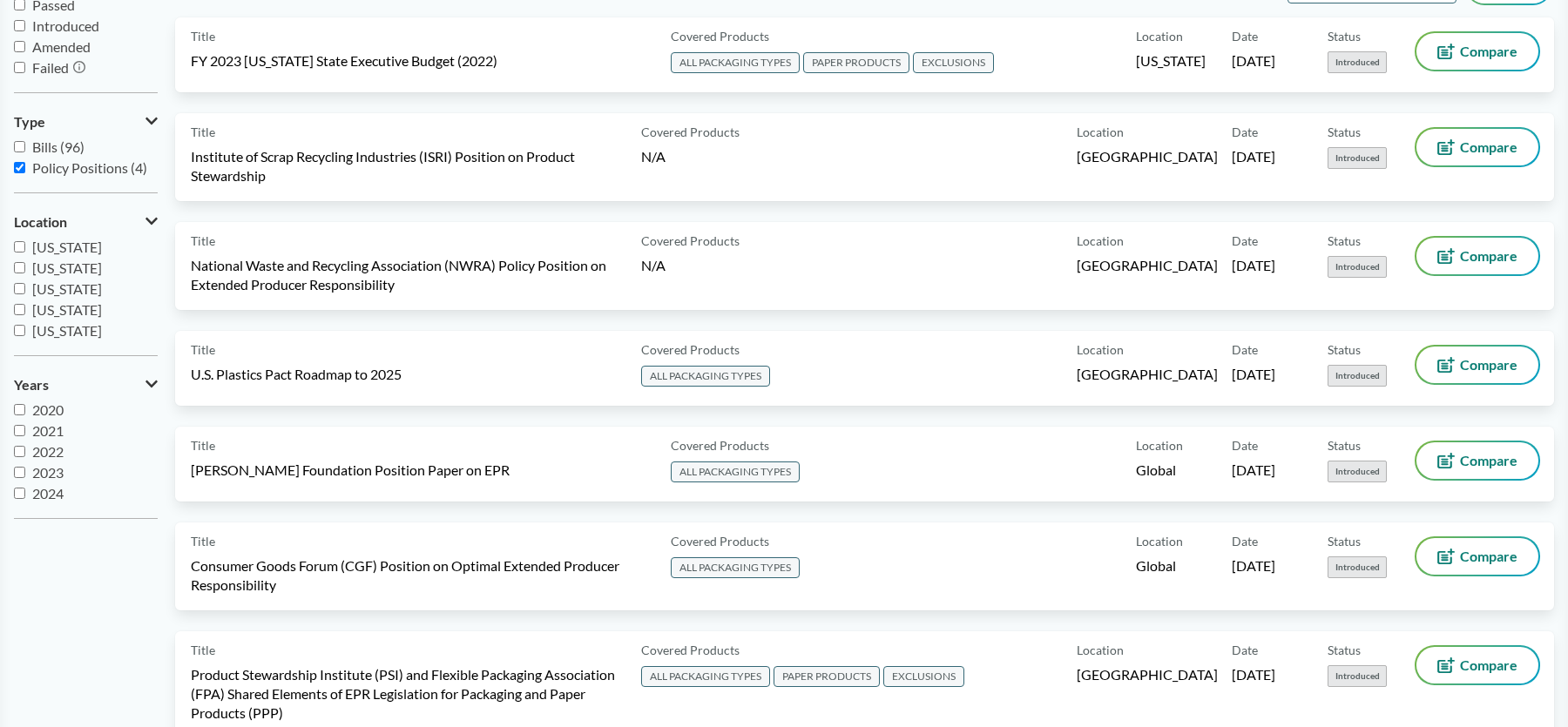
scroll to position [261, 0]
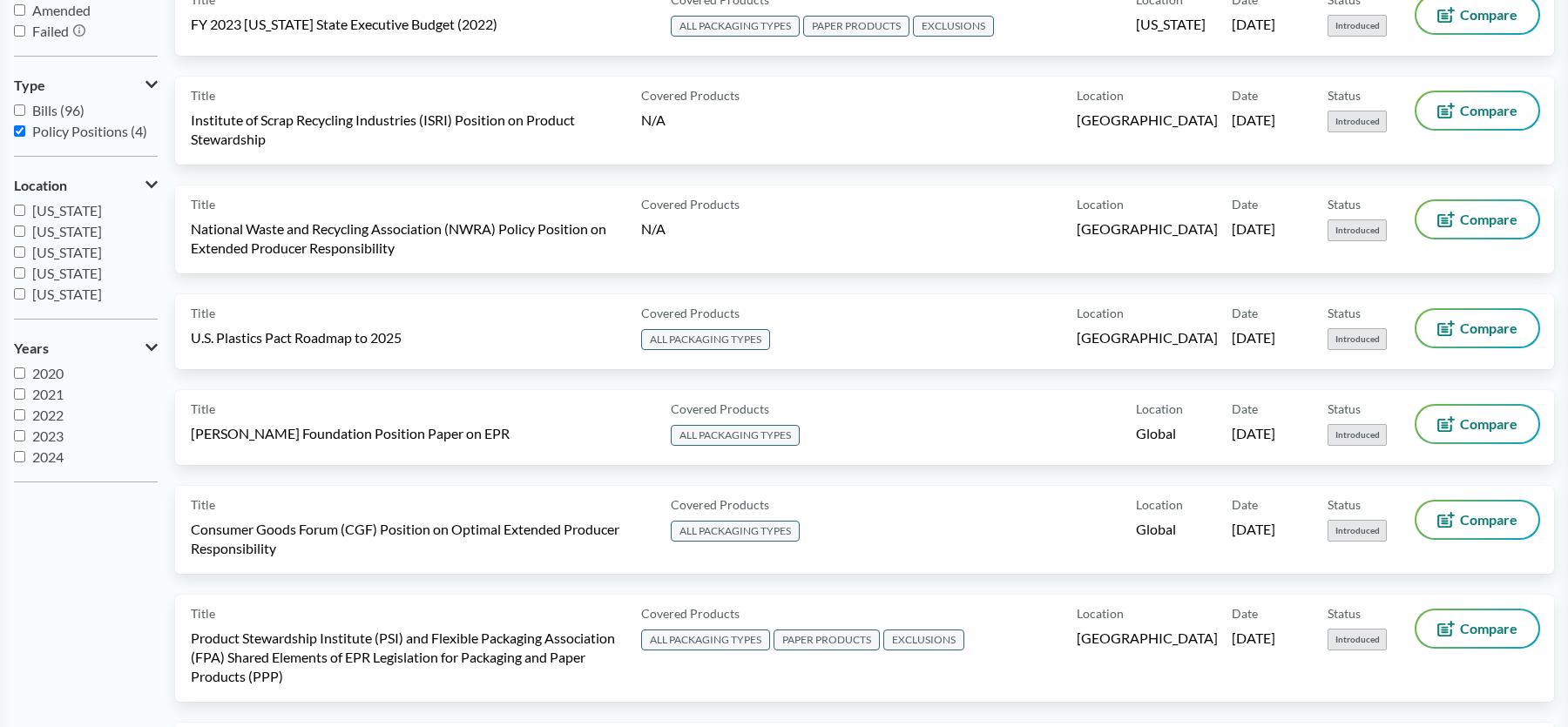
click at [464, 337] on div "Title U.S. Plastics Pact Roadmap to 2025" at bounding box center [412, 332] width 444 height 44
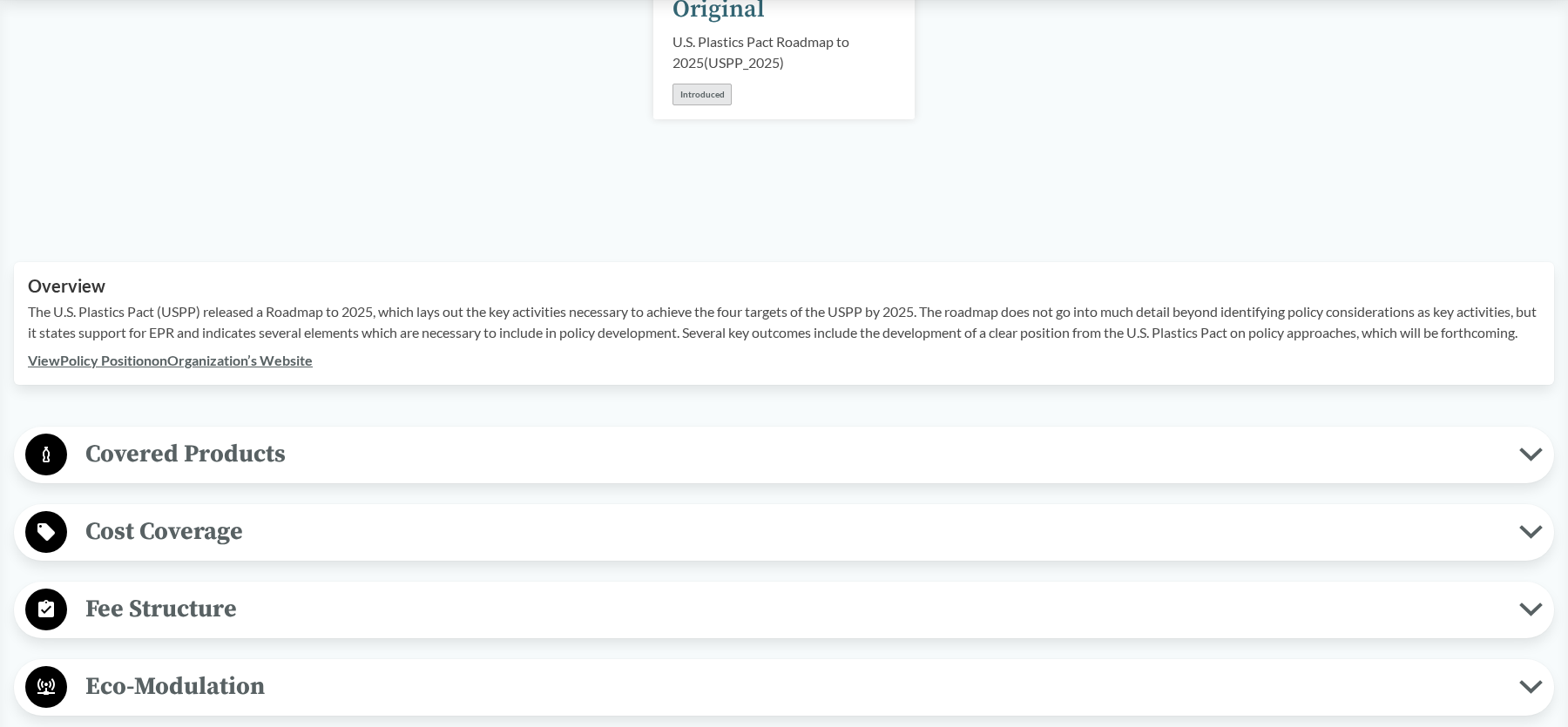
scroll to position [349, 0]
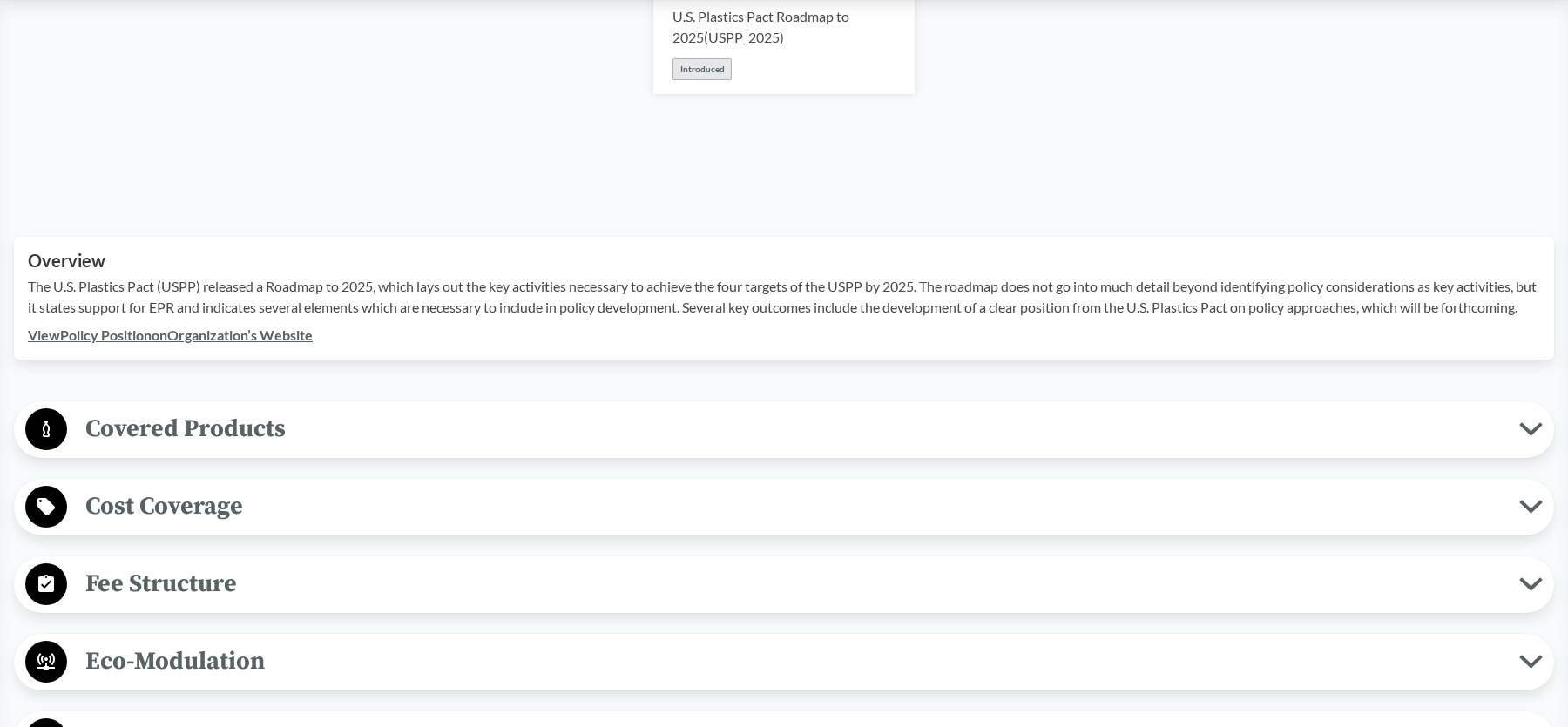
click at [368, 434] on span "Covered Products" at bounding box center [793, 429] width 1453 height 39
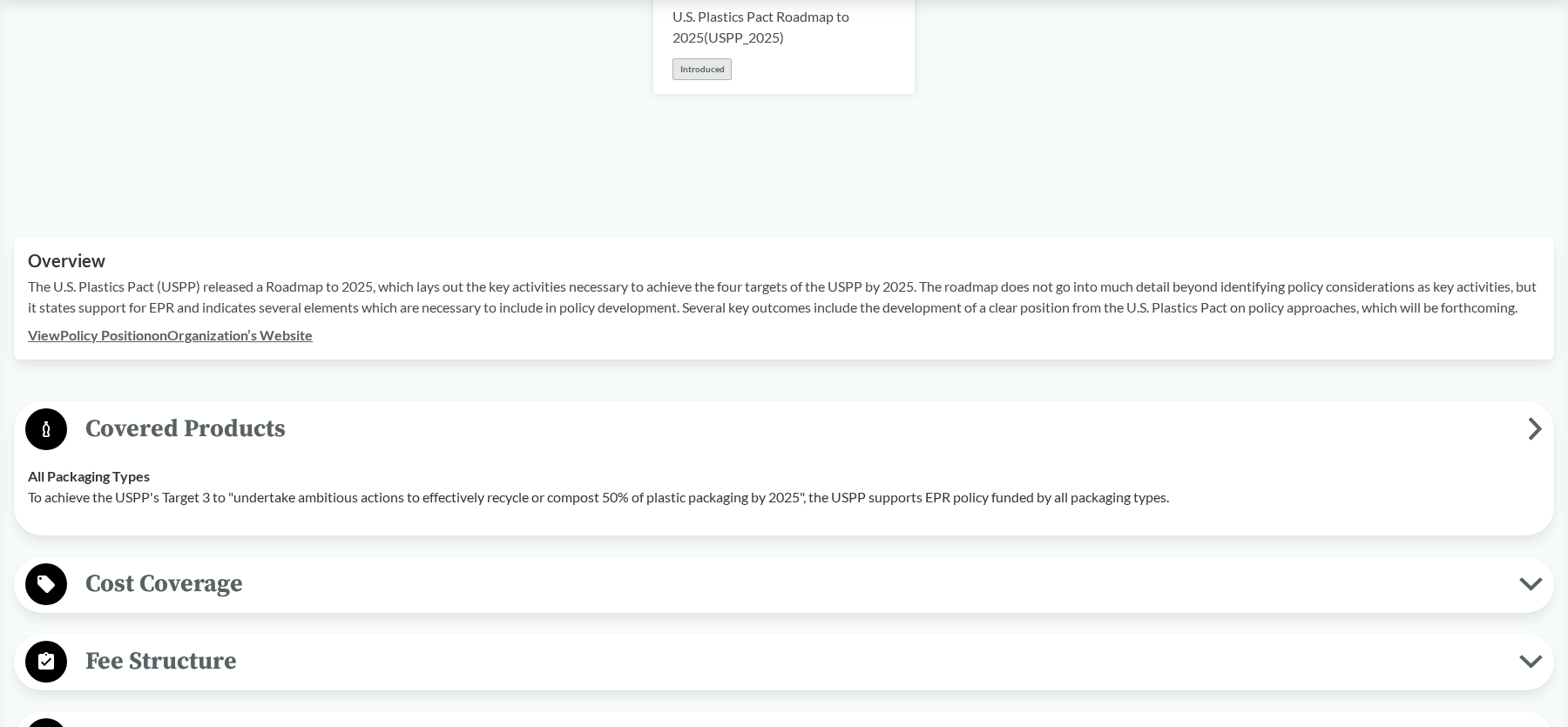
click at [368, 434] on span "Covered Products" at bounding box center [797, 429] width 1461 height 39
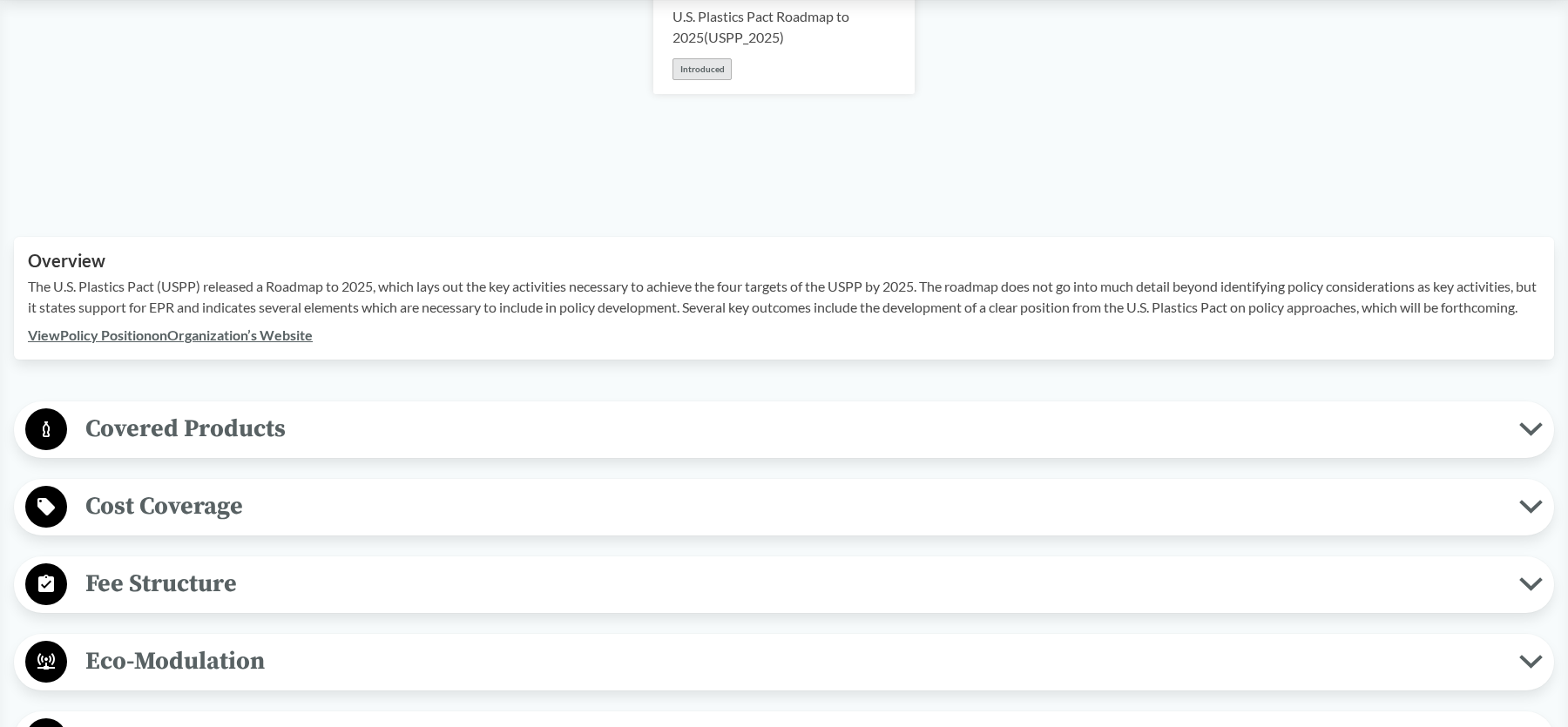
click at [257, 343] on link "View Policy Position on Organization’s Website" at bounding box center [170, 335] width 285 height 17
click at [305, 421] on div "‹ Back to results U.S. Plastics Pact Roadmap to 2025 - ( Introduced ) [GEOGRAPH…" at bounding box center [784, 274] width 1568 height 986
click at [293, 448] on span "Covered Products" at bounding box center [793, 429] width 1453 height 39
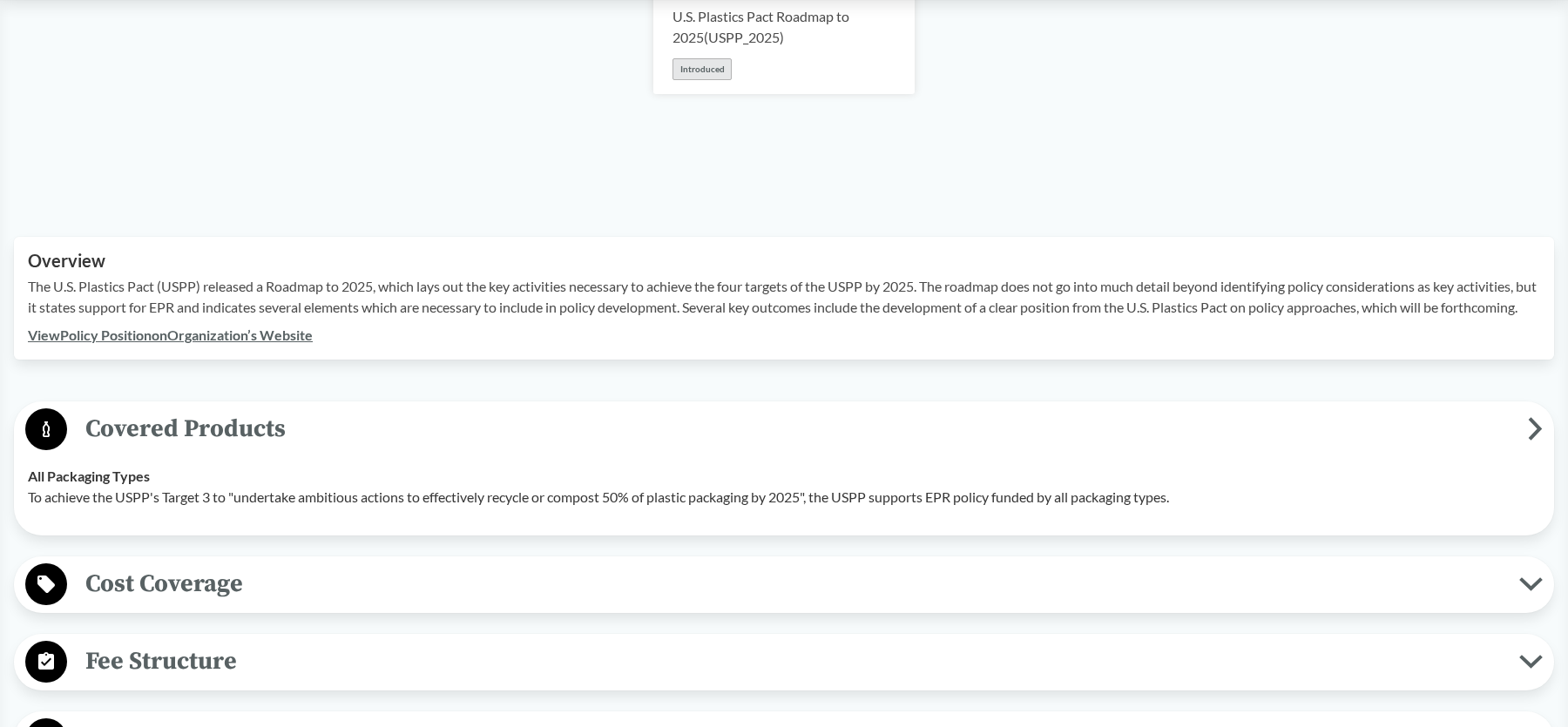
click at [284, 448] on span "Covered Products" at bounding box center [797, 429] width 1461 height 39
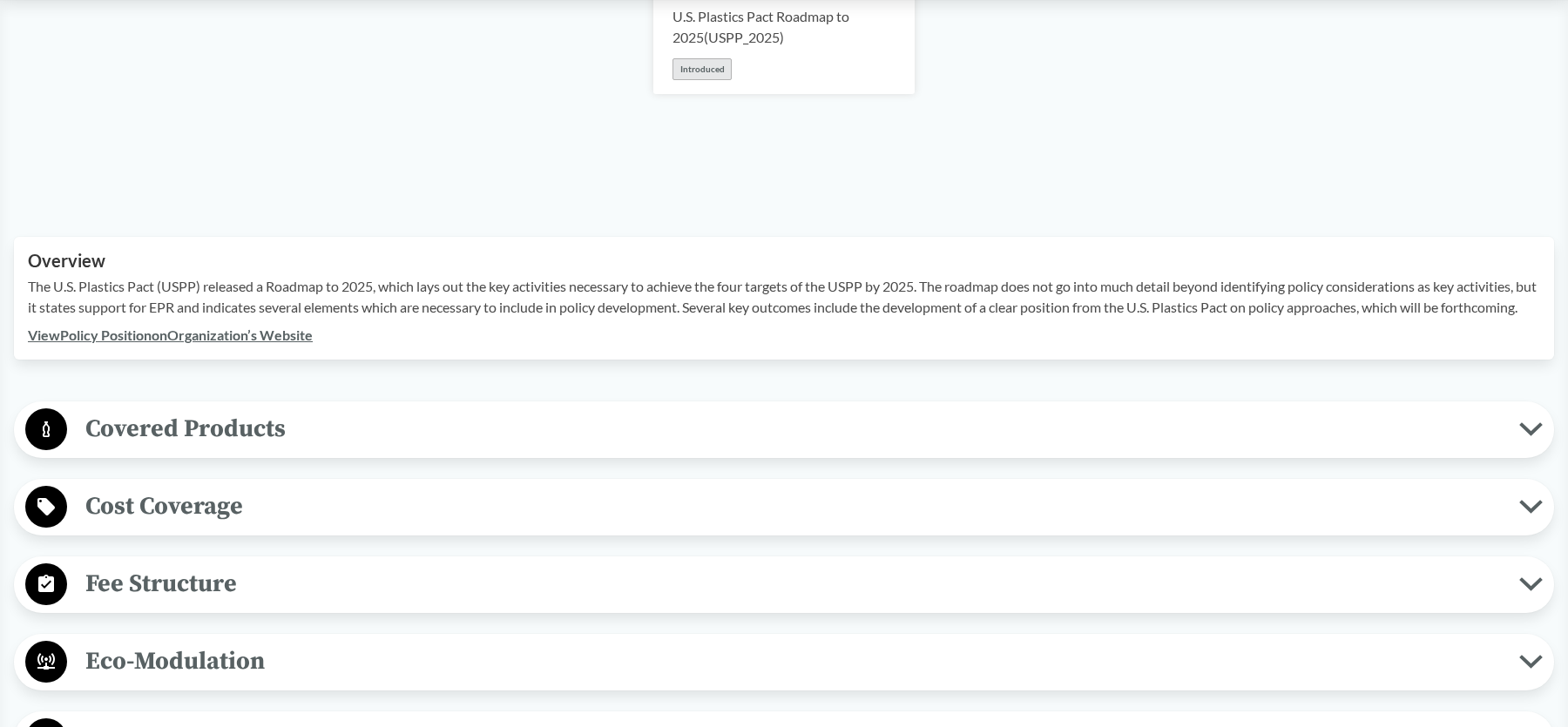
click at [200, 526] on span "Cost Coverage" at bounding box center [793, 507] width 1453 height 39
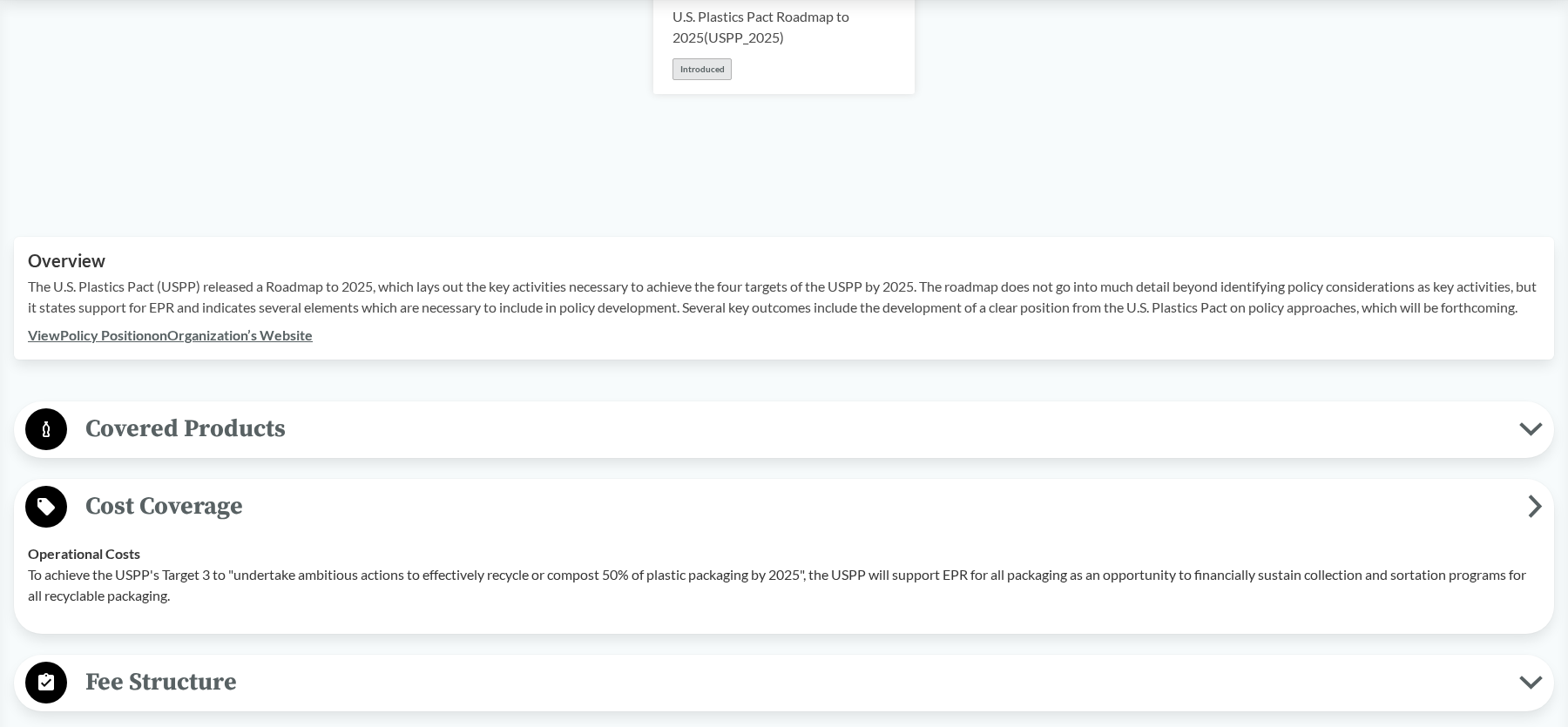
click at [200, 526] on span "Cost Coverage" at bounding box center [797, 507] width 1461 height 39
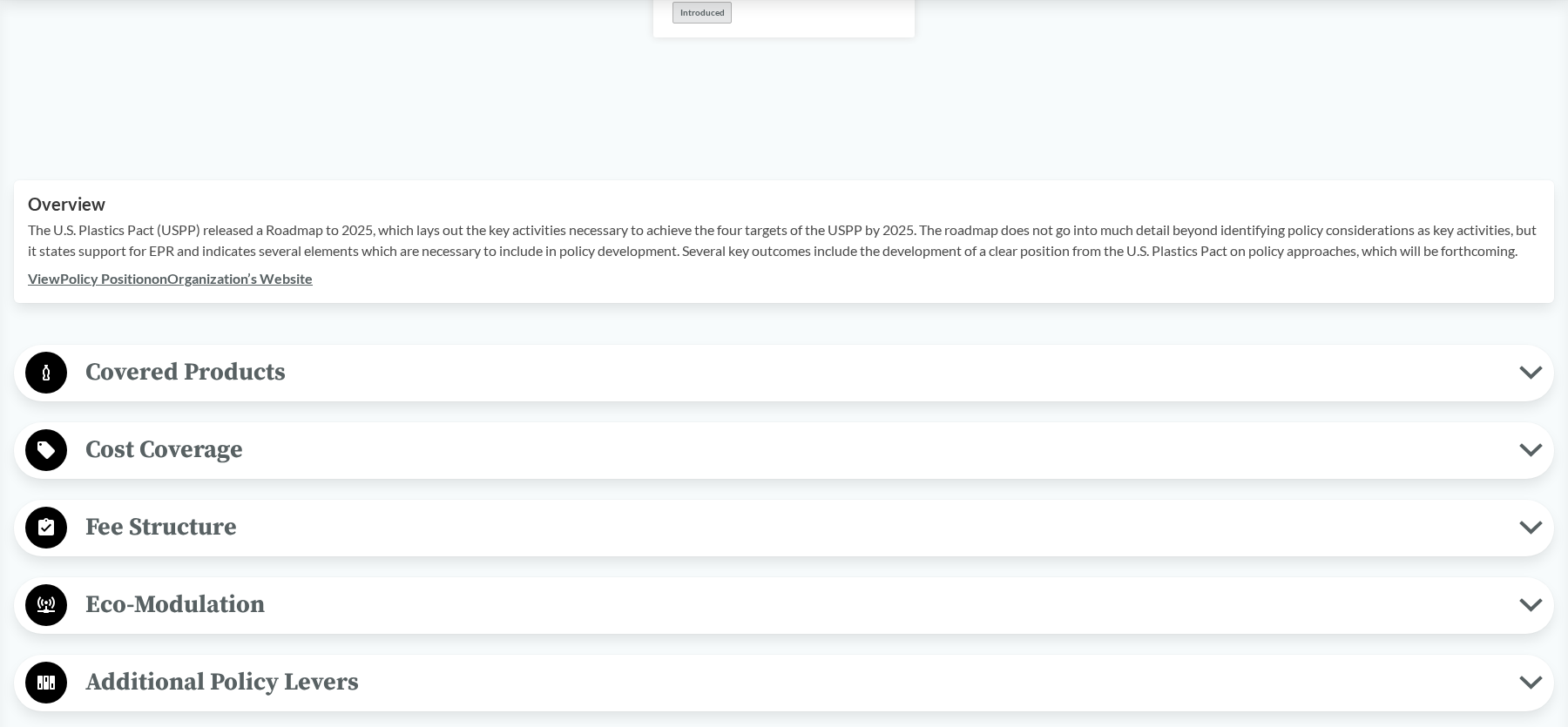
scroll to position [522, 0]
